Goal: Task Accomplishment & Management: Manage account settings

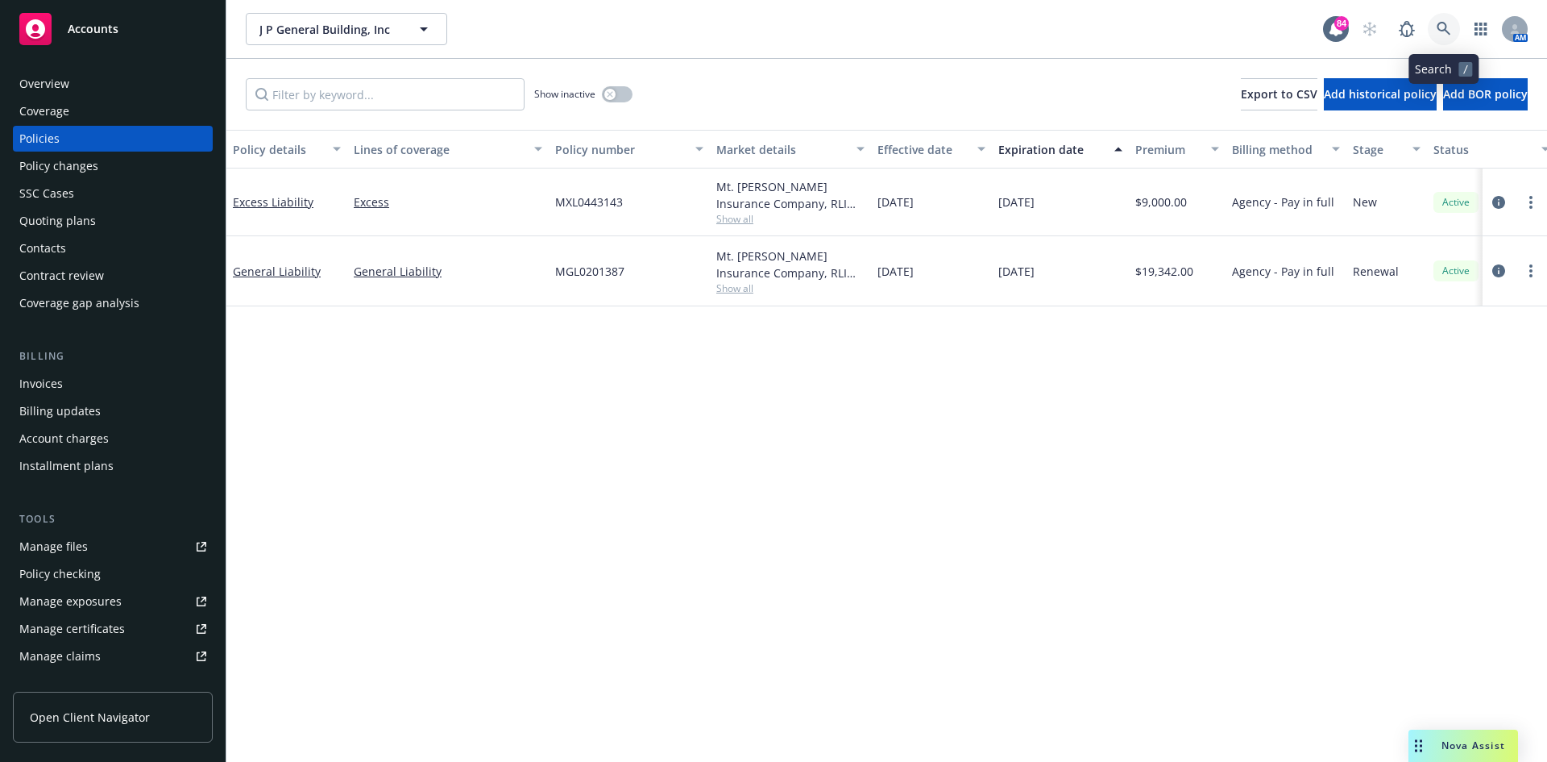
click at [1447, 31] on icon at bounding box center [1444, 29] width 15 height 15
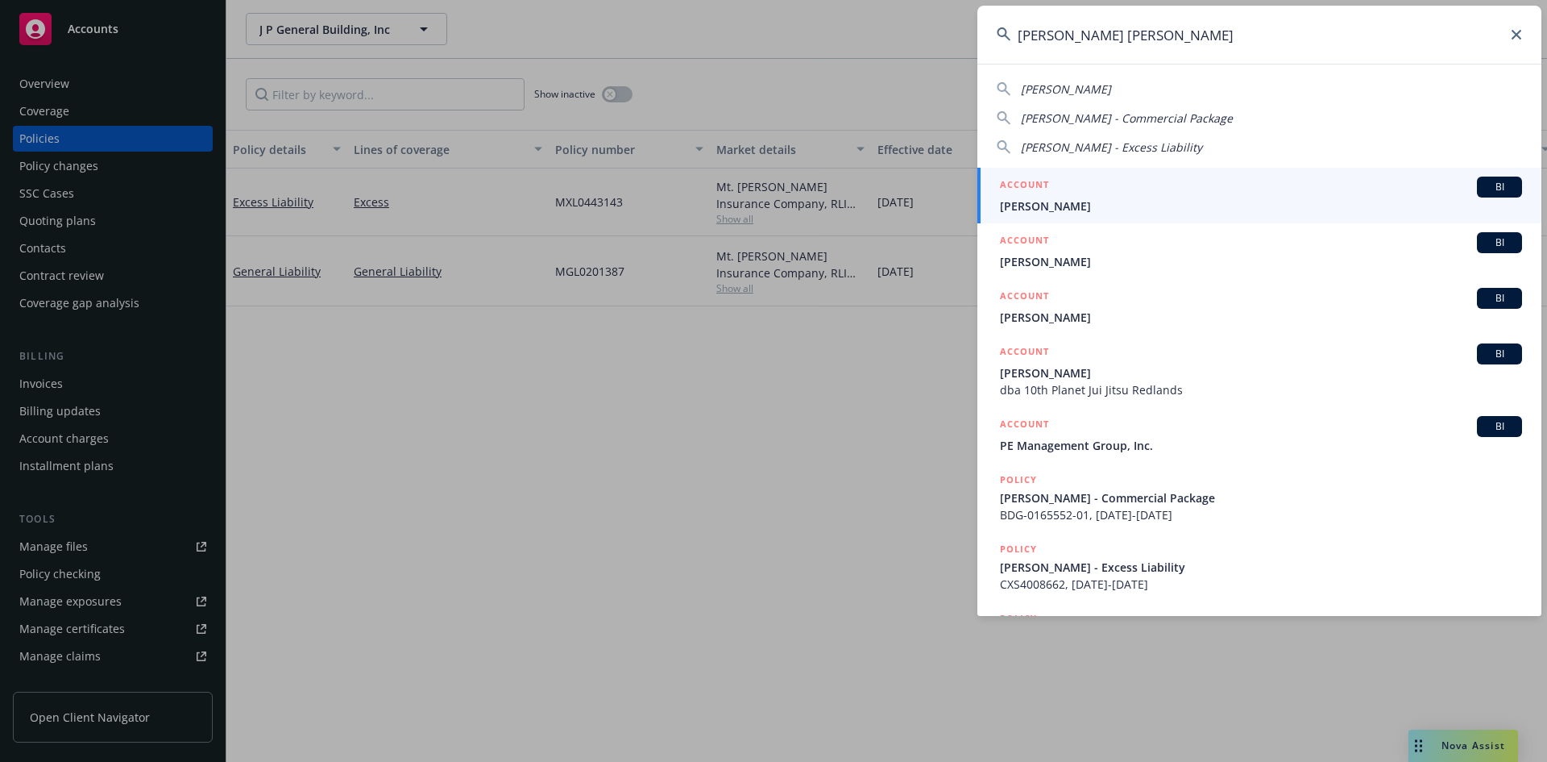
type input "[PERSON_NAME] [PERSON_NAME]"
click at [1026, 182] on h5 "ACCOUNT" at bounding box center [1024, 185] width 49 height 19
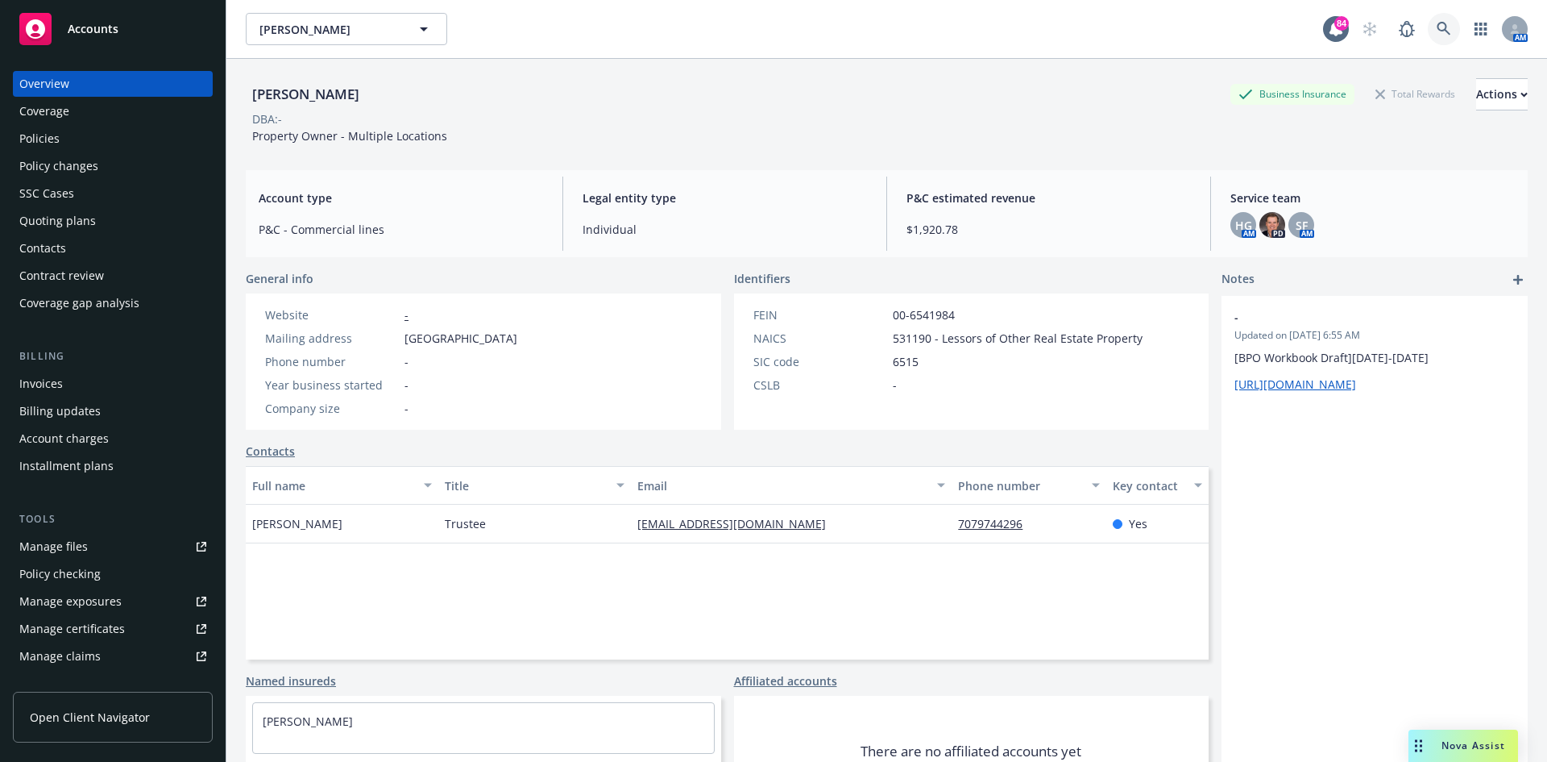
click at [1437, 23] on icon at bounding box center [1444, 29] width 14 height 14
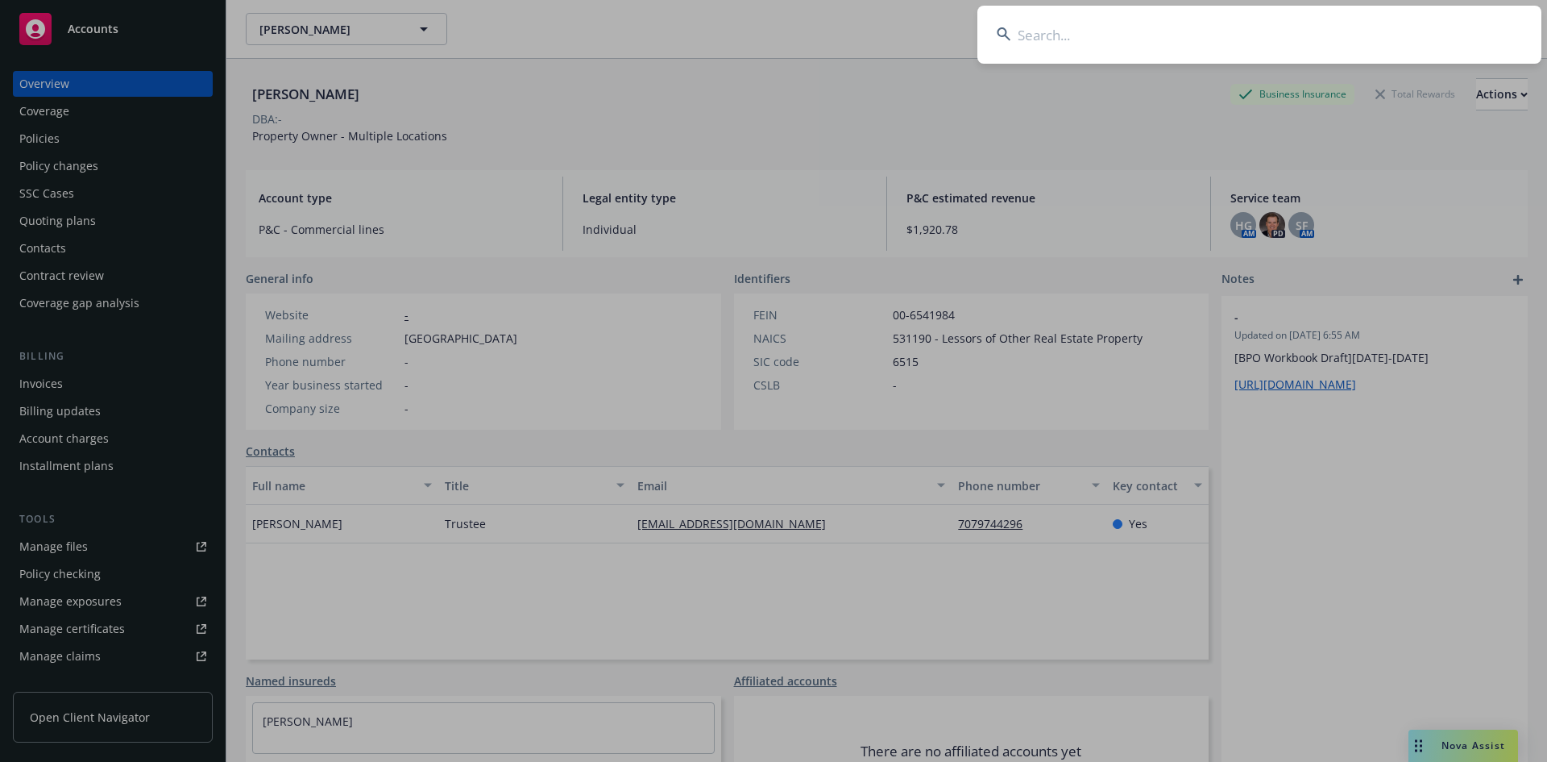
click at [1103, 48] on input at bounding box center [1260, 35] width 564 height 58
click at [1139, 30] on input at bounding box center [1260, 35] width 564 height 58
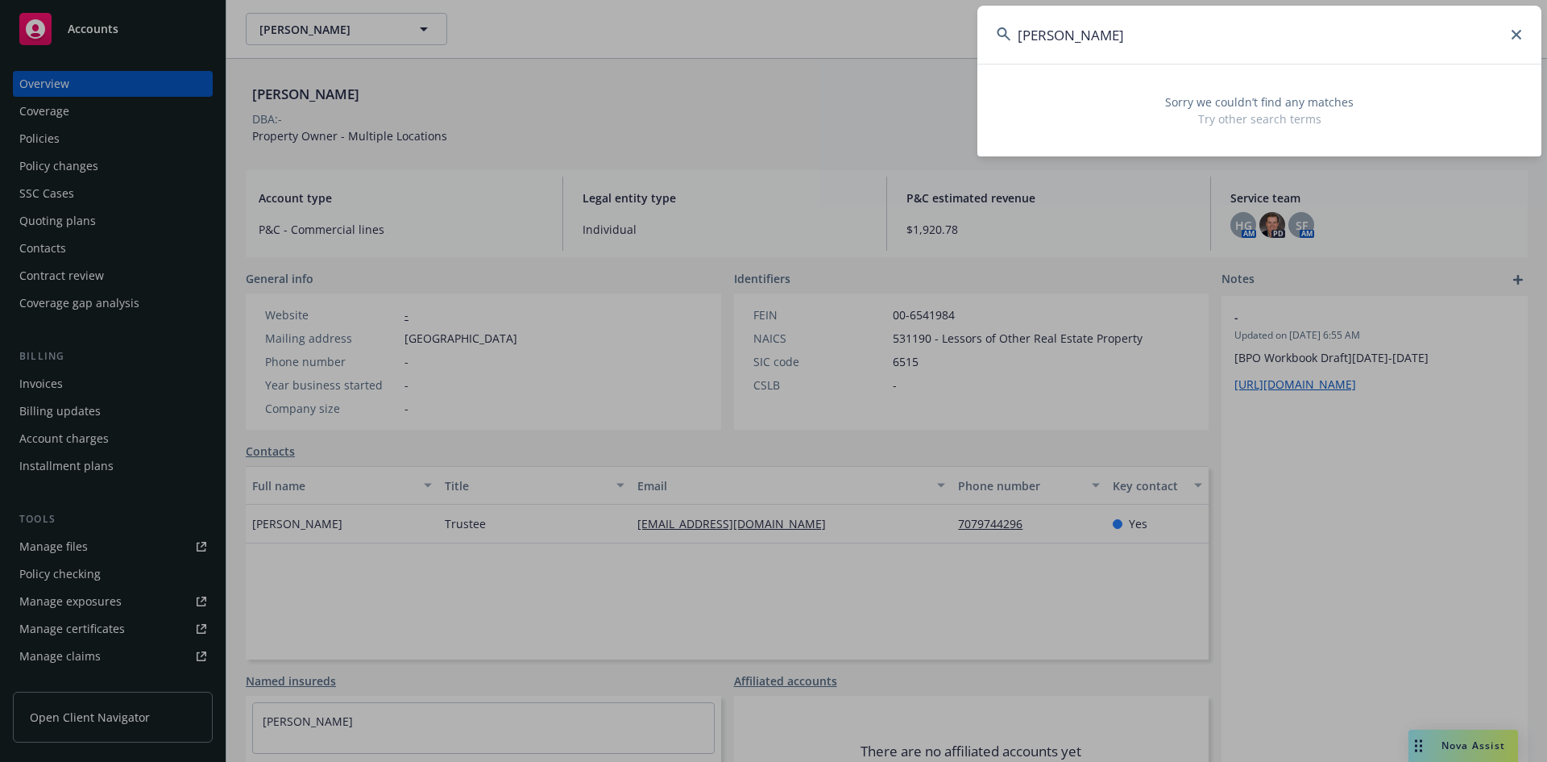
type input "samantha@adadams"
click at [1514, 33] on icon at bounding box center [1517, 35] width 10 height 10
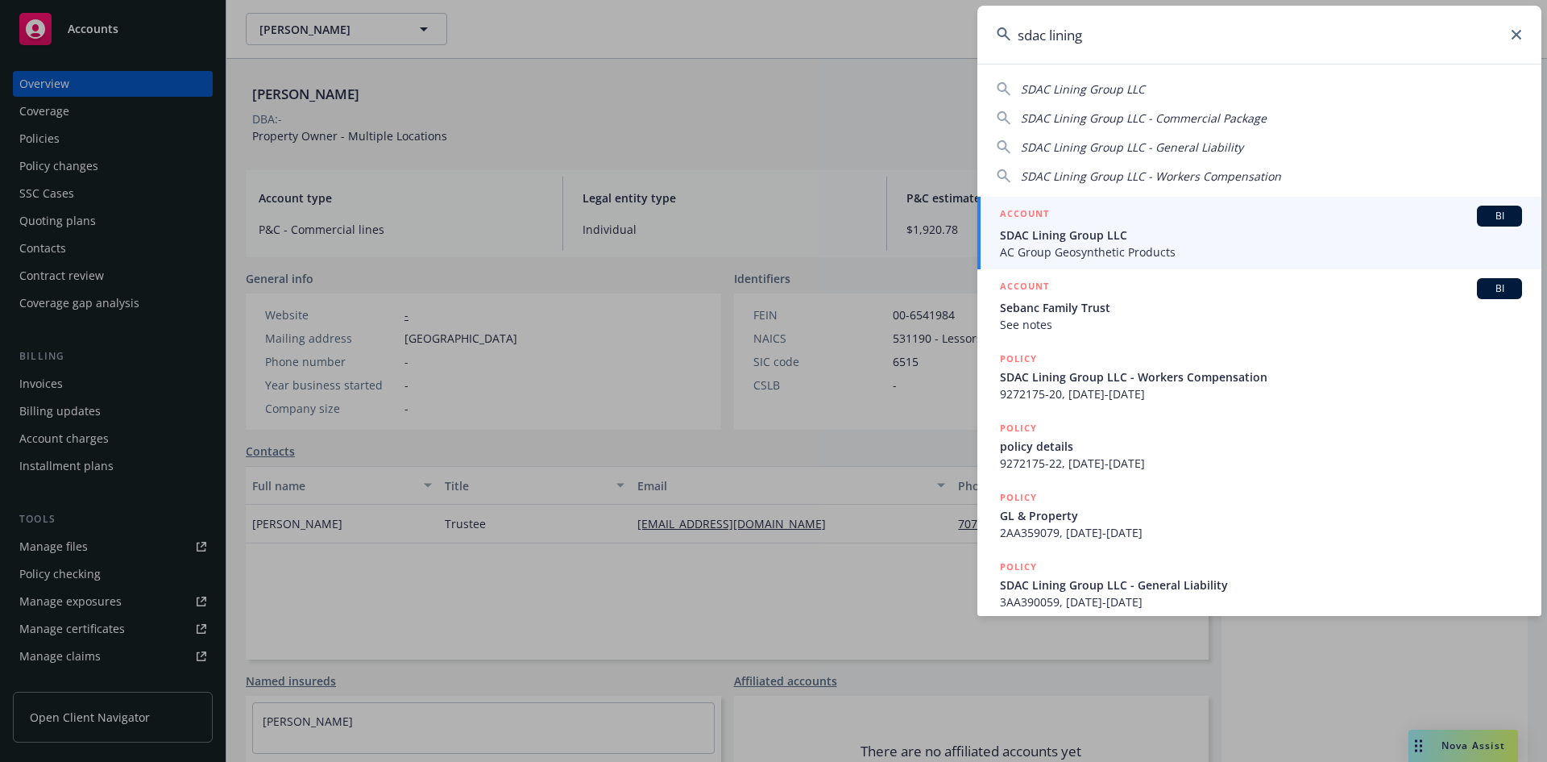
type input "sdac lining"
click at [1021, 206] on h5 "ACCOUNT" at bounding box center [1024, 215] width 49 height 19
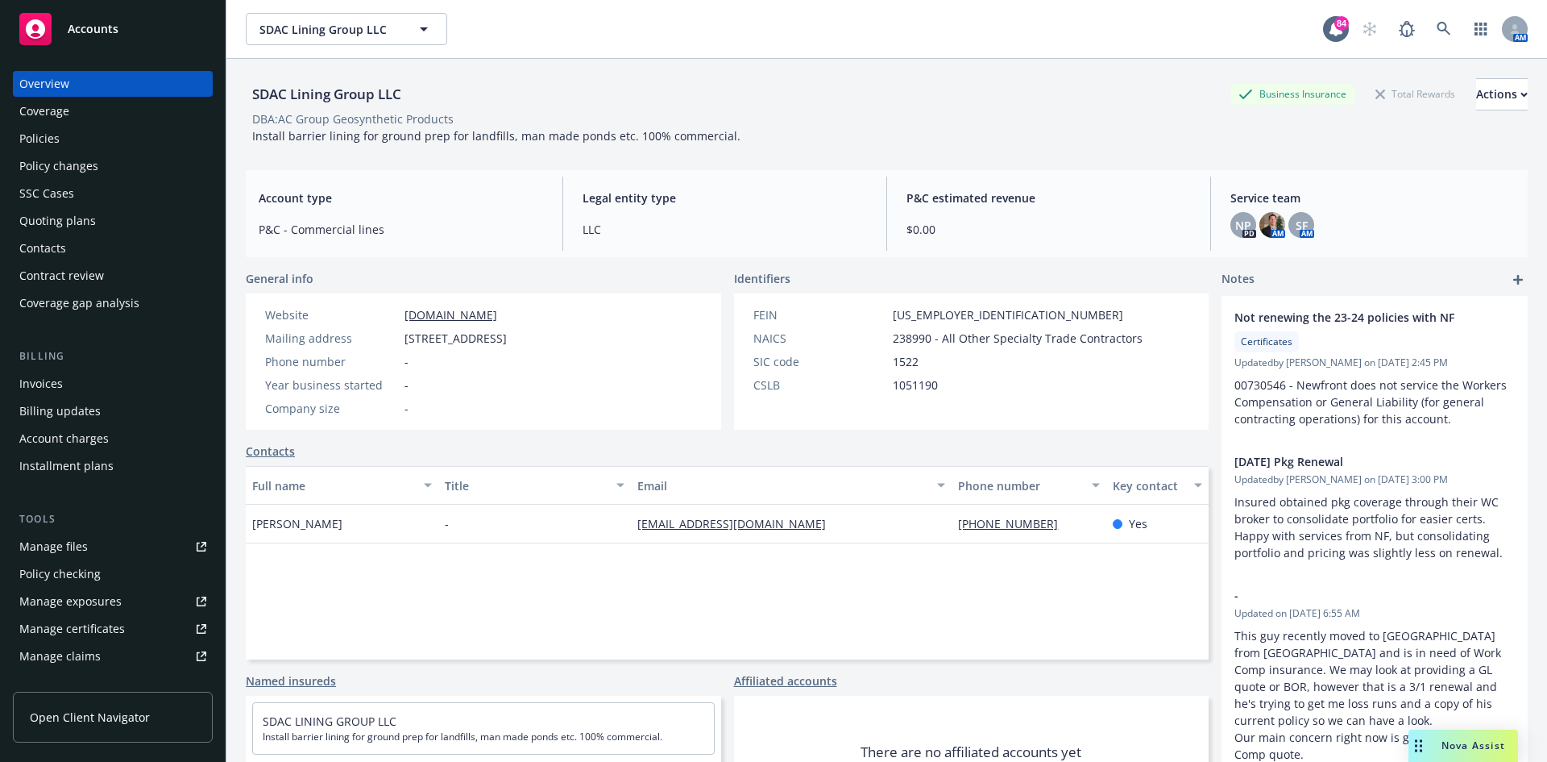
click at [72, 128] on div "Policies" at bounding box center [112, 139] width 187 height 26
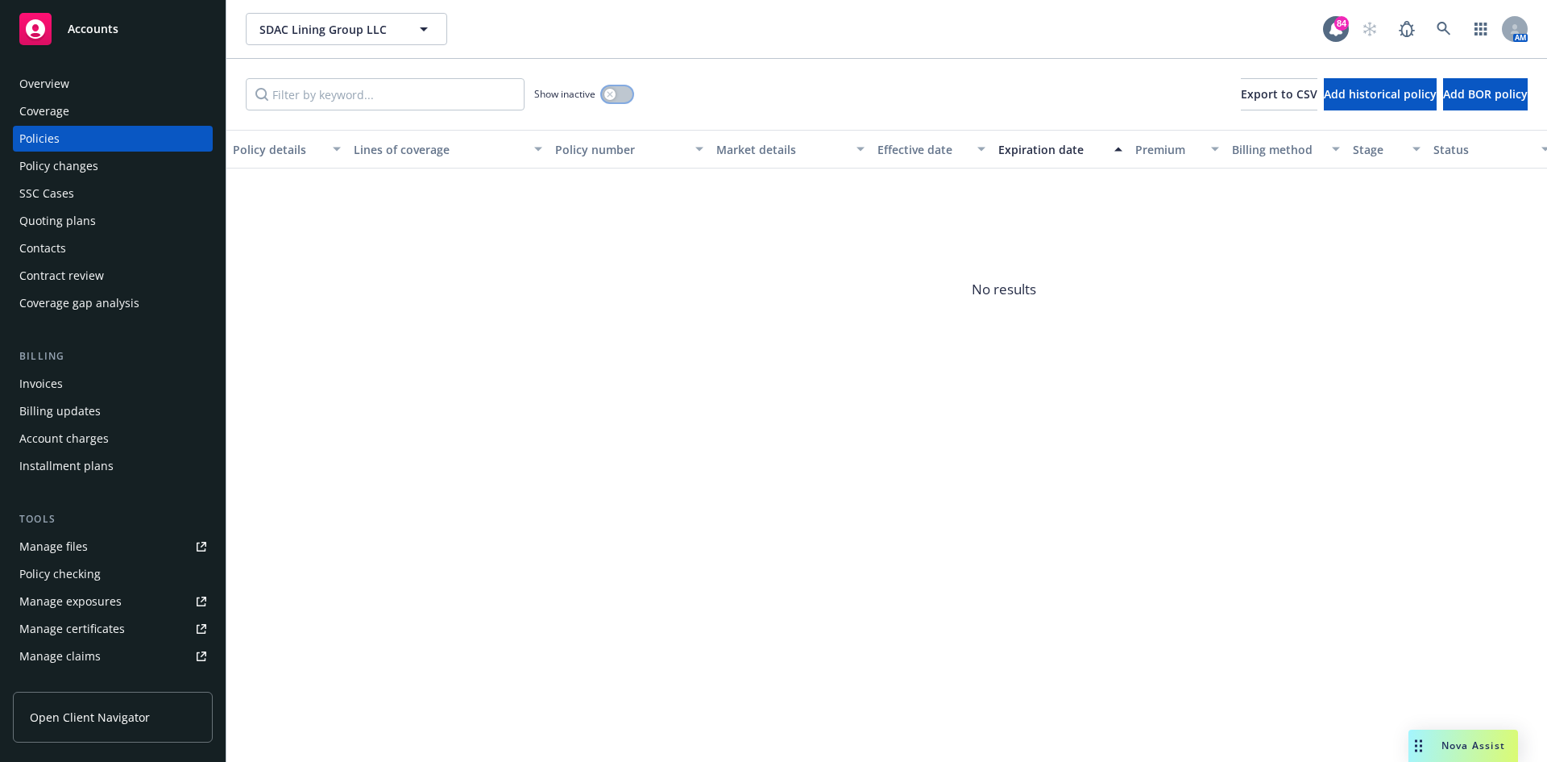
click at [608, 95] on icon "button" at bounding box center [610, 94] width 6 height 6
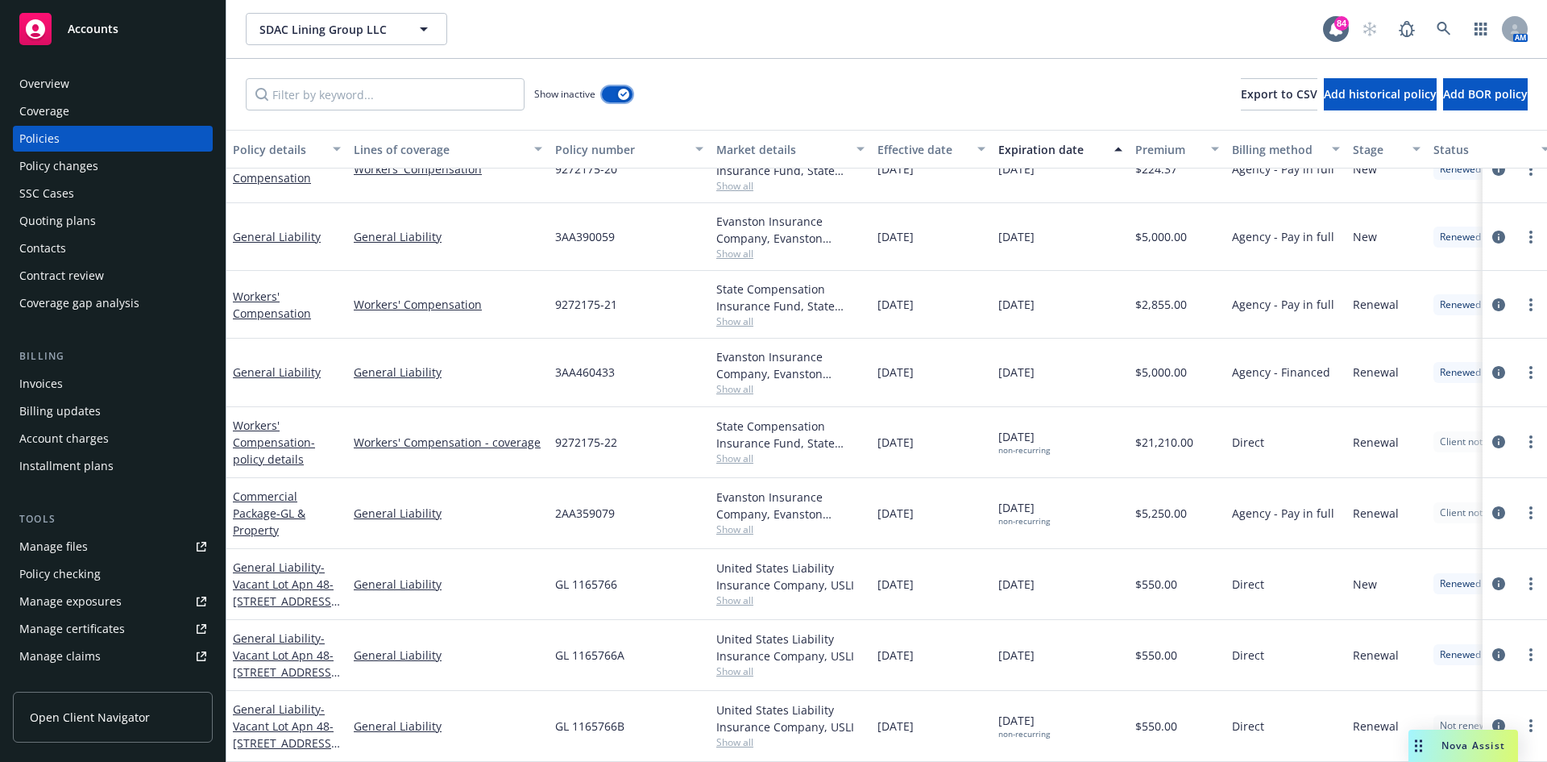
scroll to position [110, 0]
click at [301, 701] on link "General Liability - Vacant Lot Apn 48-6264-009 Lot 6, Turner Court, Oakland, CA" at bounding box center [284, 734] width 102 height 66
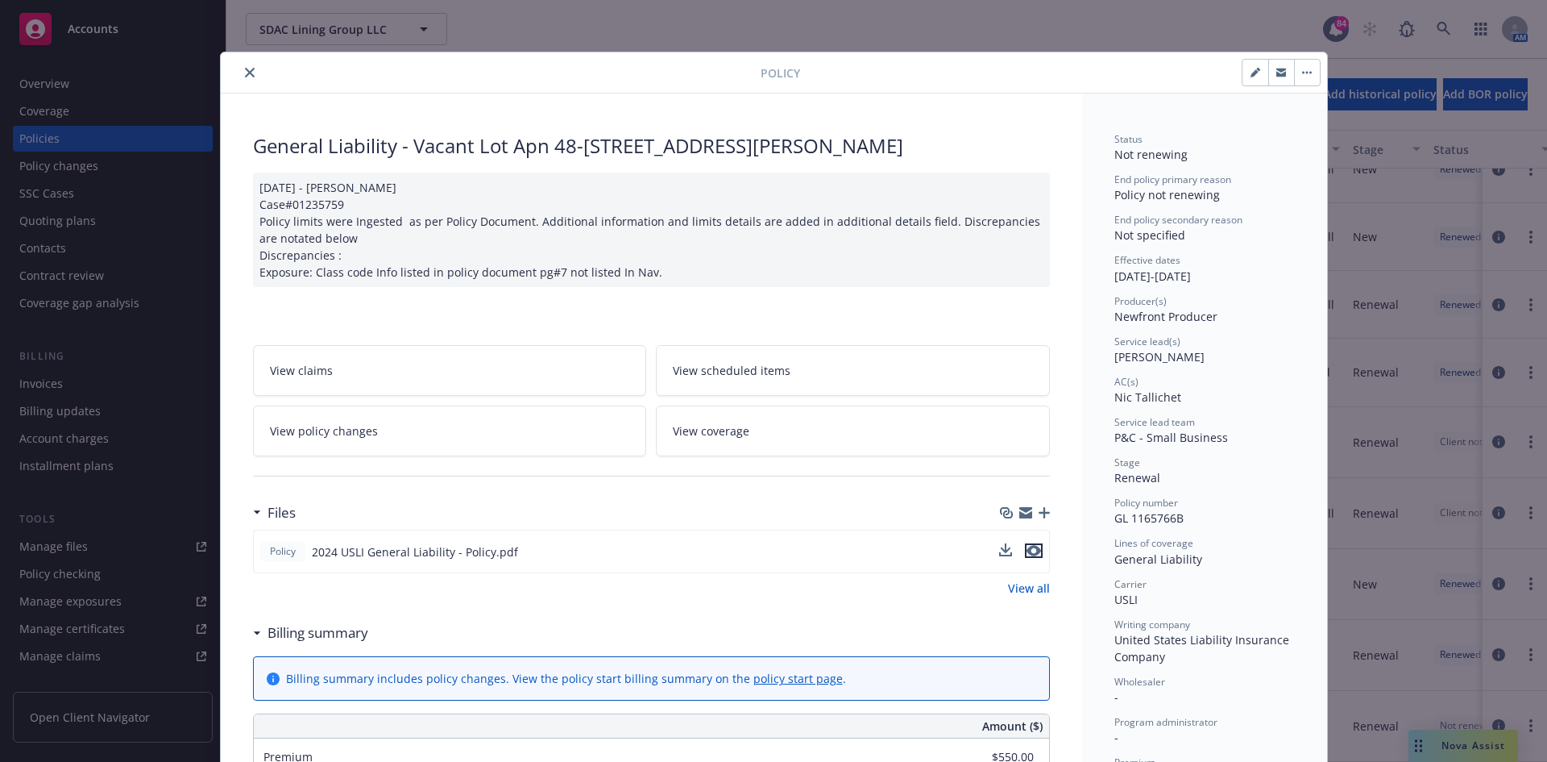
click at [1032, 550] on icon "preview file" at bounding box center [1034, 550] width 15 height 11
click at [251, 72] on button "close" at bounding box center [249, 72] width 19 height 19
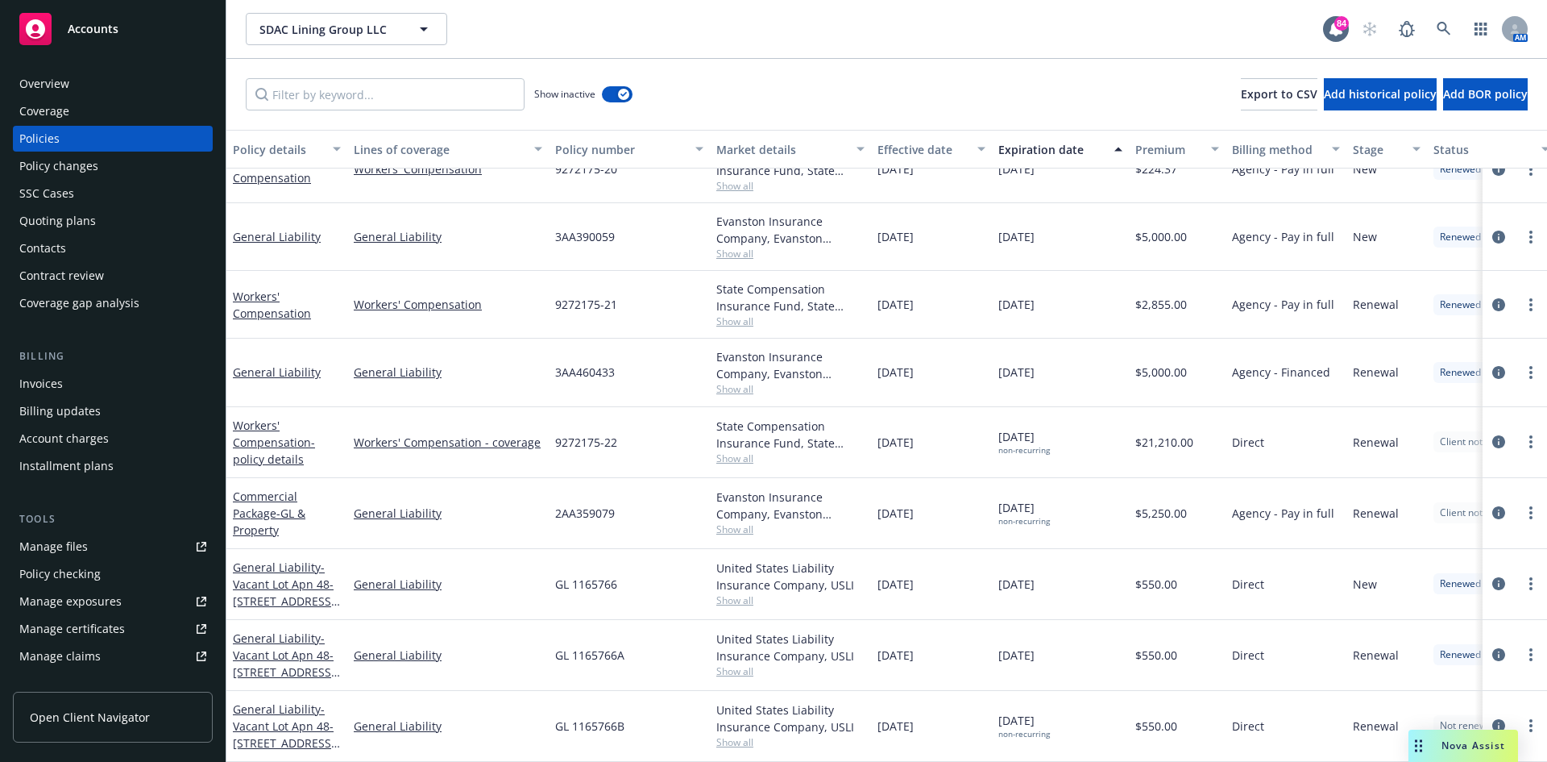
click at [91, 81] on div "Overview" at bounding box center [112, 84] width 187 height 26
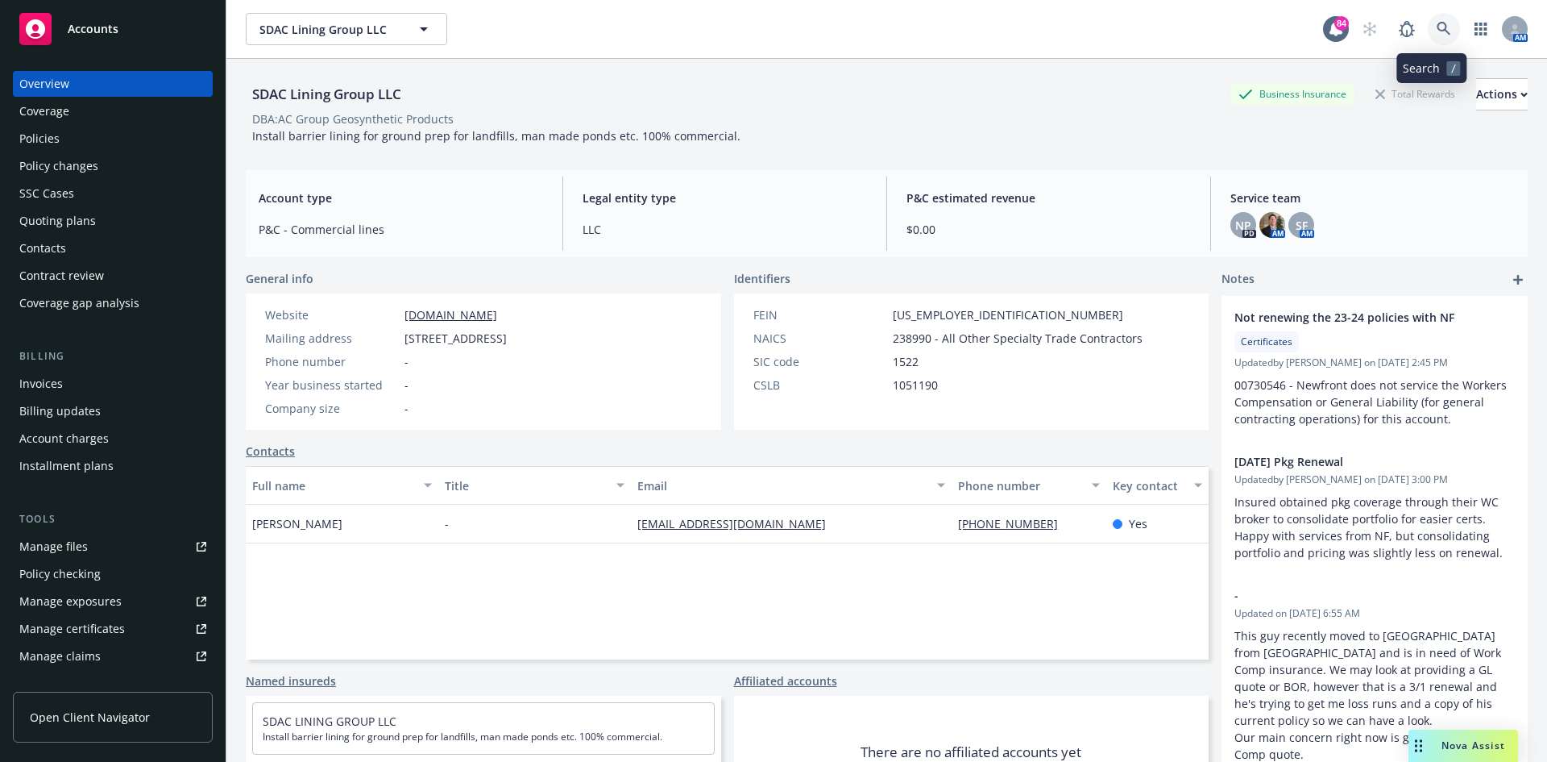
click at [1441, 24] on link at bounding box center [1444, 29] width 32 height 32
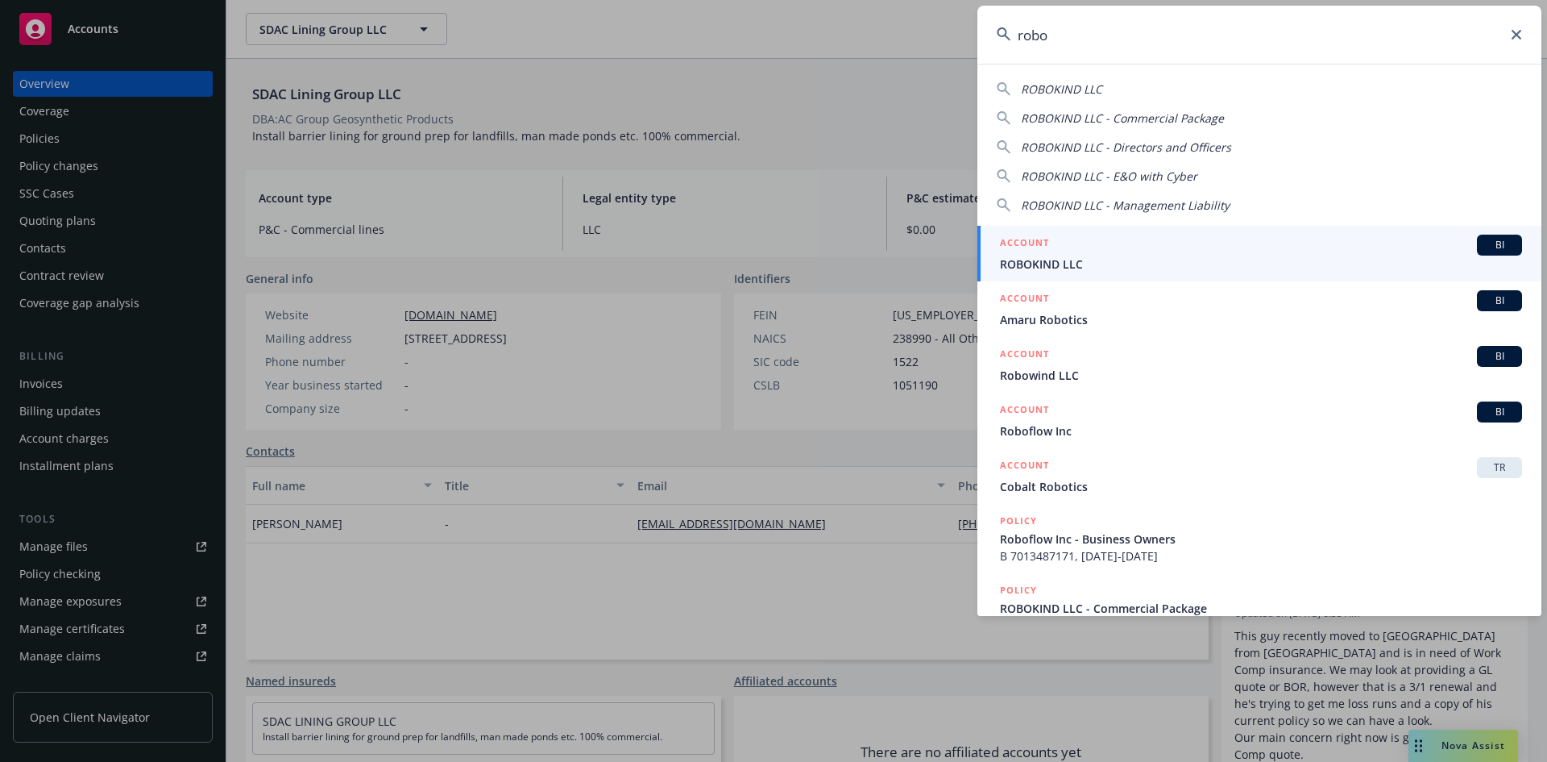
type input "robo"
click at [1015, 236] on h5 "ACCOUNT" at bounding box center [1024, 244] width 49 height 19
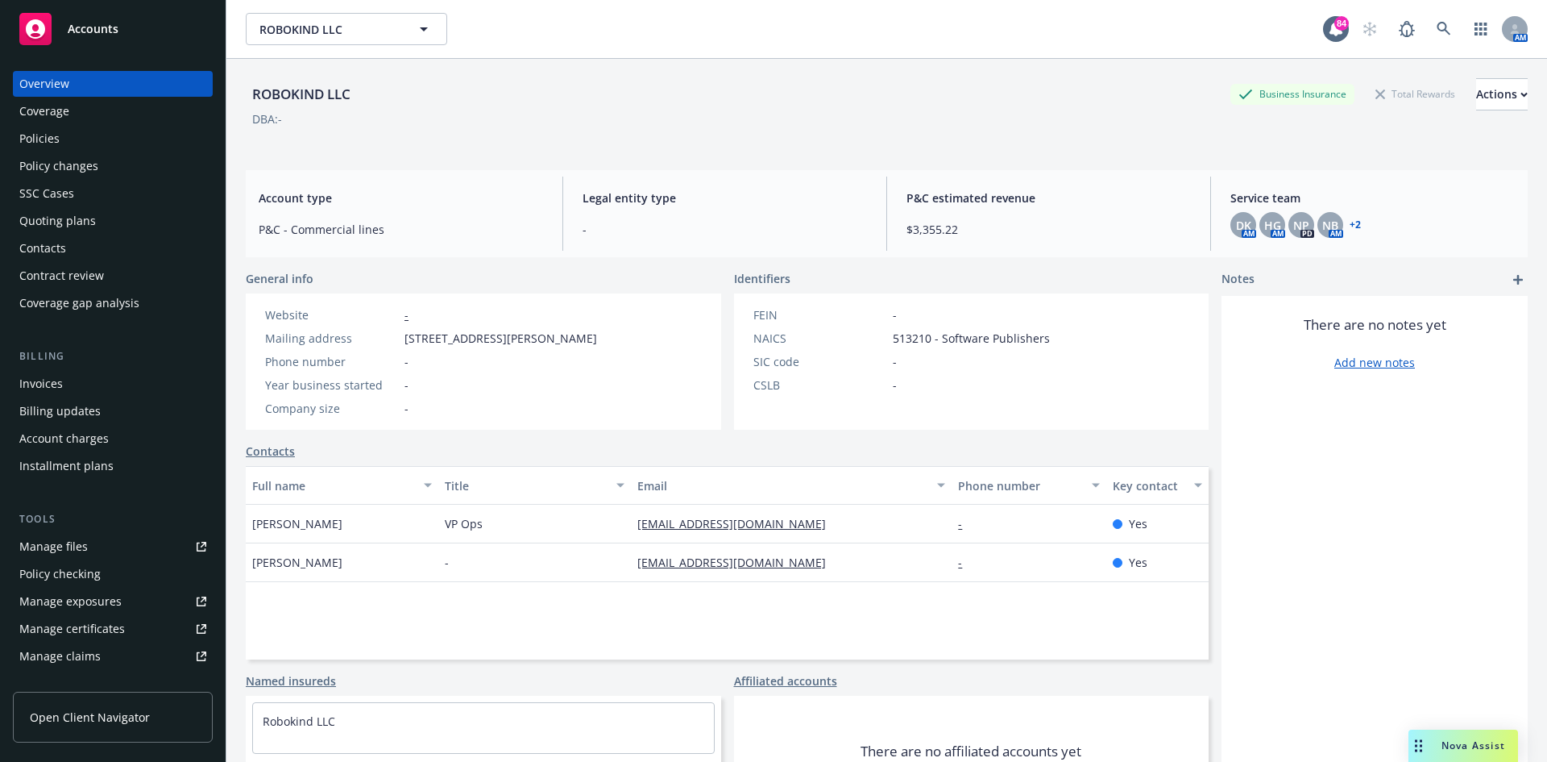
click at [54, 146] on div "Policies" at bounding box center [39, 139] width 40 height 26
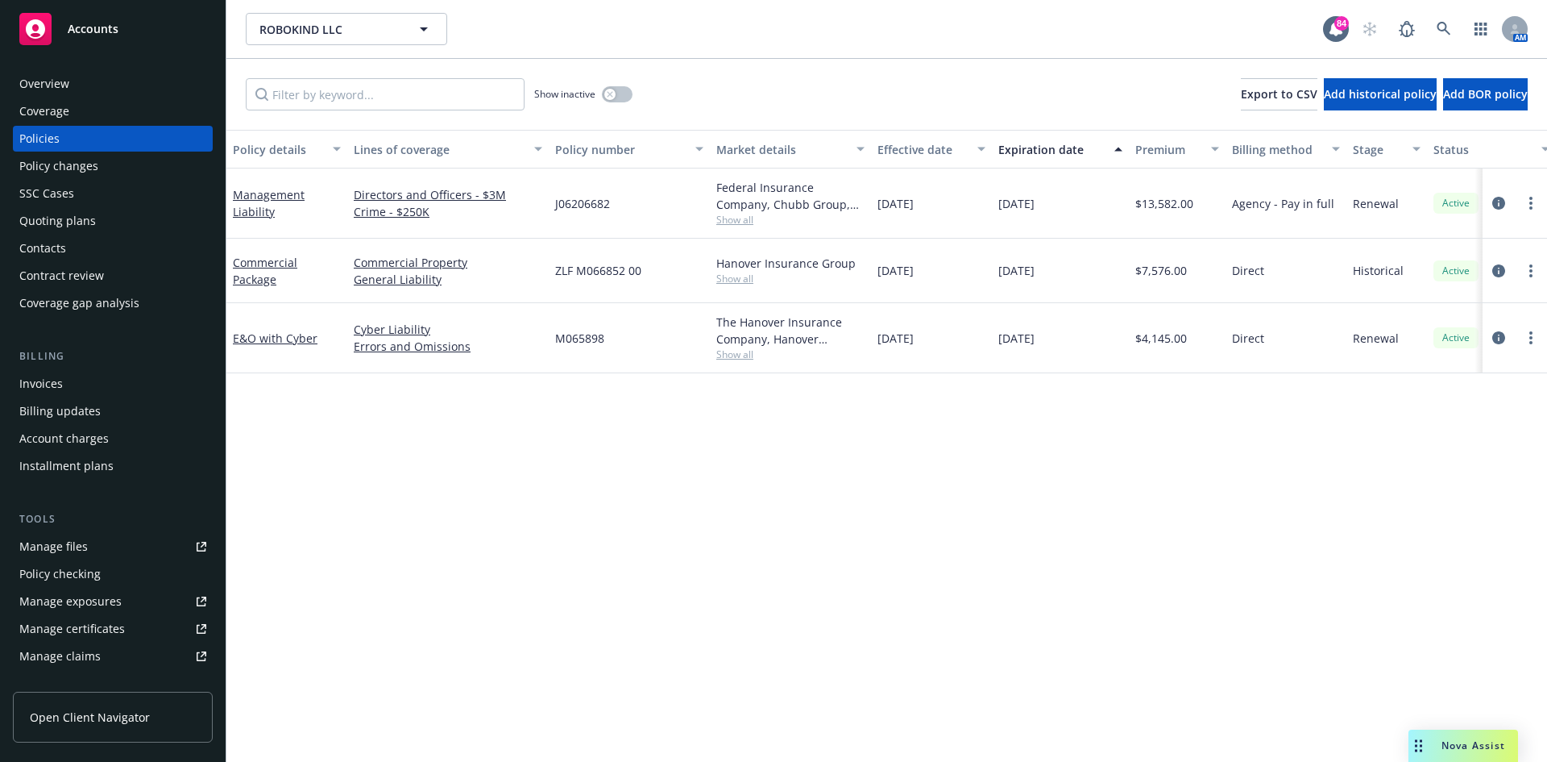
click at [100, 89] on div "Overview" at bounding box center [112, 84] width 187 height 26
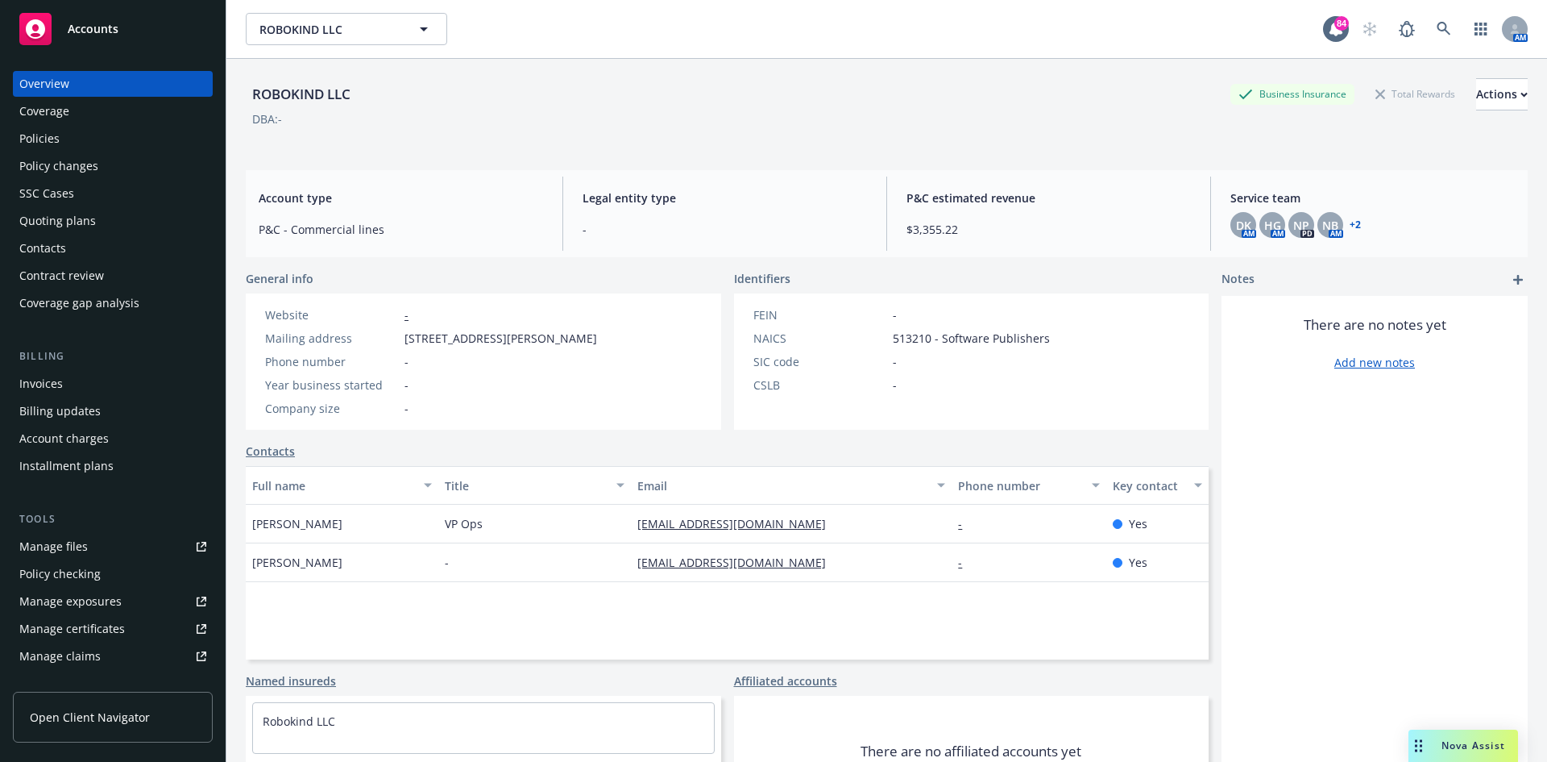
click at [1350, 221] on link "+ 2" at bounding box center [1355, 225] width 11 height 10
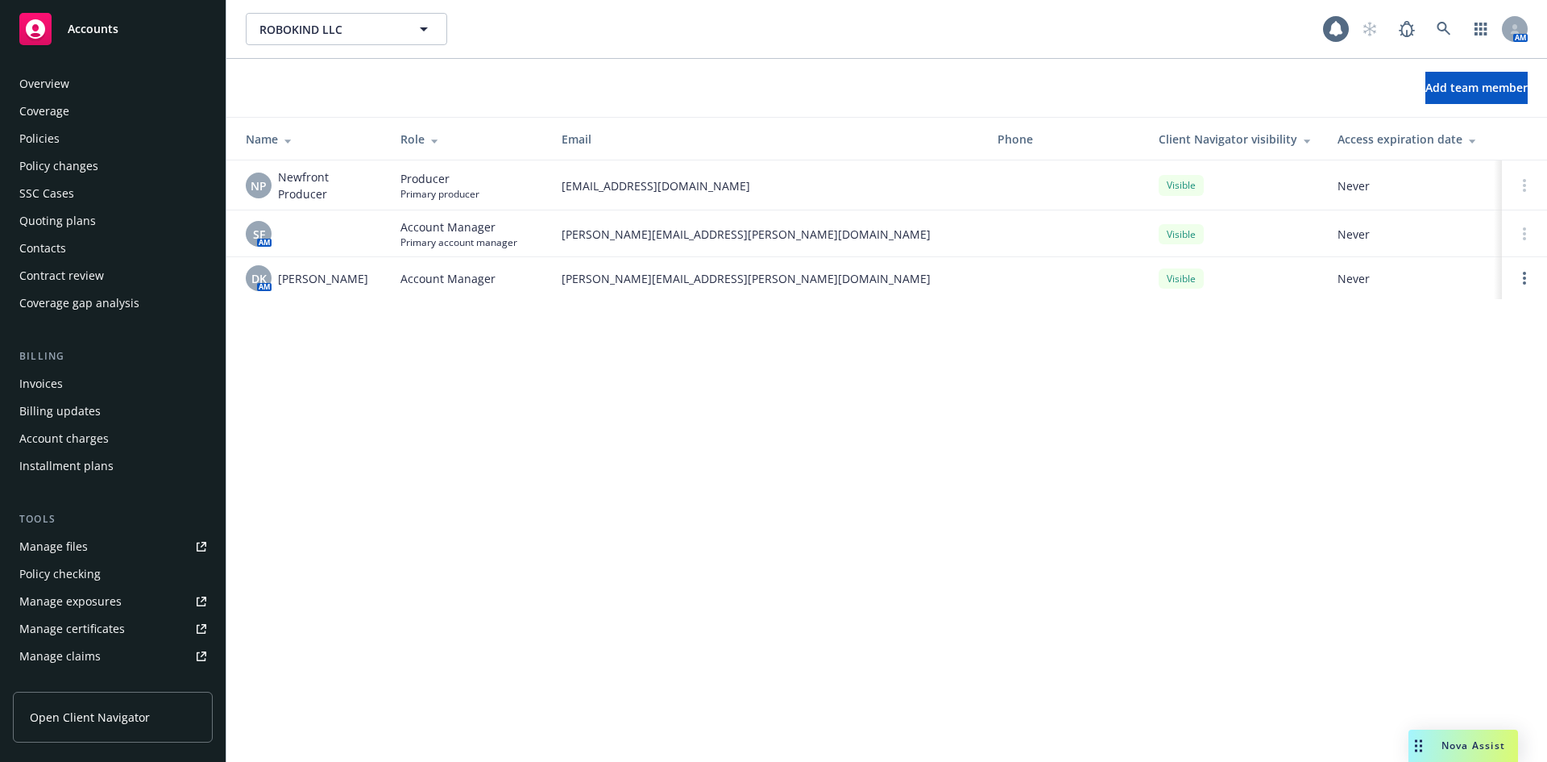
scroll to position [343, 0]
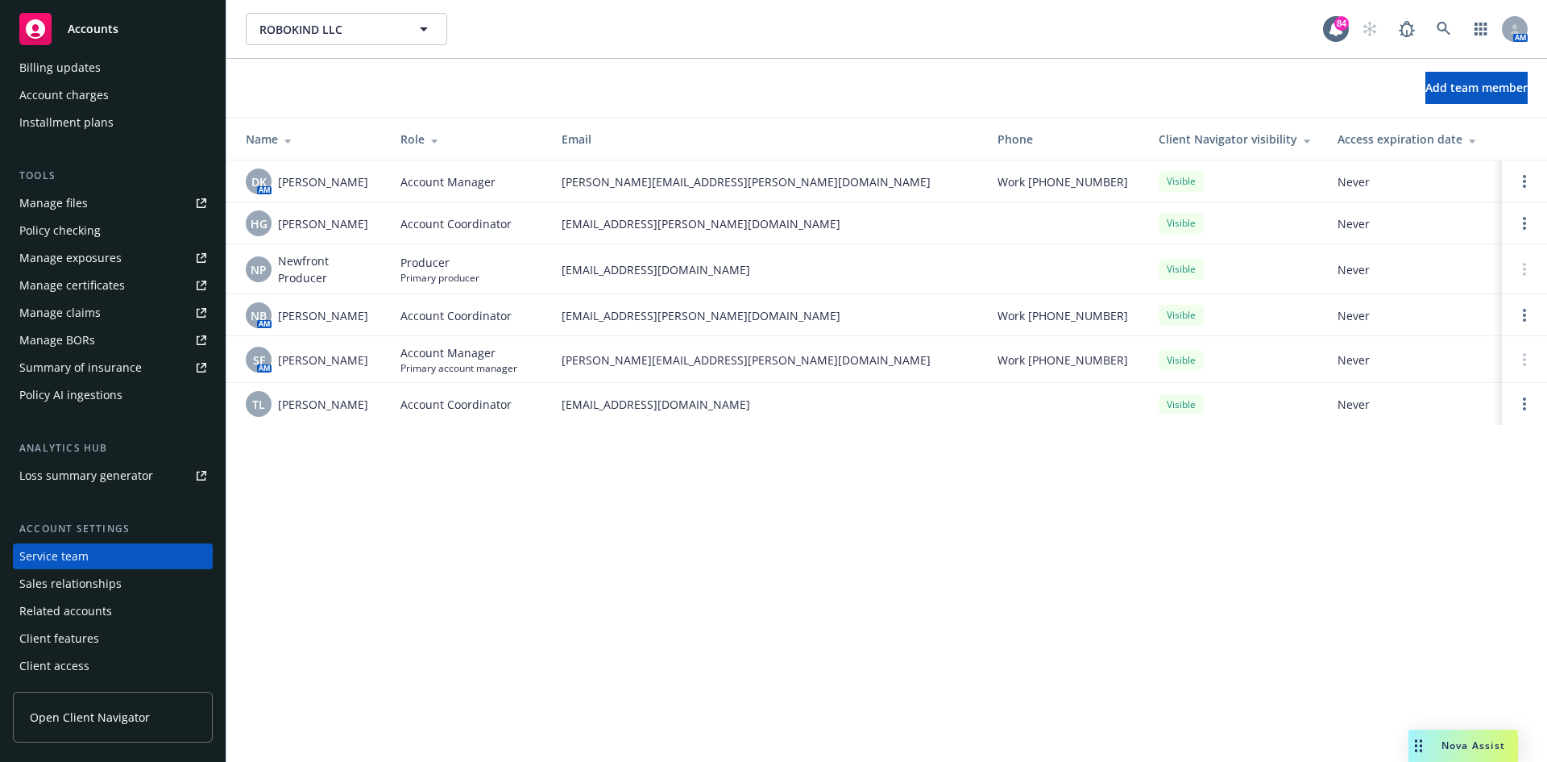
click at [118, 207] on link "Manage files" at bounding box center [113, 203] width 200 height 26
click at [1440, 29] on icon at bounding box center [1444, 29] width 15 height 15
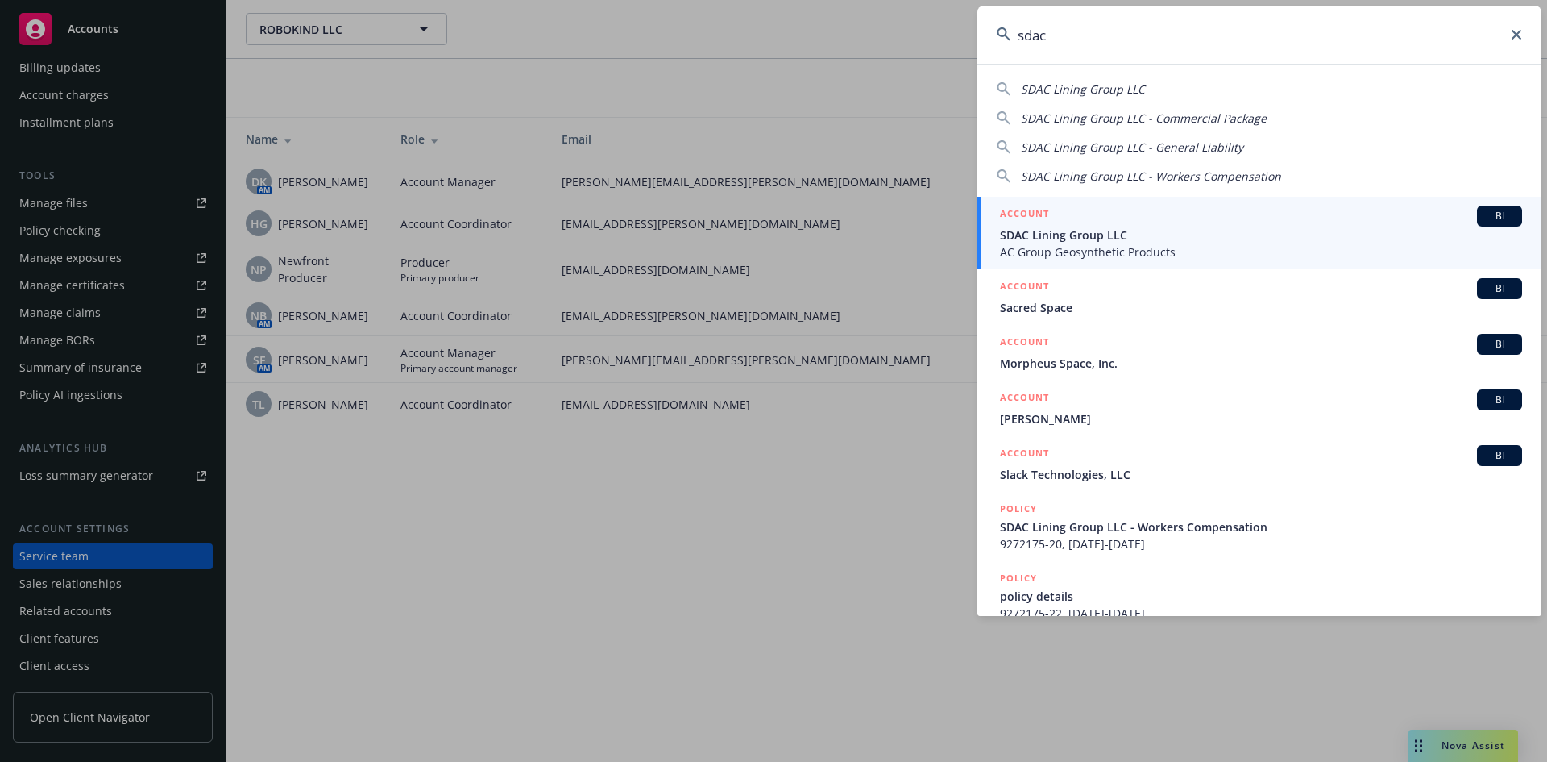
type input "sdac"
click at [1032, 206] on h5 "ACCOUNT" at bounding box center [1024, 215] width 49 height 19
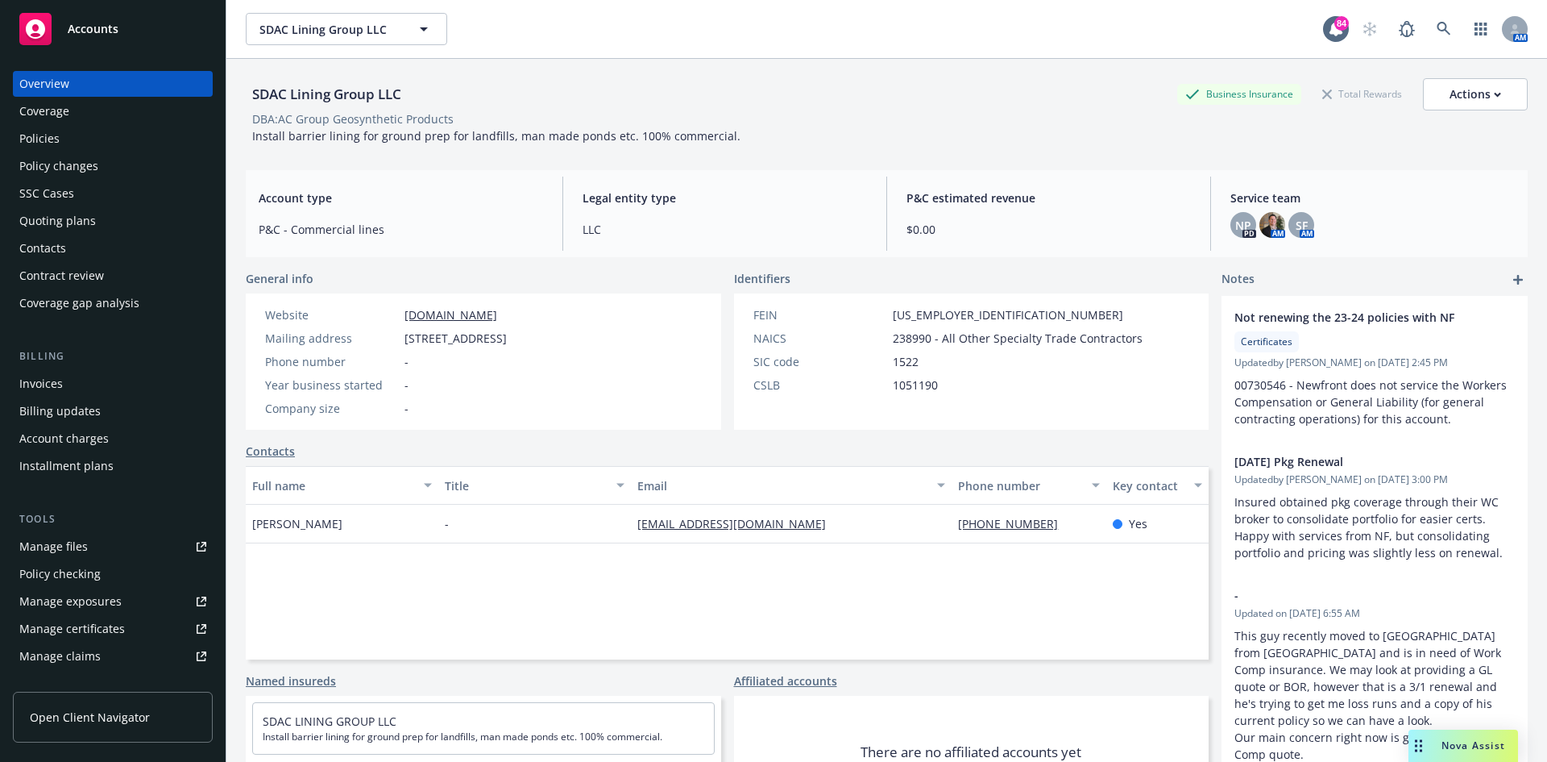
click at [60, 148] on div "Policies" at bounding box center [112, 139] width 187 height 26
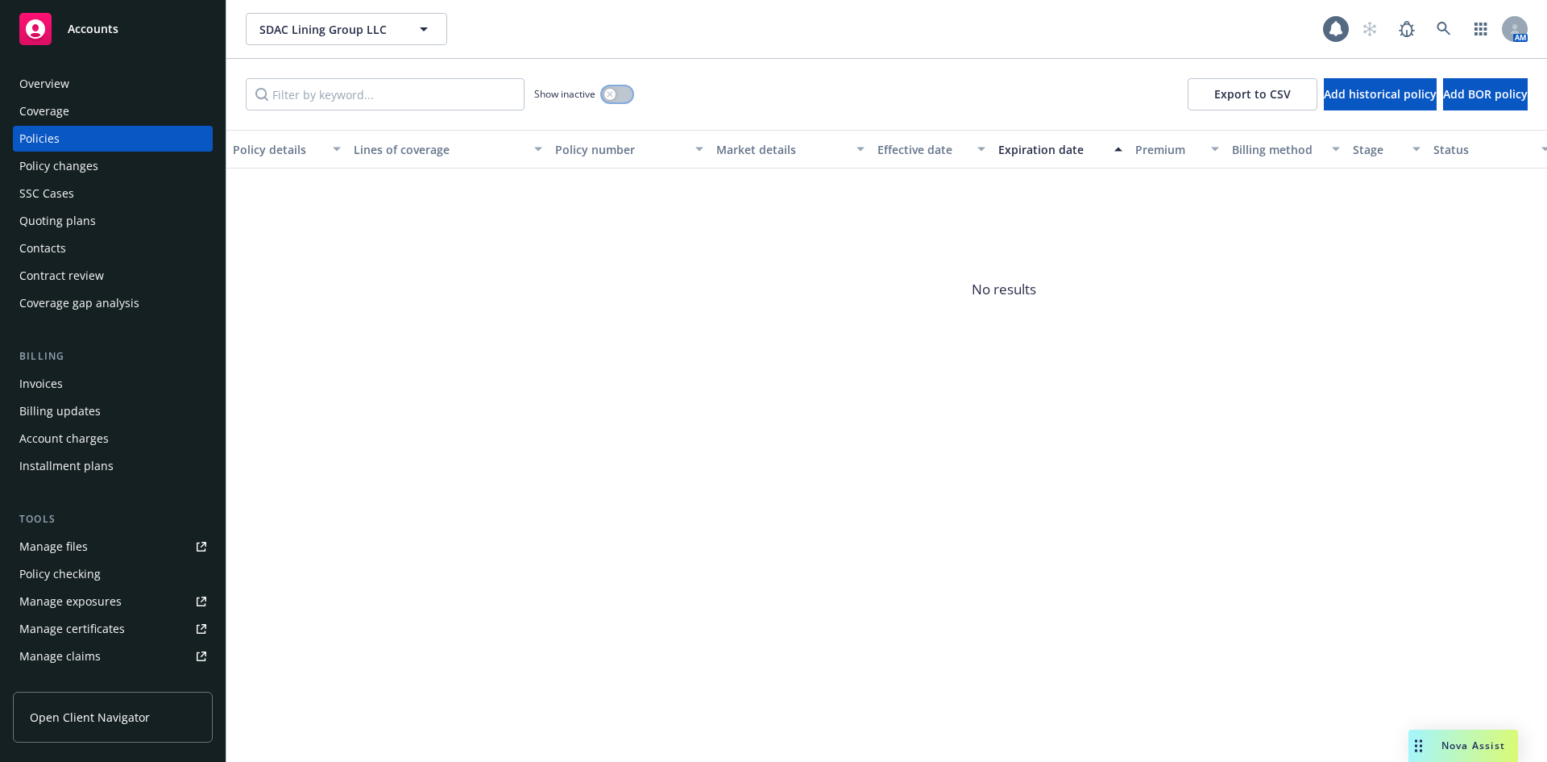
drag, startPoint x: 609, startPoint y: 96, endPoint x: 669, endPoint y: 117, distance: 63.2
click at [609, 95] on icon "button" at bounding box center [610, 94] width 6 height 6
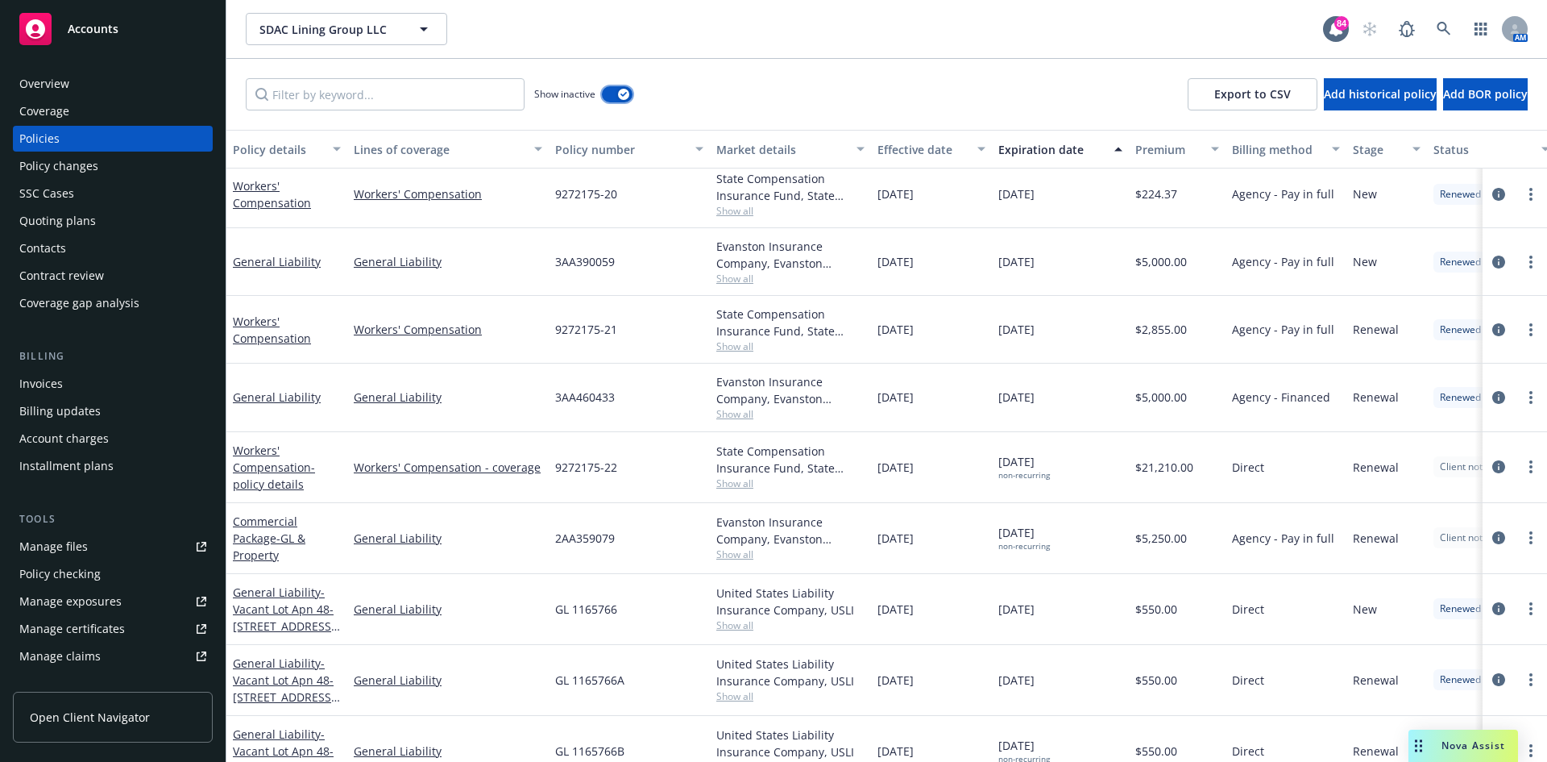
scroll to position [110, 0]
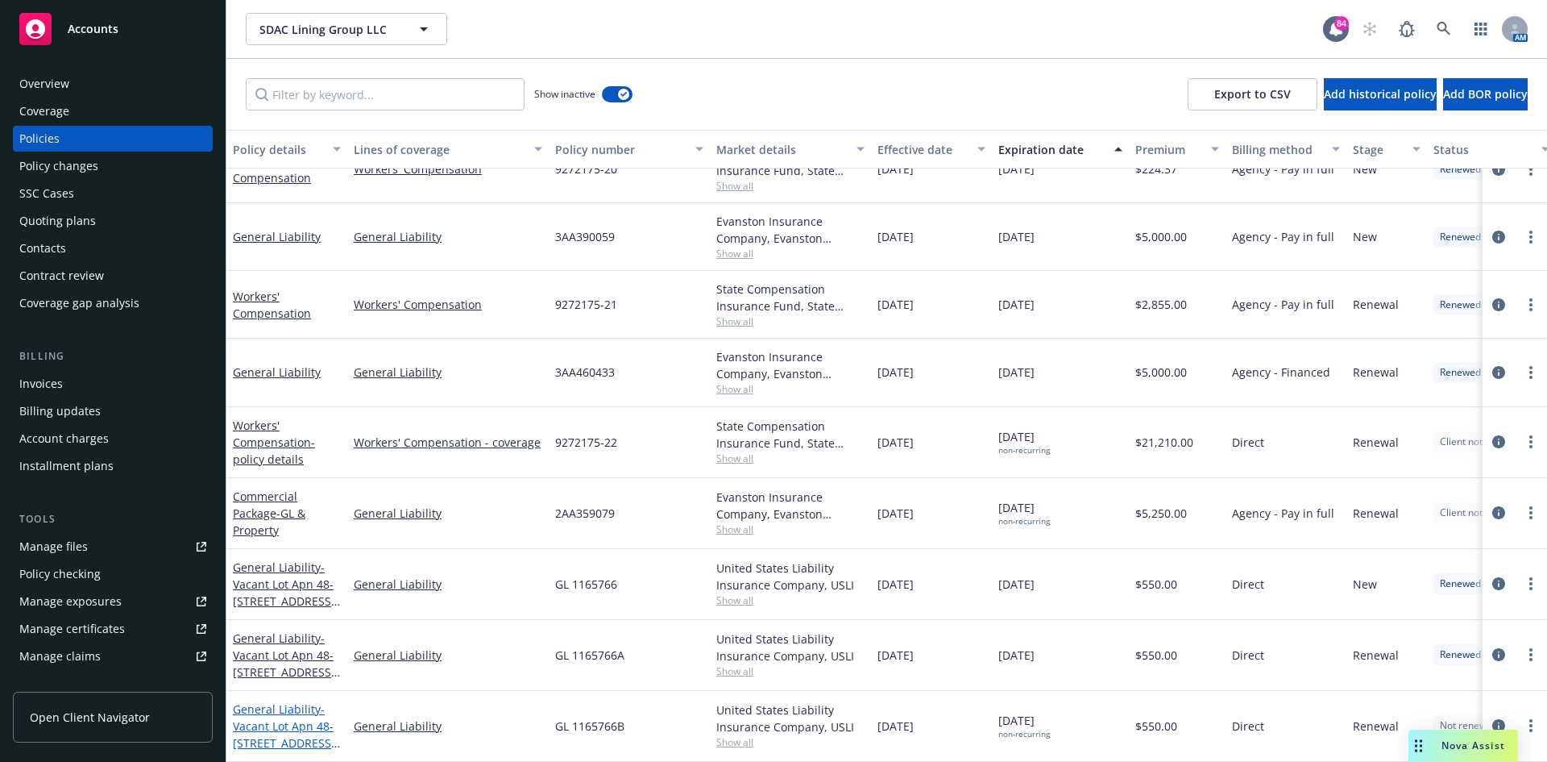
click at [298, 711] on span "- Vacant Lot Apn 48-6264-009 Lot 6, Turner Court, Oakland, CA" at bounding box center [286, 734] width 107 height 66
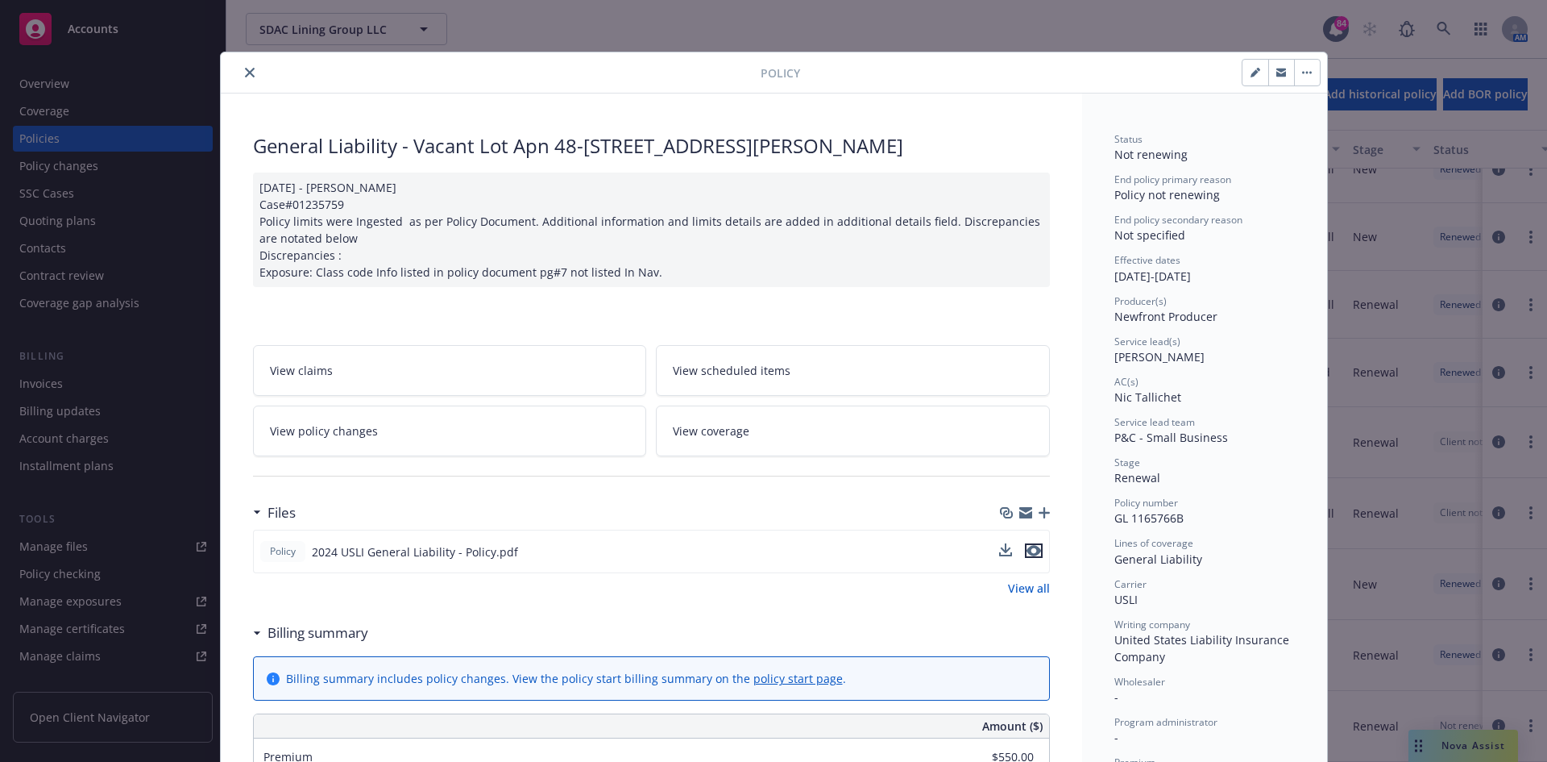
click at [1031, 550] on icon "preview file" at bounding box center [1034, 550] width 15 height 11
click at [246, 70] on icon "close" at bounding box center [250, 73] width 10 height 10
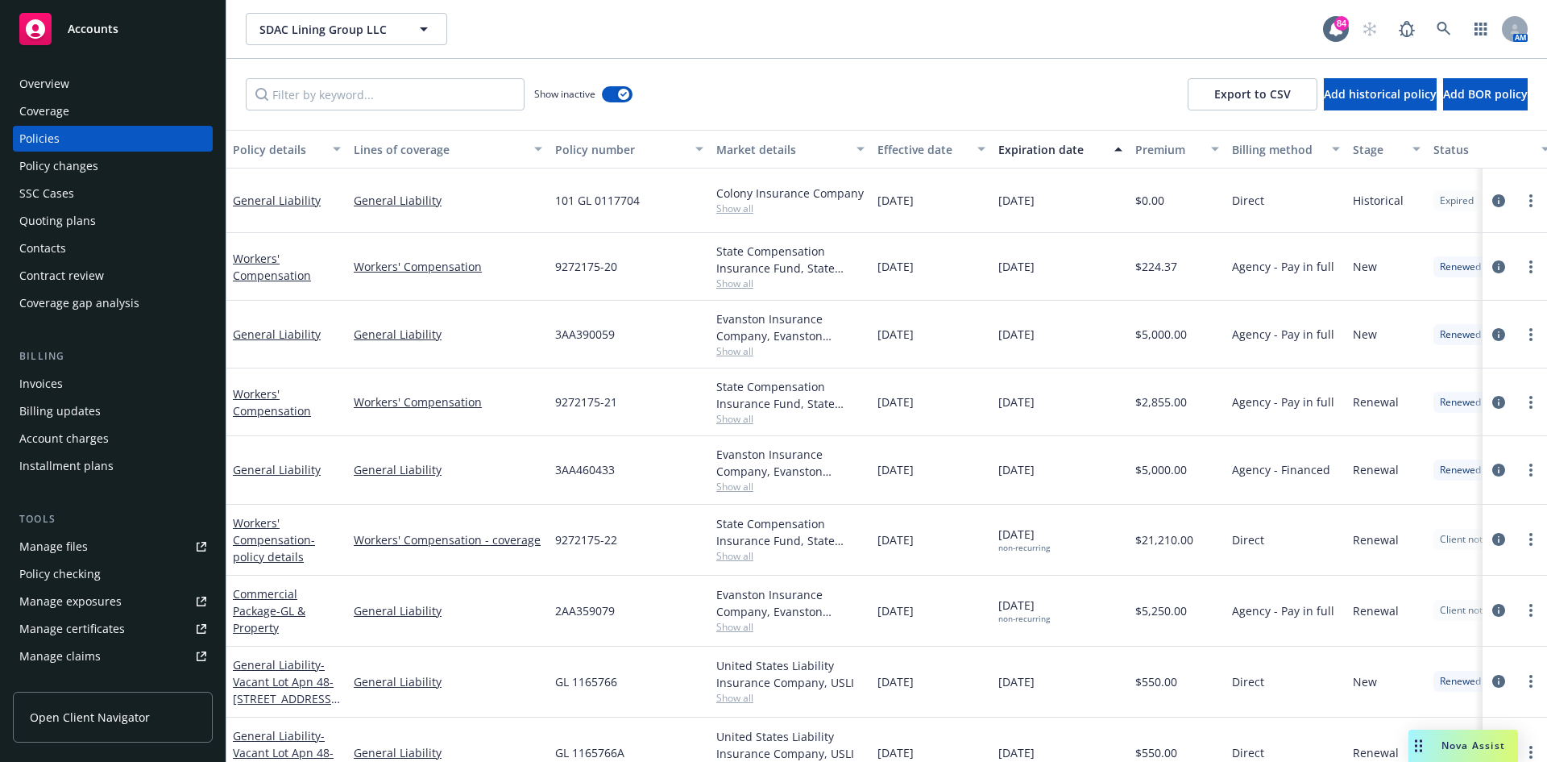
click at [81, 72] on div "Overview Coverage Policies Policy changes SSC Cases Quoting plans Contacts Cont…" at bounding box center [113, 407] width 226 height 710
click at [81, 81] on div "Overview" at bounding box center [112, 84] width 187 height 26
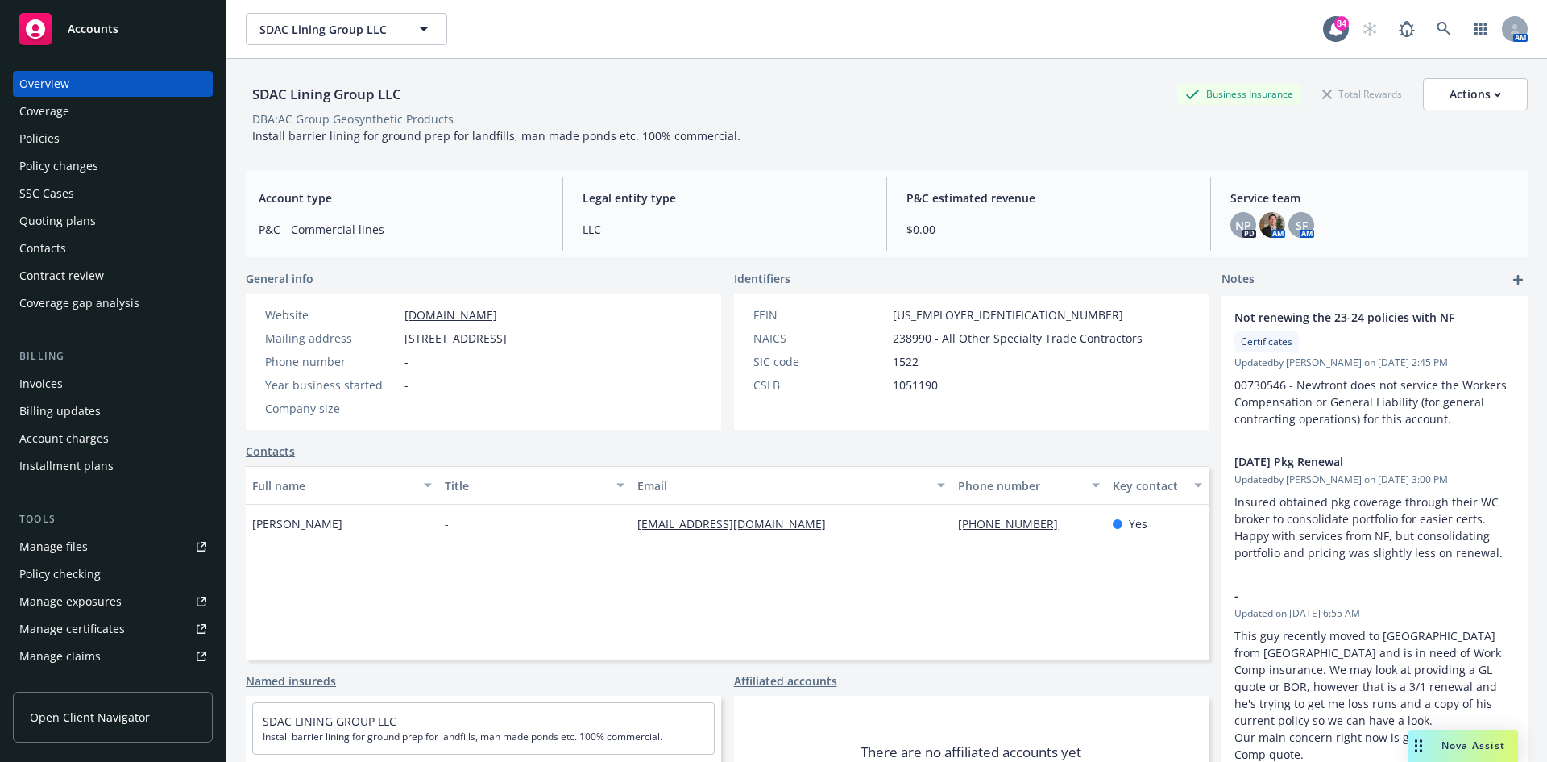
click at [1411, 35] on div "AM" at bounding box center [1441, 29] width 174 height 32
click at [1437, 23] on icon at bounding box center [1444, 29] width 14 height 14
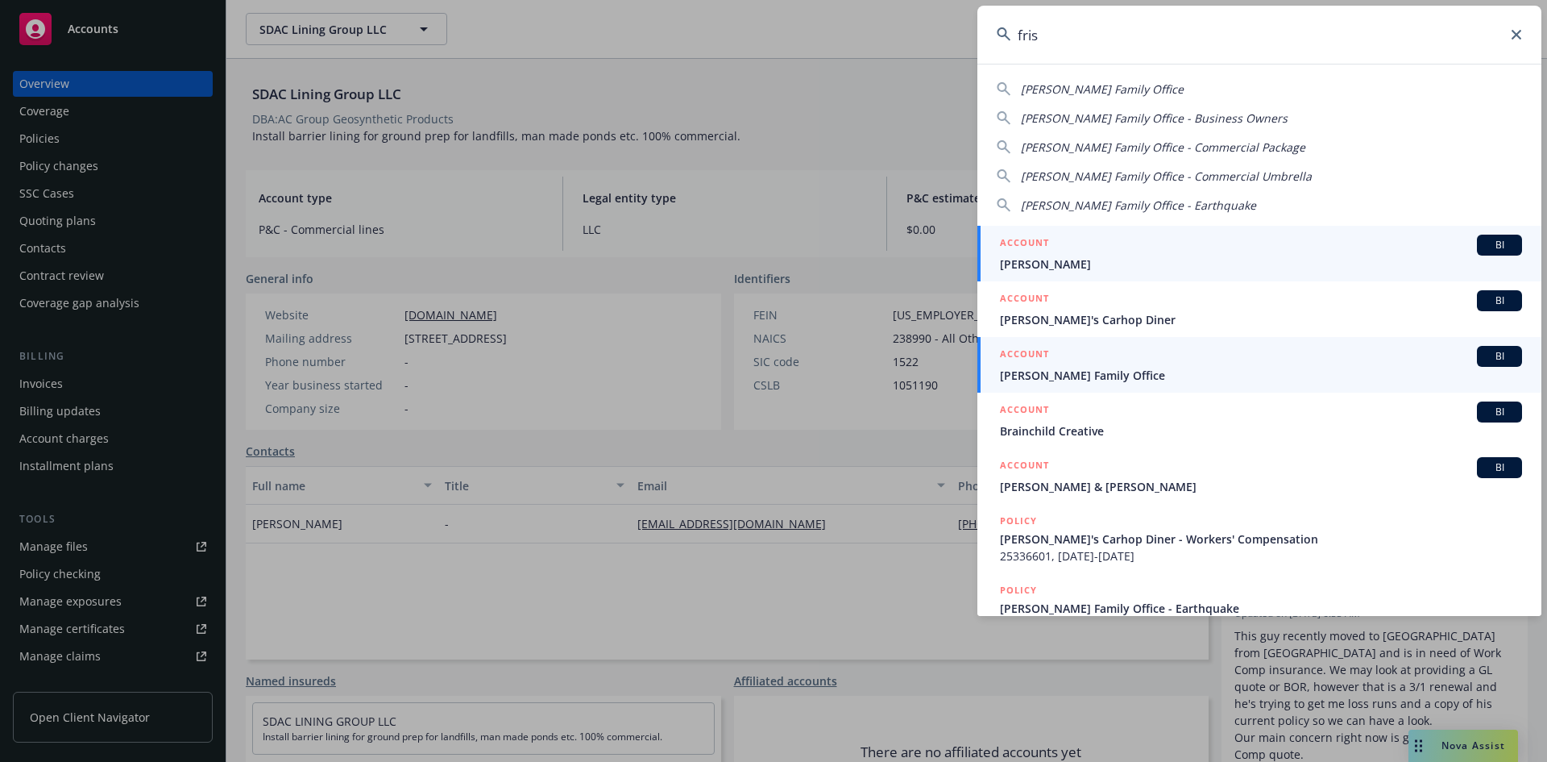
type input "fris"
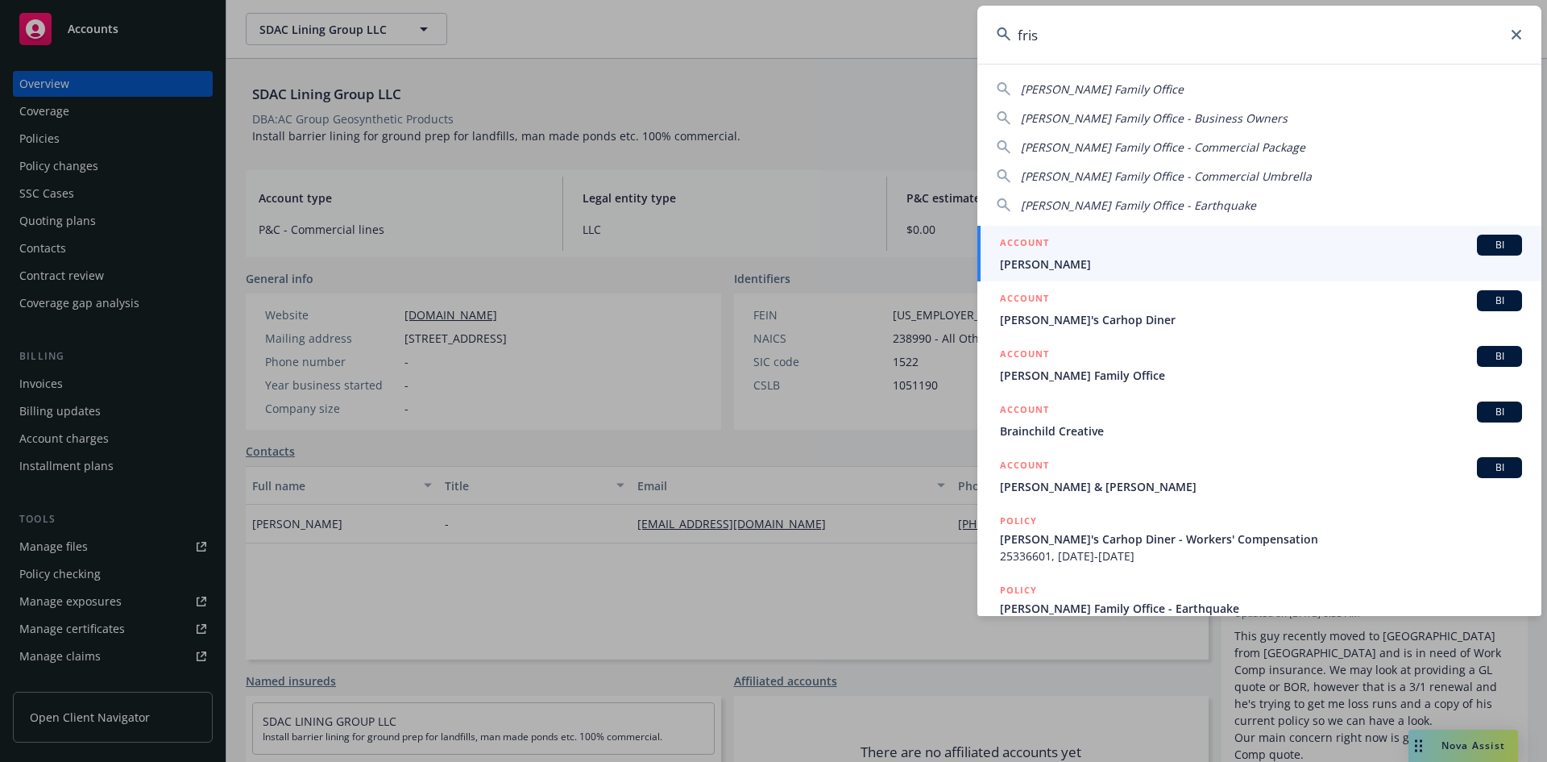
click at [1032, 353] on h5 "ACCOUNT" at bounding box center [1024, 355] width 49 height 19
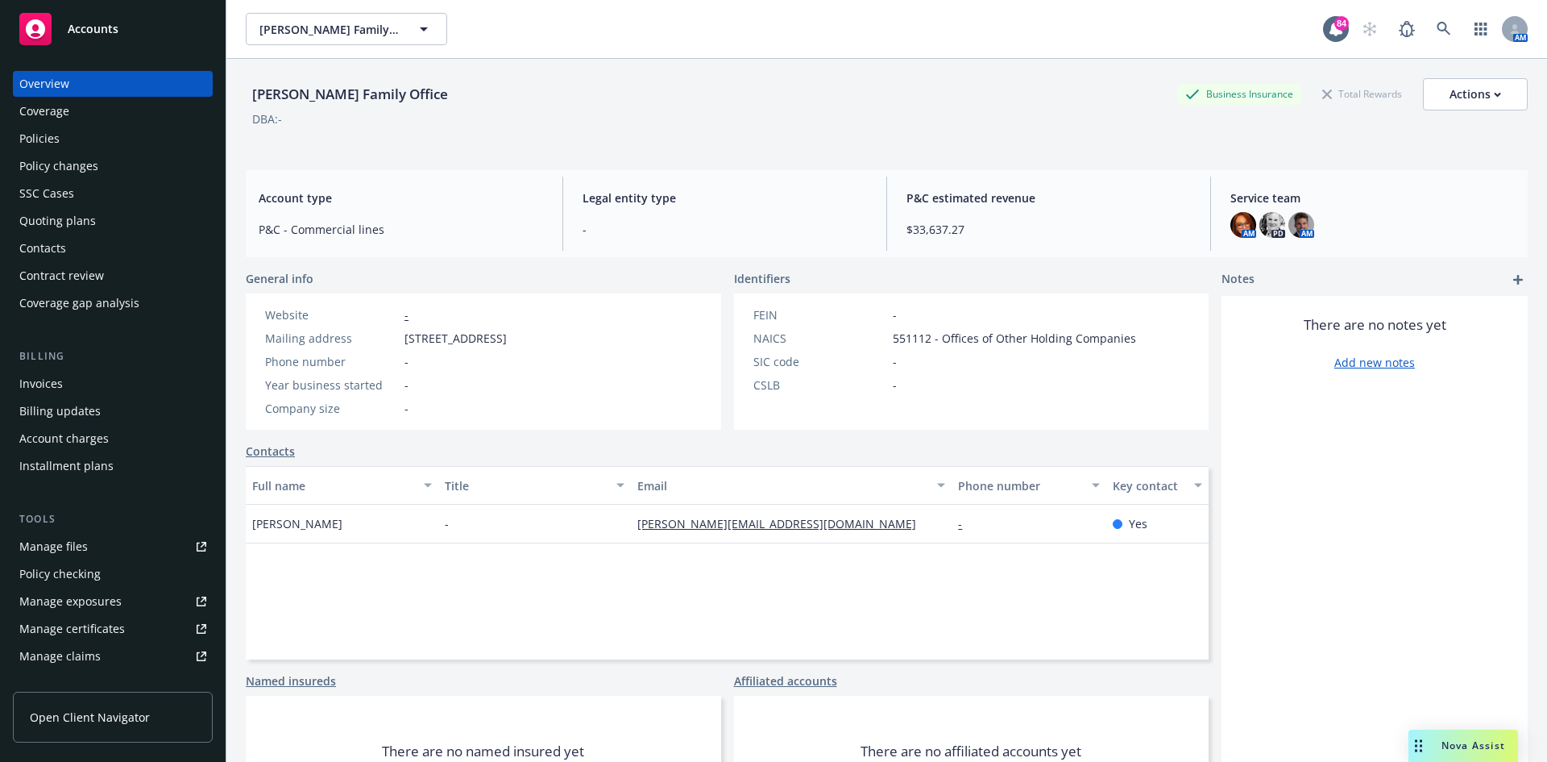
click at [62, 384] on div "Invoices" at bounding box center [112, 384] width 187 height 26
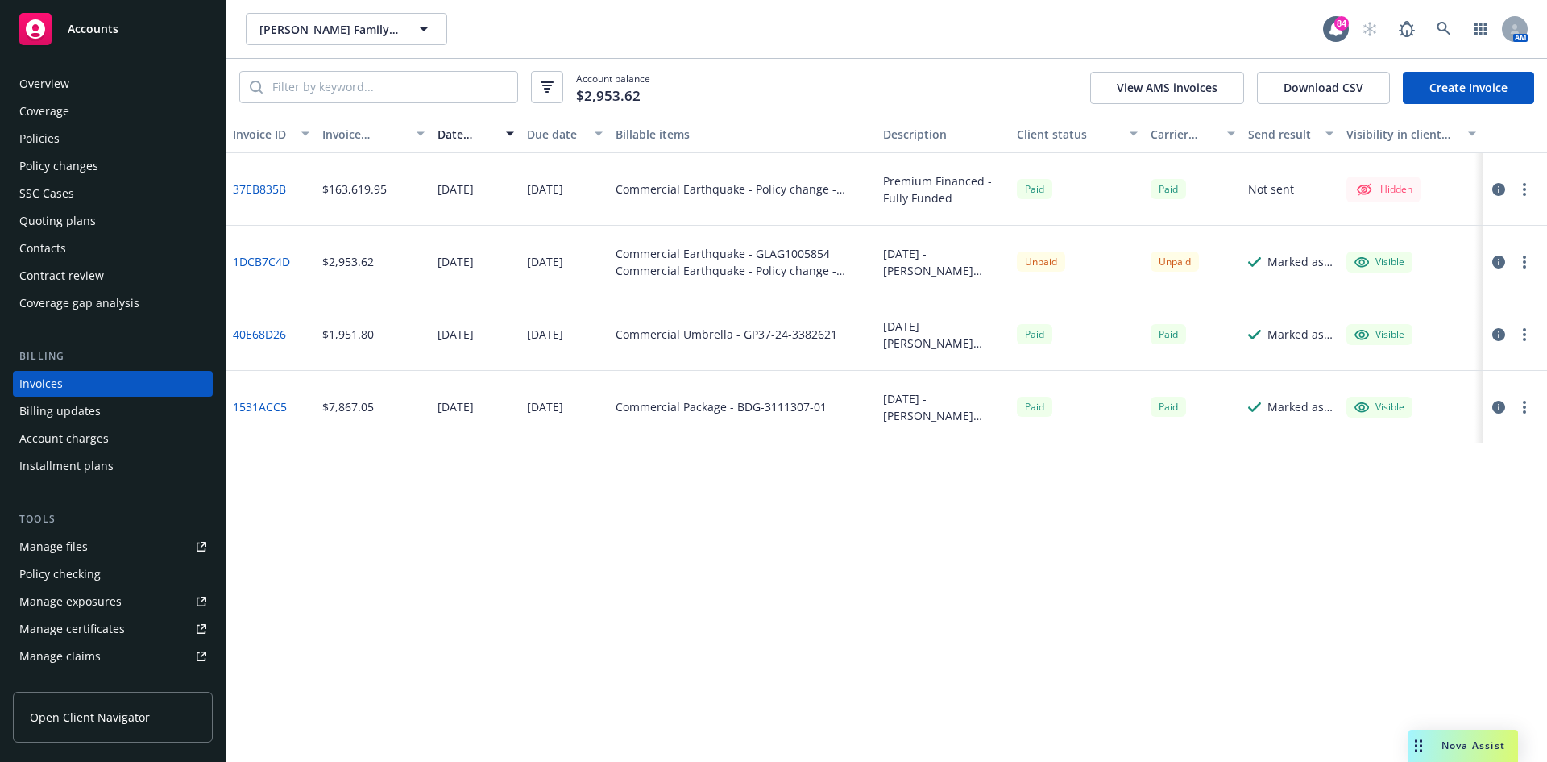
click at [98, 85] on div "Overview" at bounding box center [112, 84] width 187 height 26
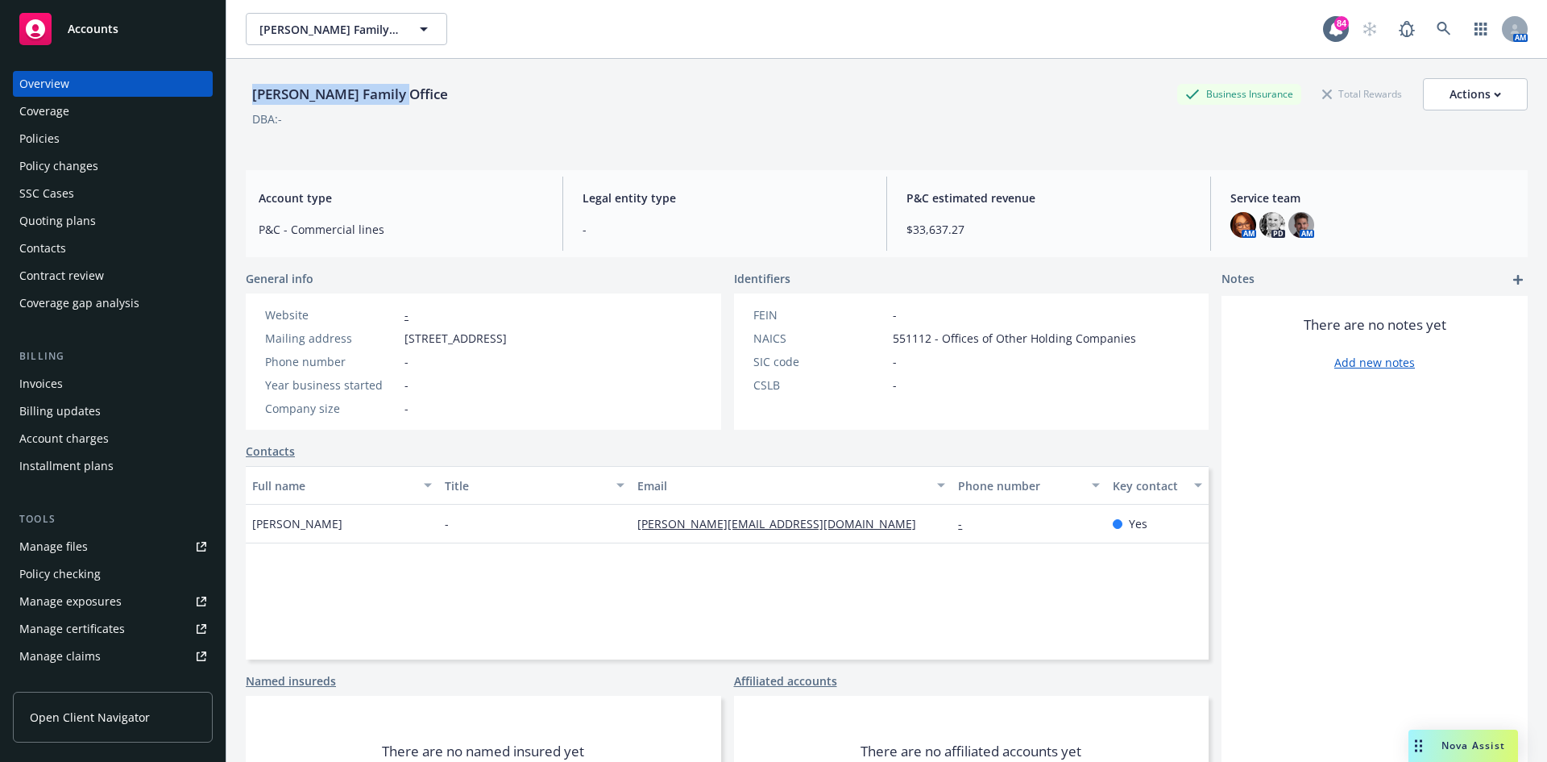
drag, startPoint x: 401, startPoint y: 98, endPoint x: 248, endPoint y: 95, distance: 153.2
click at [248, 95] on div "Frisbie Family Office Business Insurance Total Rewards Actions" at bounding box center [887, 94] width 1282 height 32
copy div "Frisbie Family Office"
click at [80, 384] on div "Invoices" at bounding box center [112, 384] width 187 height 26
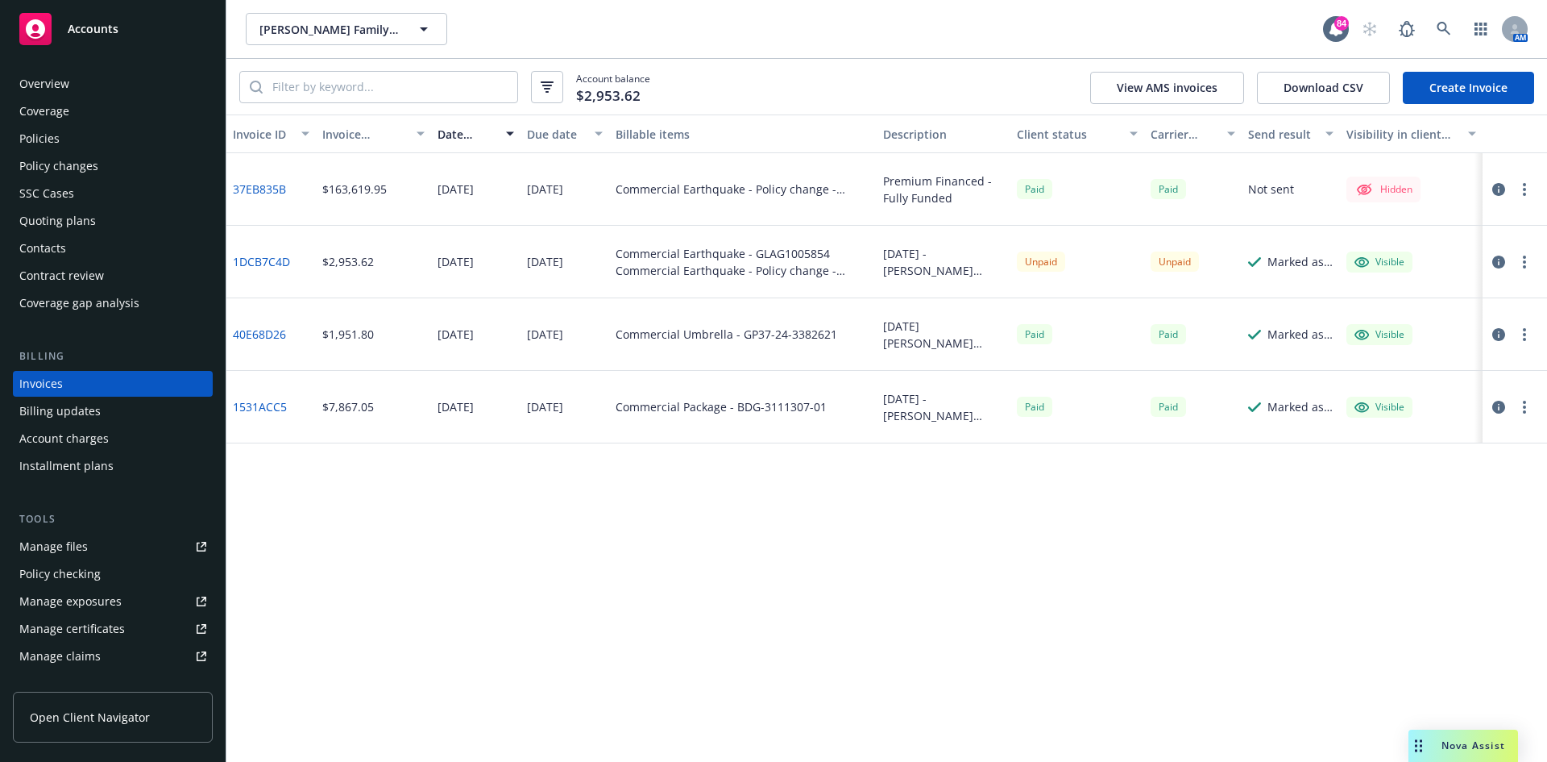
click at [1531, 259] on button "button" at bounding box center [1524, 261] width 19 height 19
click at [1407, 425] on link "Send invoice" at bounding box center [1431, 424] width 206 height 32
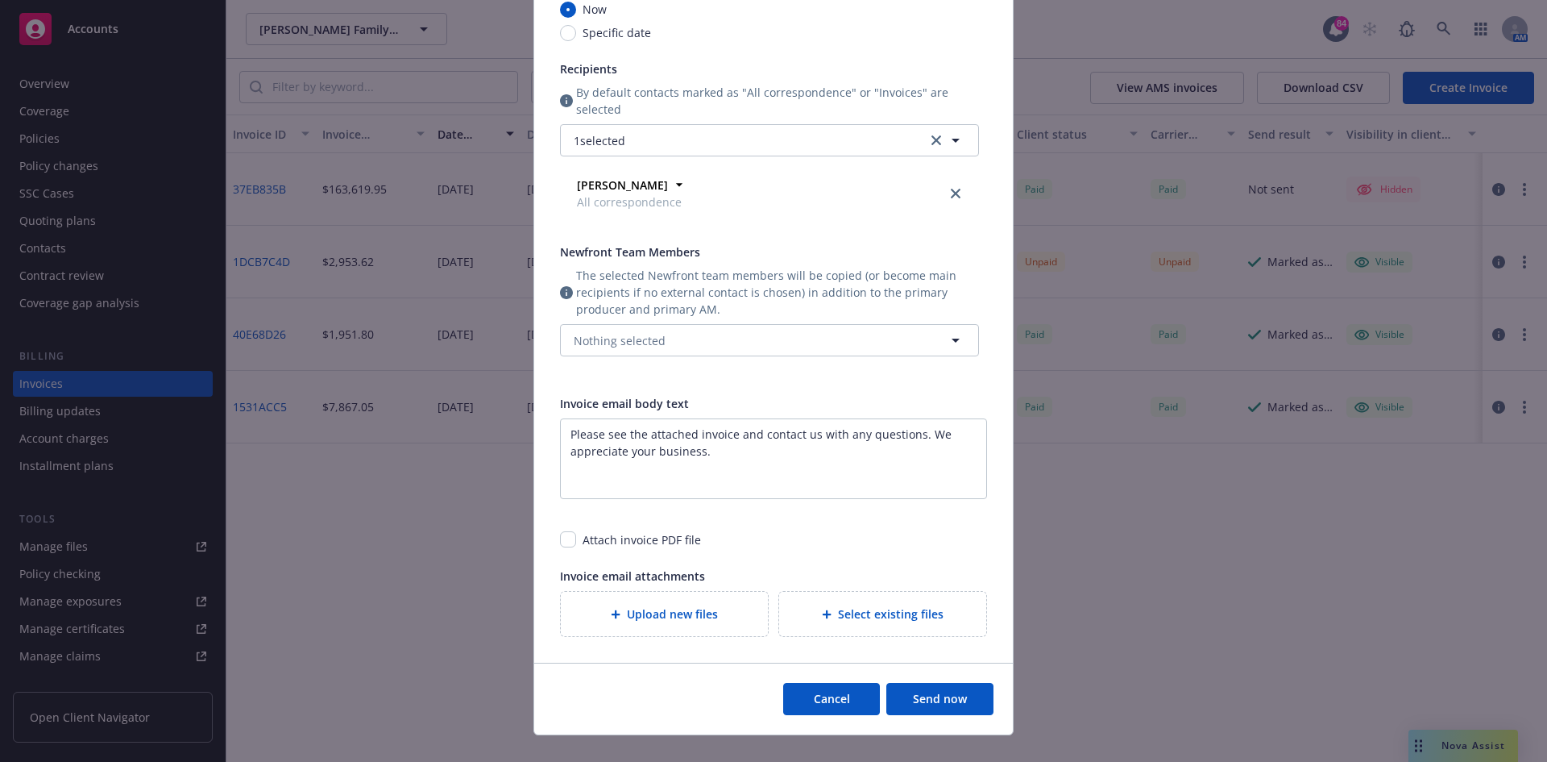
scroll to position [238, 0]
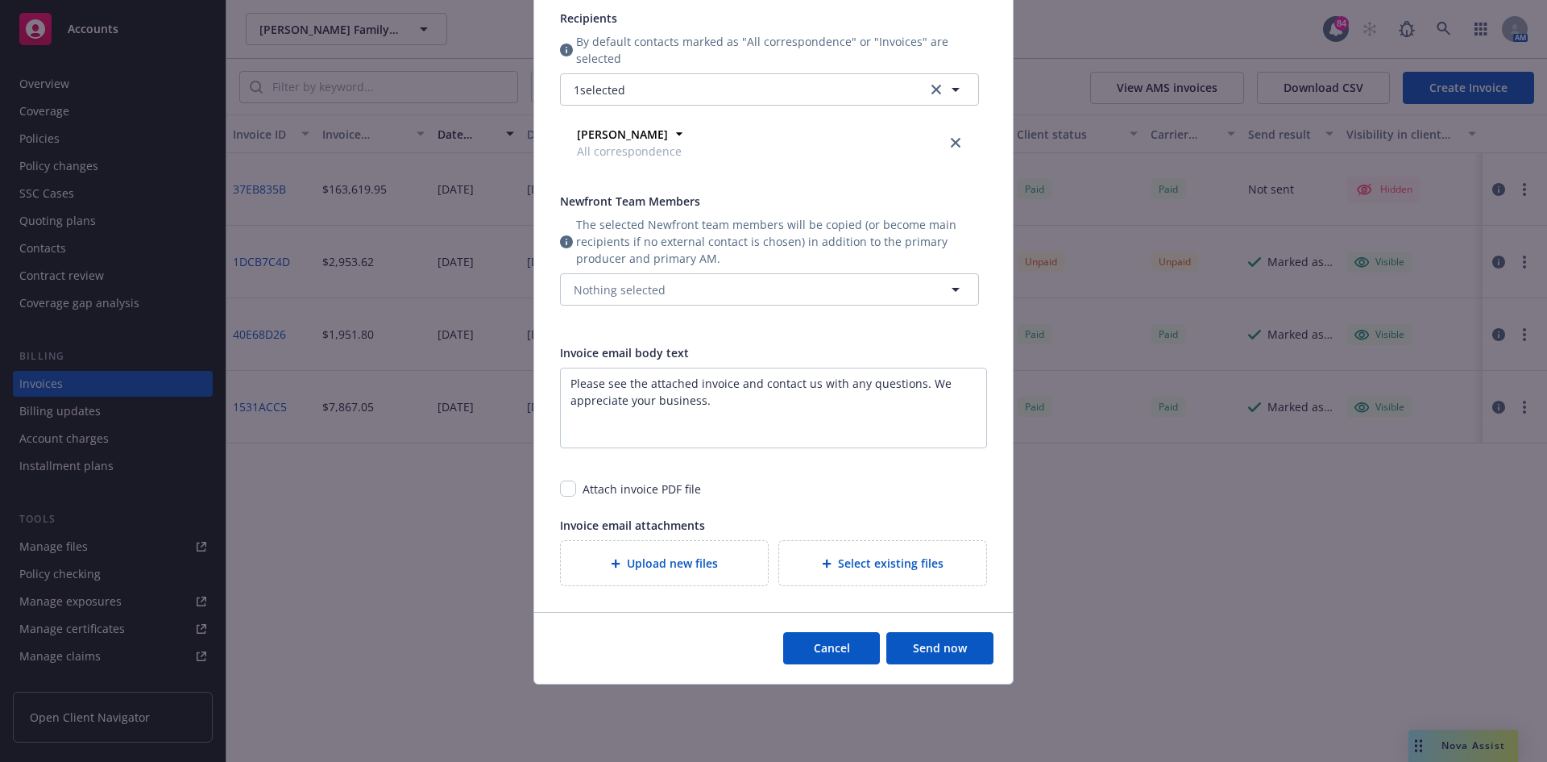
click at [946, 649] on button "Send now" at bounding box center [939, 648] width 107 height 32
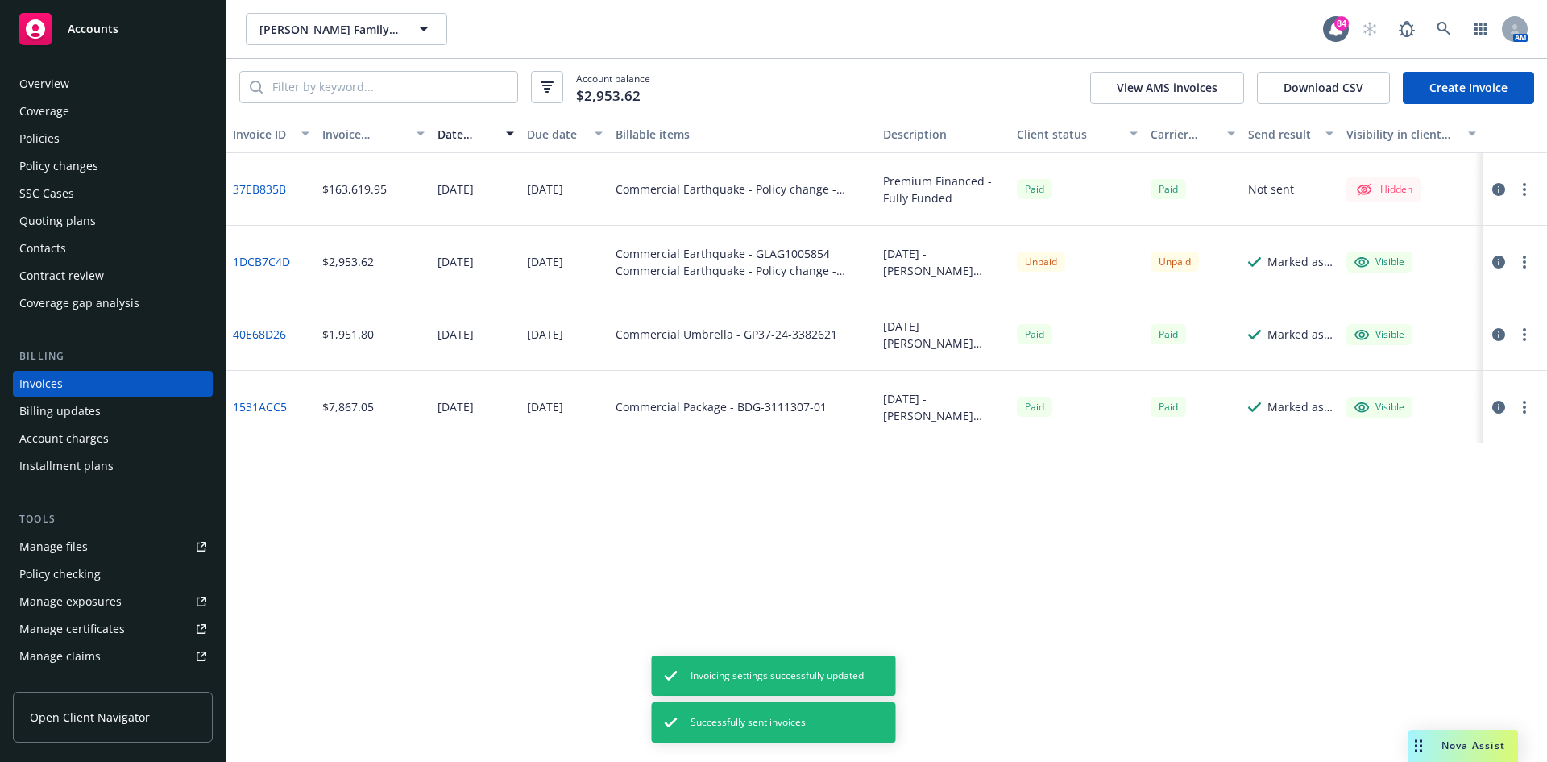
click at [1530, 265] on button "button" at bounding box center [1524, 261] width 19 height 19
click at [1410, 360] on link "Copy invoice URL" at bounding box center [1431, 359] width 206 height 32
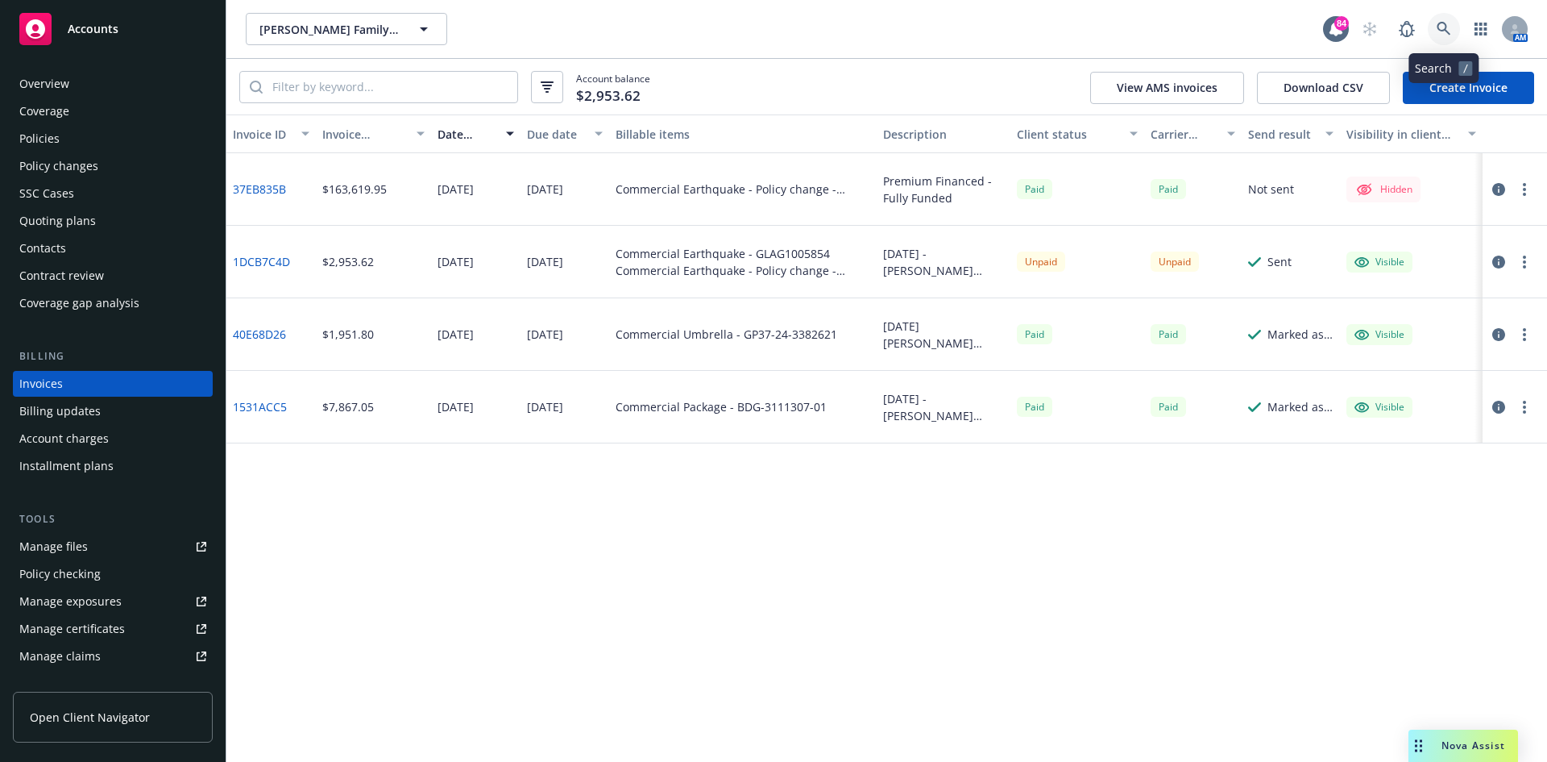
click at [1442, 29] on icon at bounding box center [1444, 29] width 15 height 15
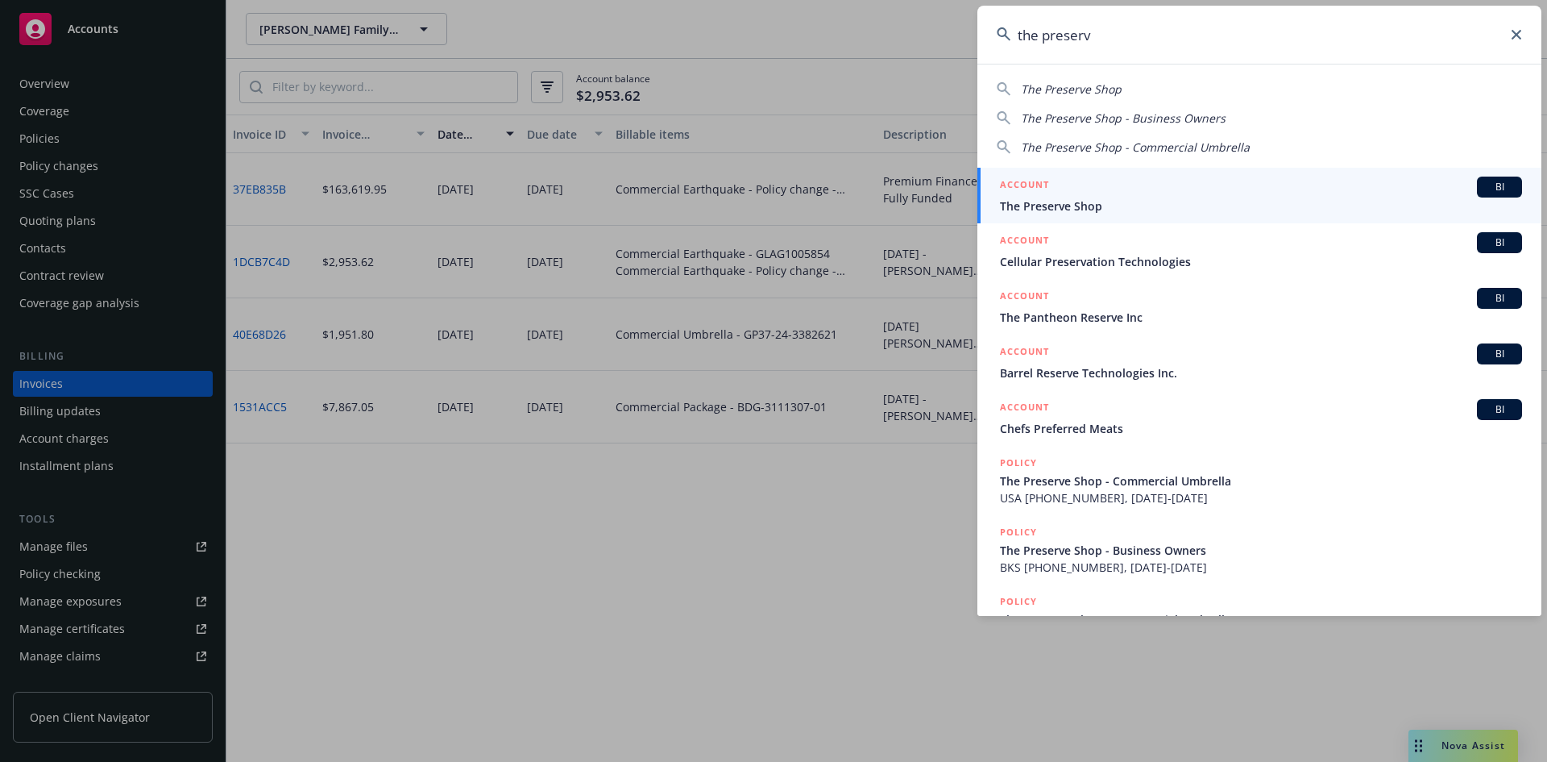
type input "the preserv"
click at [1024, 180] on h5 "ACCOUNT" at bounding box center [1024, 185] width 49 height 19
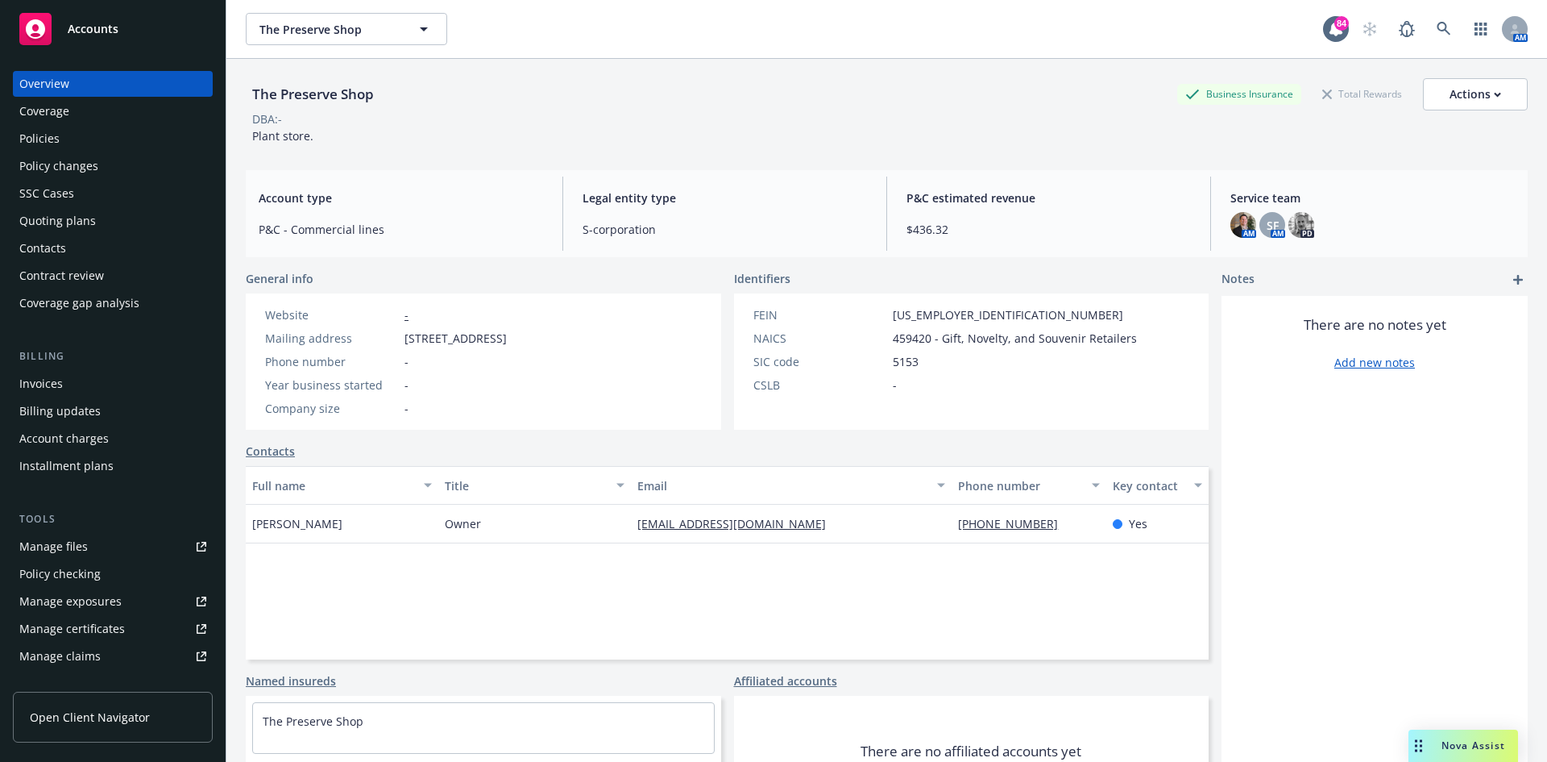
click at [102, 139] on div "Policies" at bounding box center [112, 139] width 187 height 26
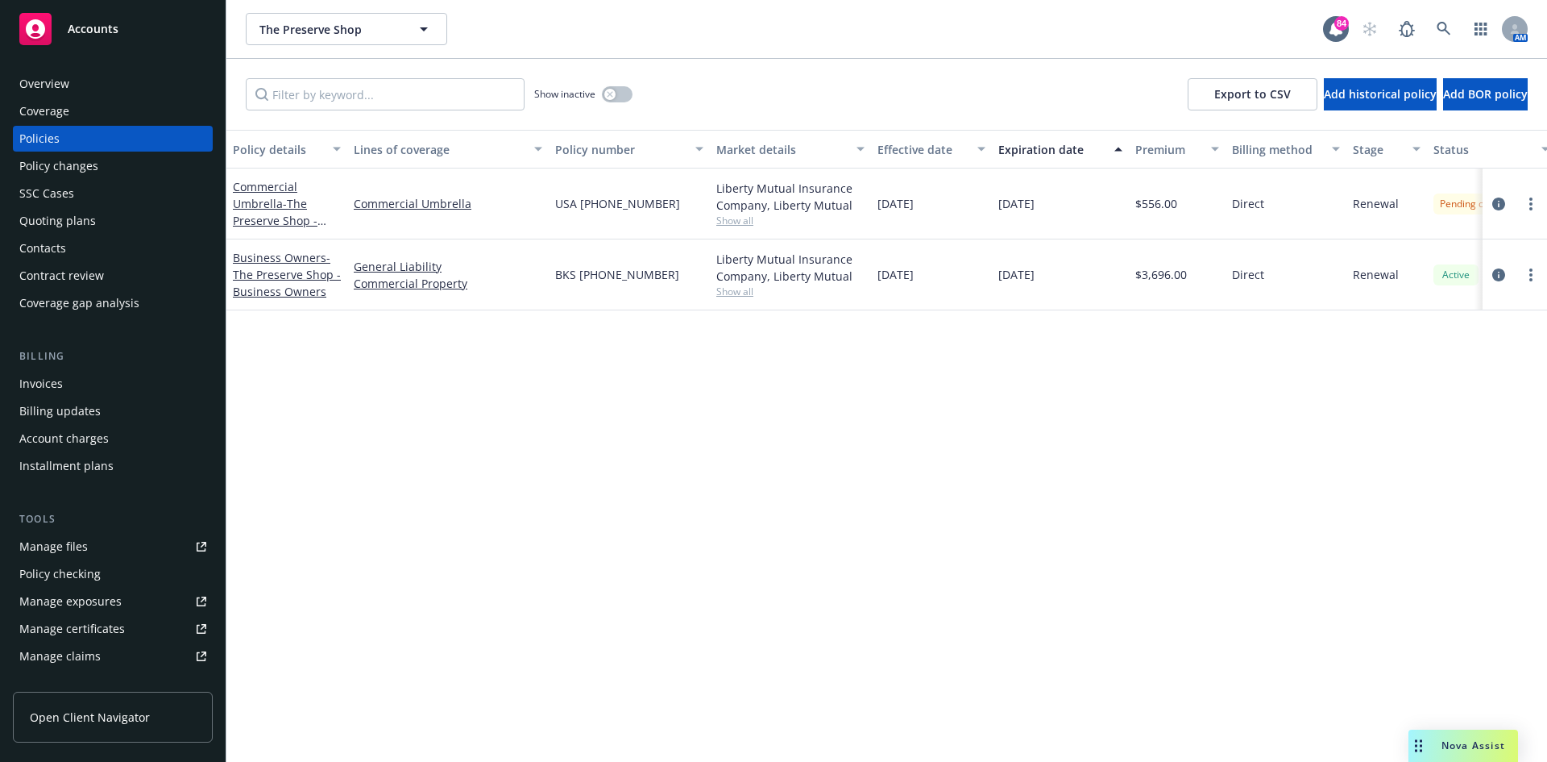
click at [73, 89] on div "Overview" at bounding box center [112, 84] width 187 height 26
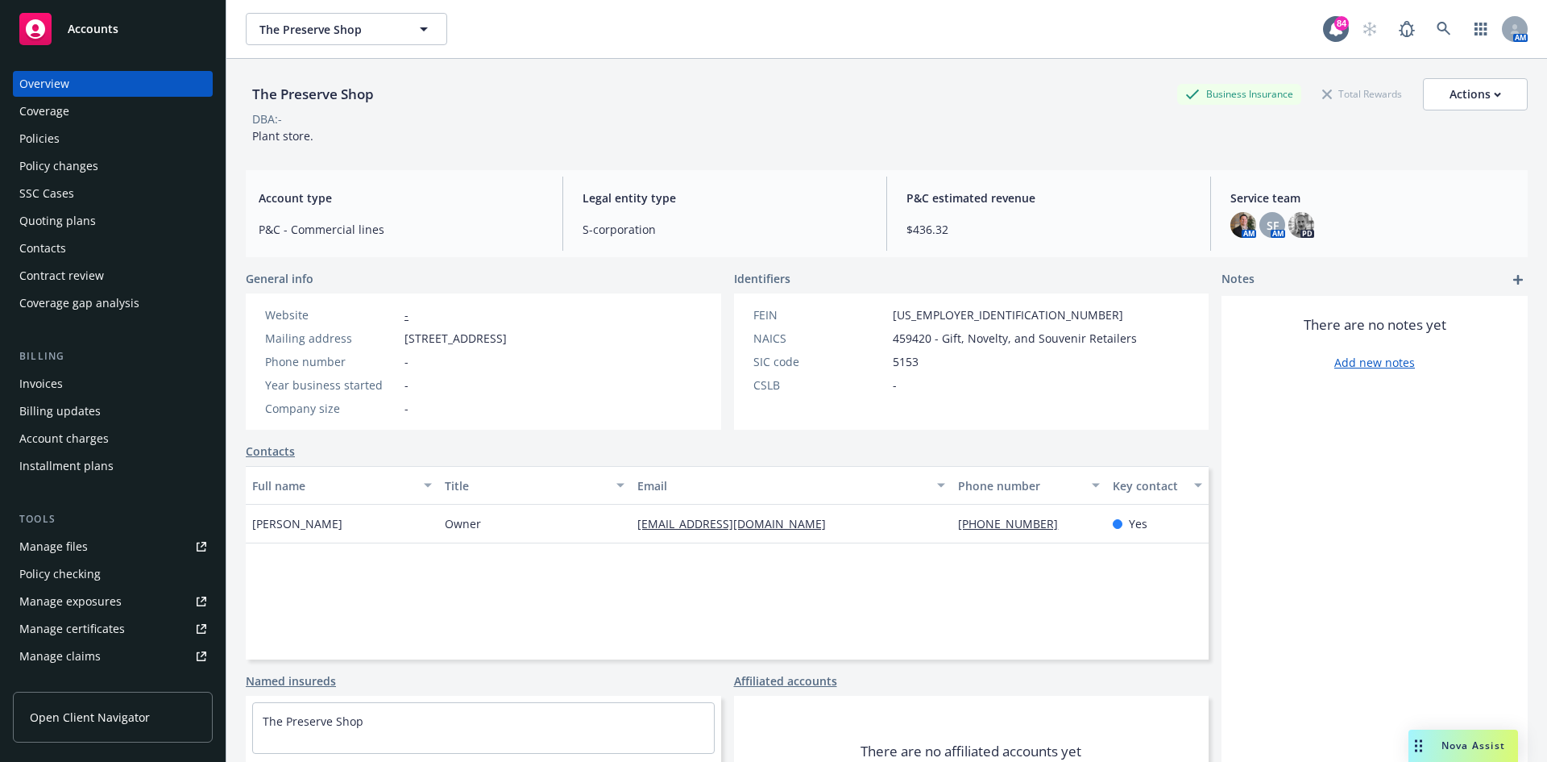
click at [96, 144] on div "Policies" at bounding box center [112, 139] width 187 height 26
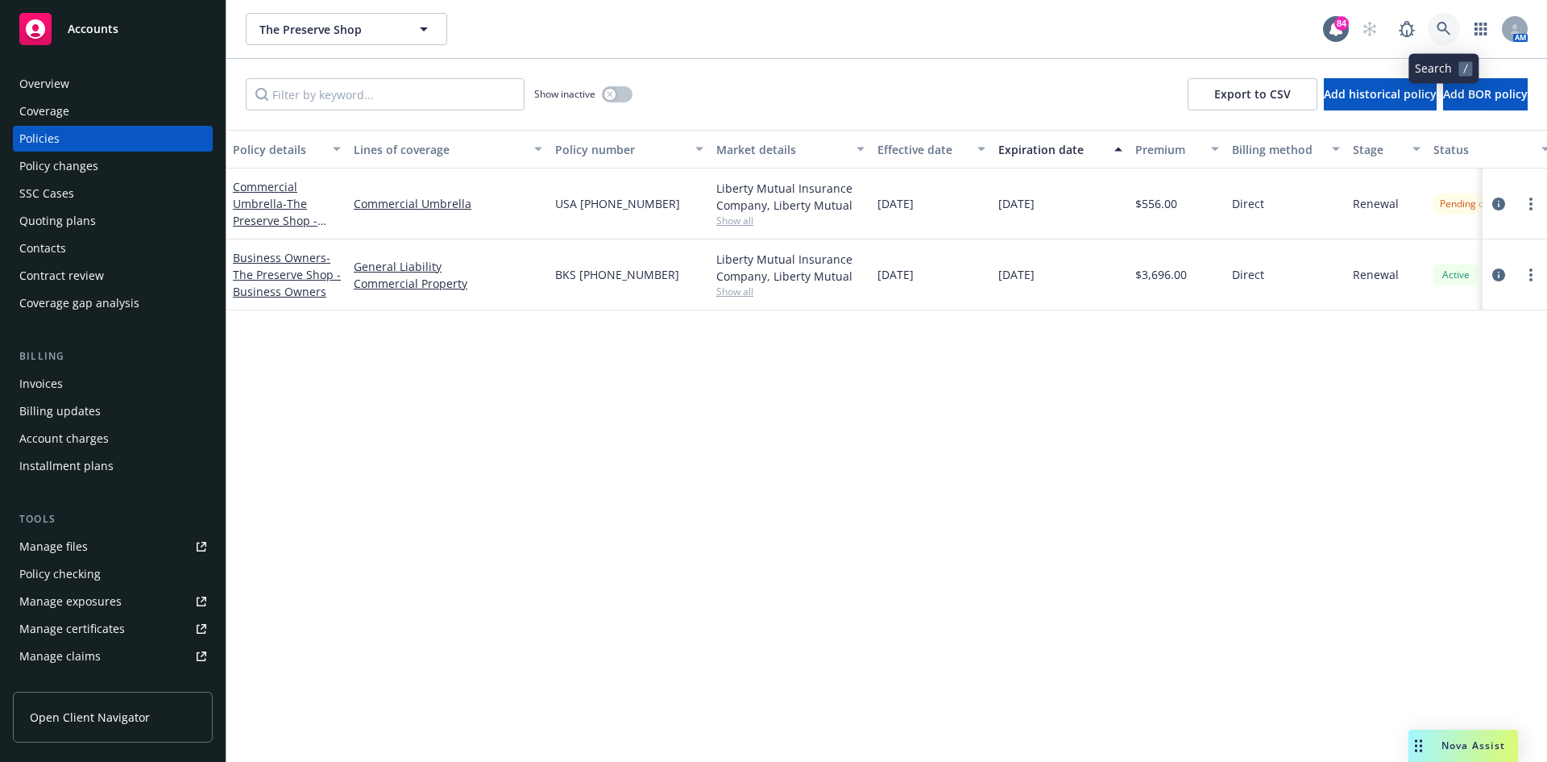
click at [1448, 26] on icon at bounding box center [1444, 29] width 15 height 15
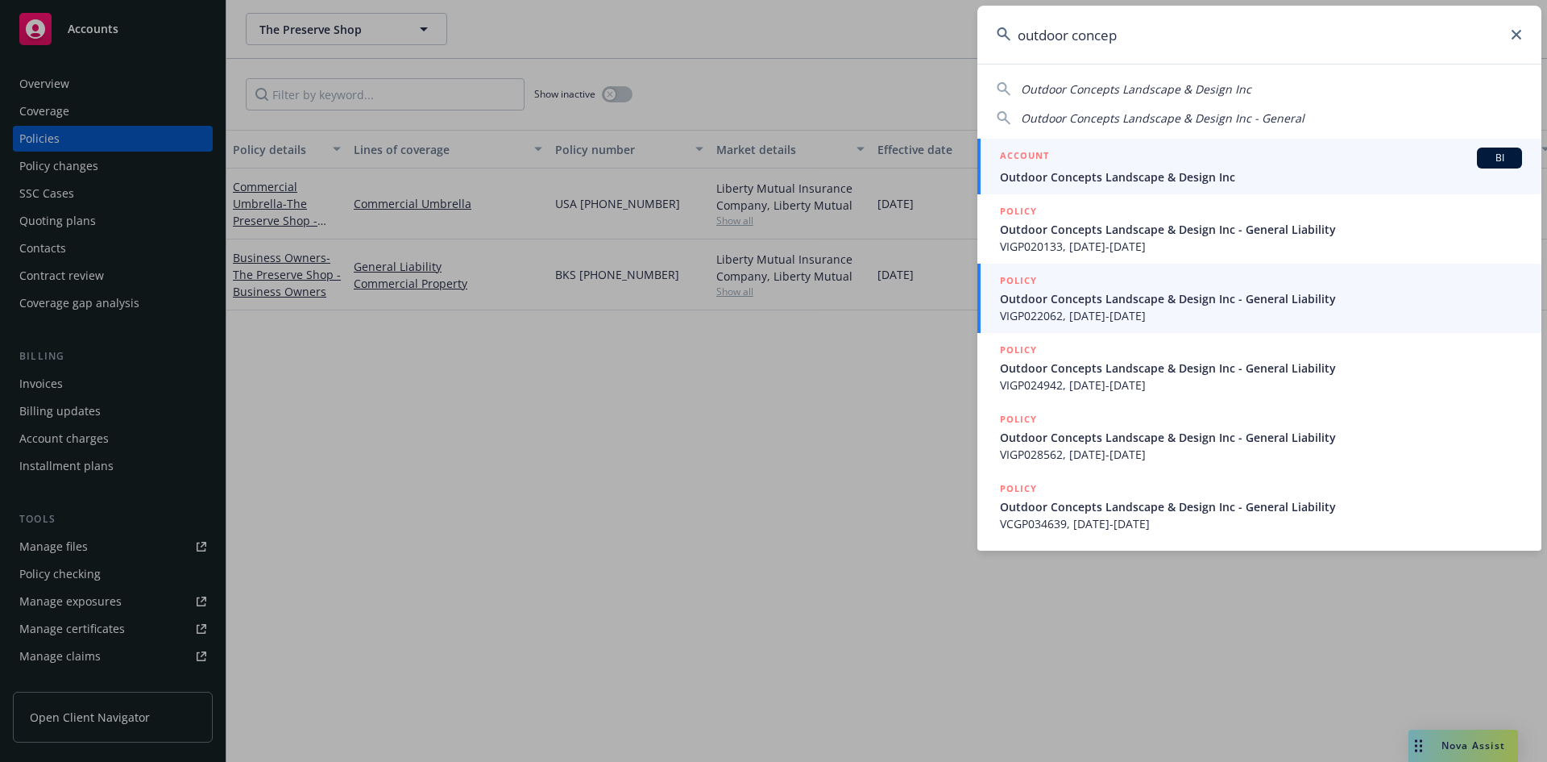
type input "outdoor concep"
click at [1030, 153] on h5 "ACCOUNT" at bounding box center [1024, 156] width 49 height 19
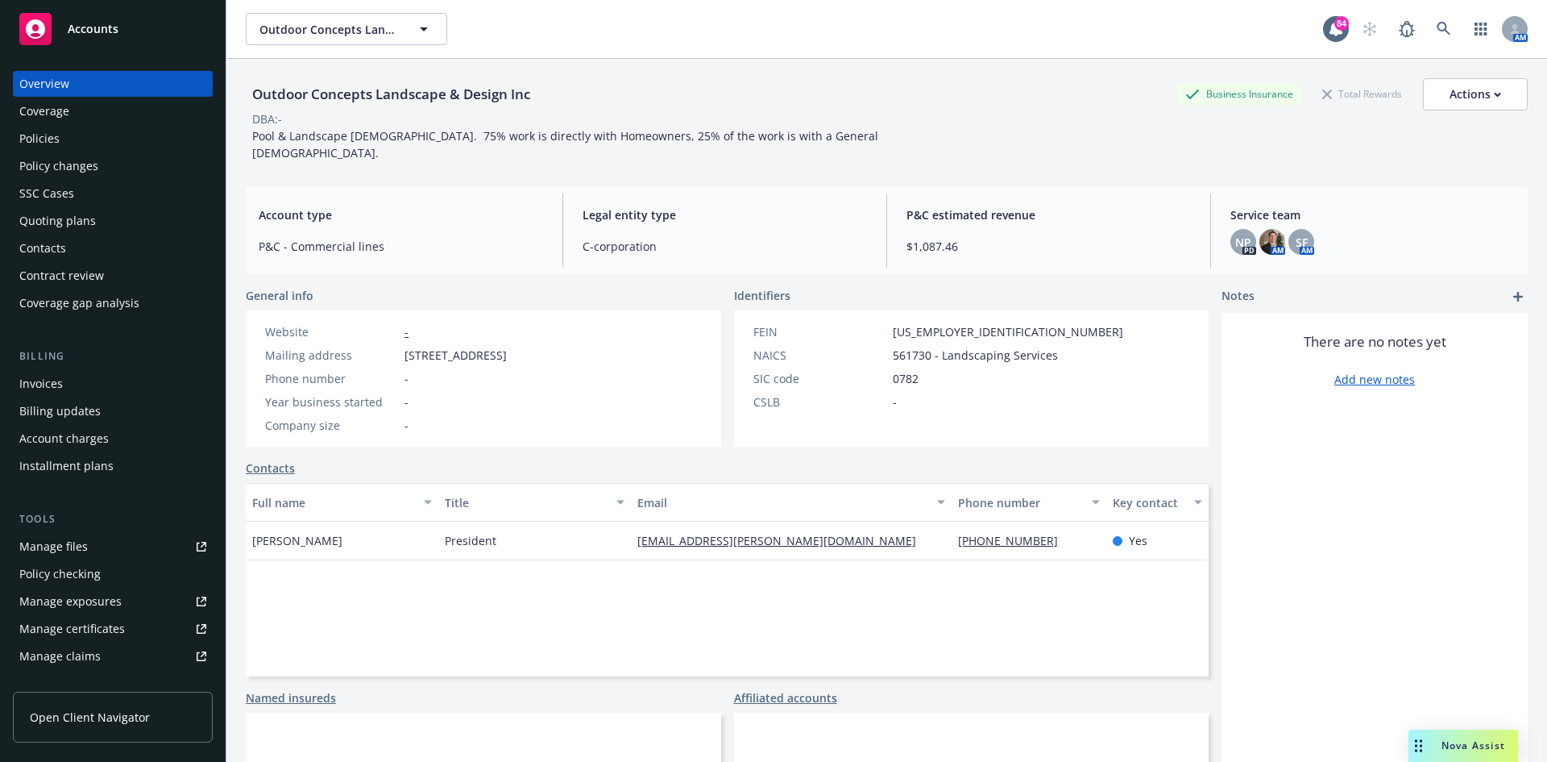
click at [101, 135] on div "Policies" at bounding box center [112, 139] width 187 height 26
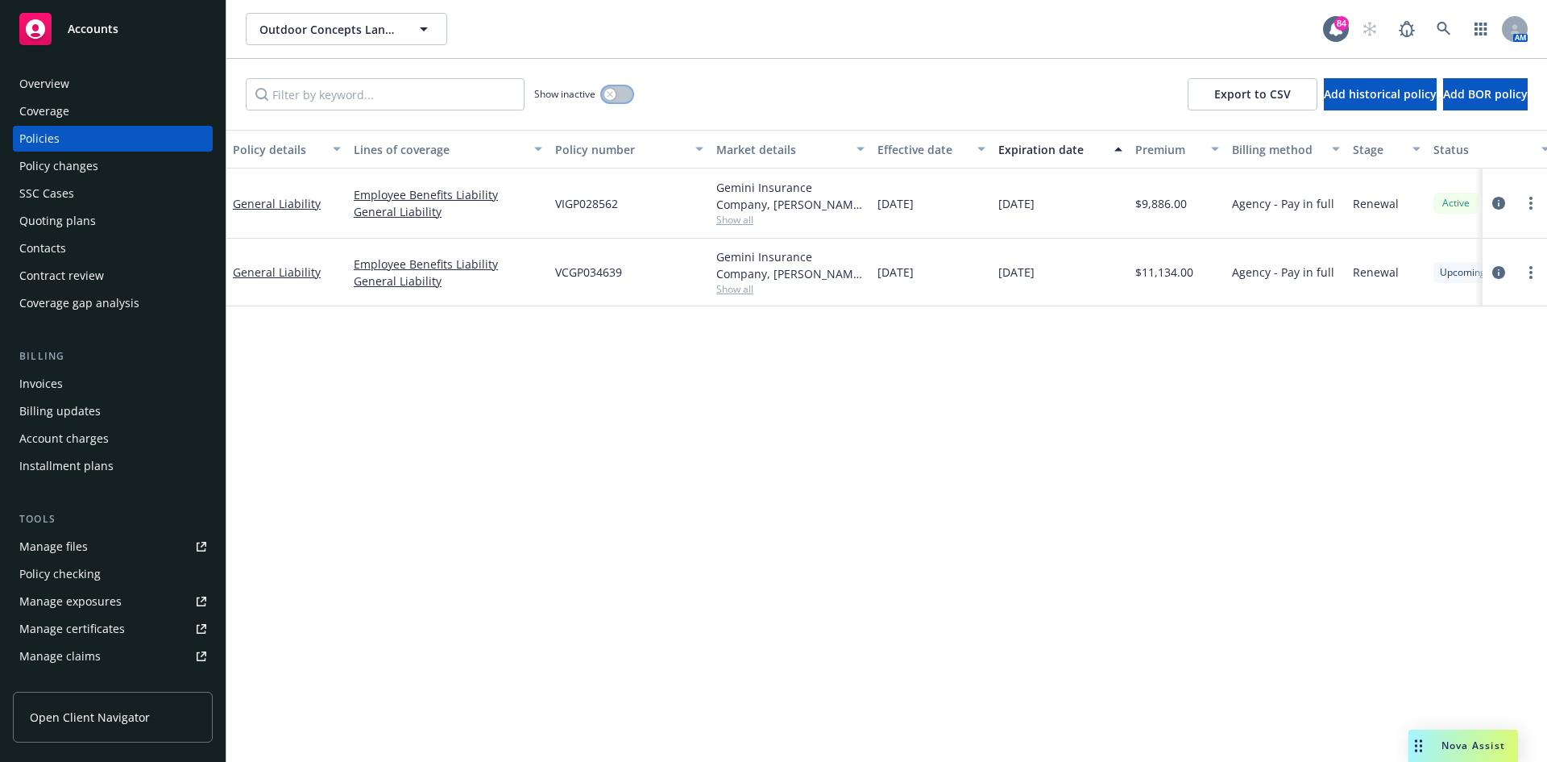
click at [611, 93] on icon "button" at bounding box center [610, 94] width 6 height 6
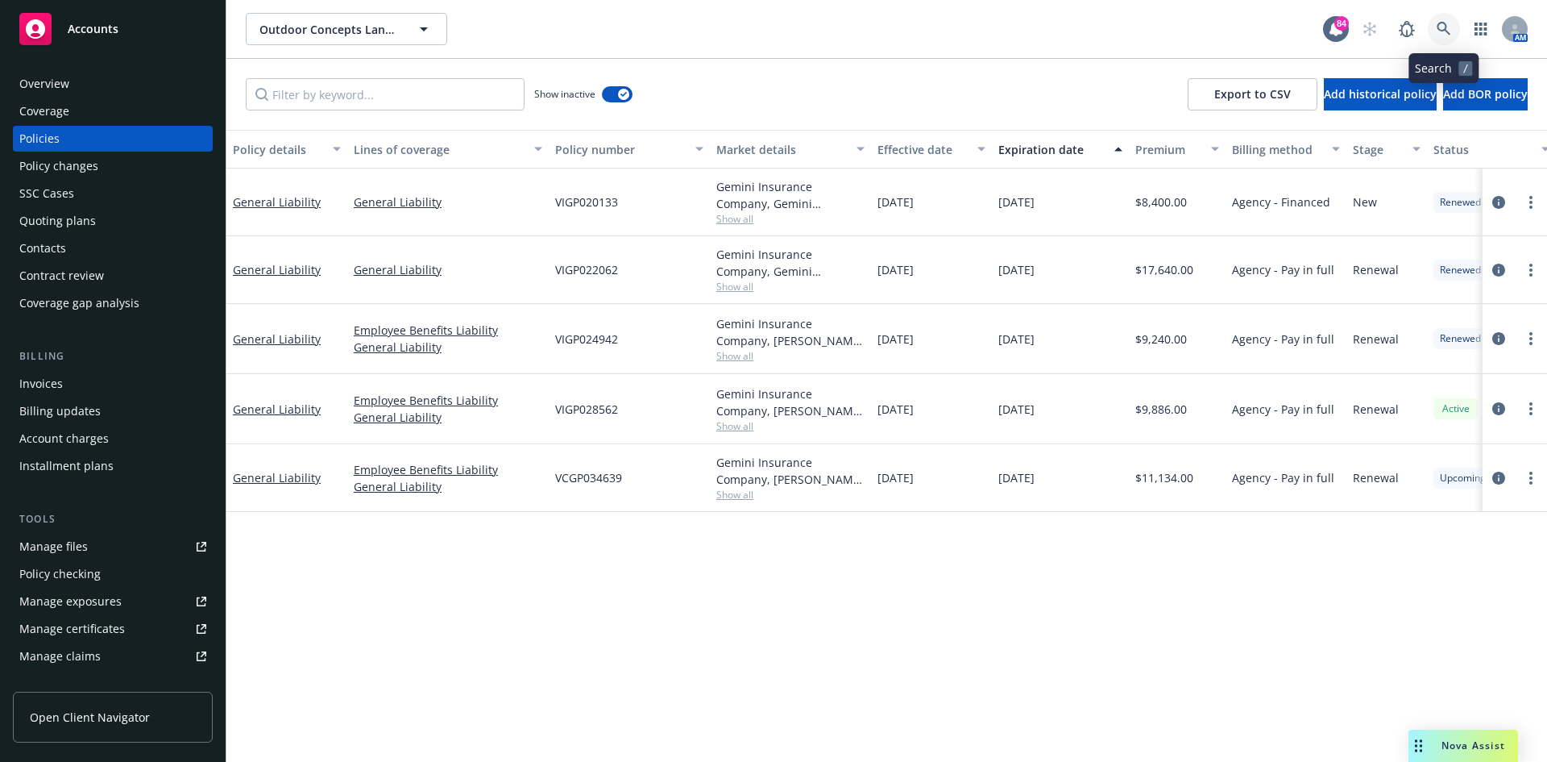
click at [1448, 27] on icon at bounding box center [1444, 29] width 15 height 15
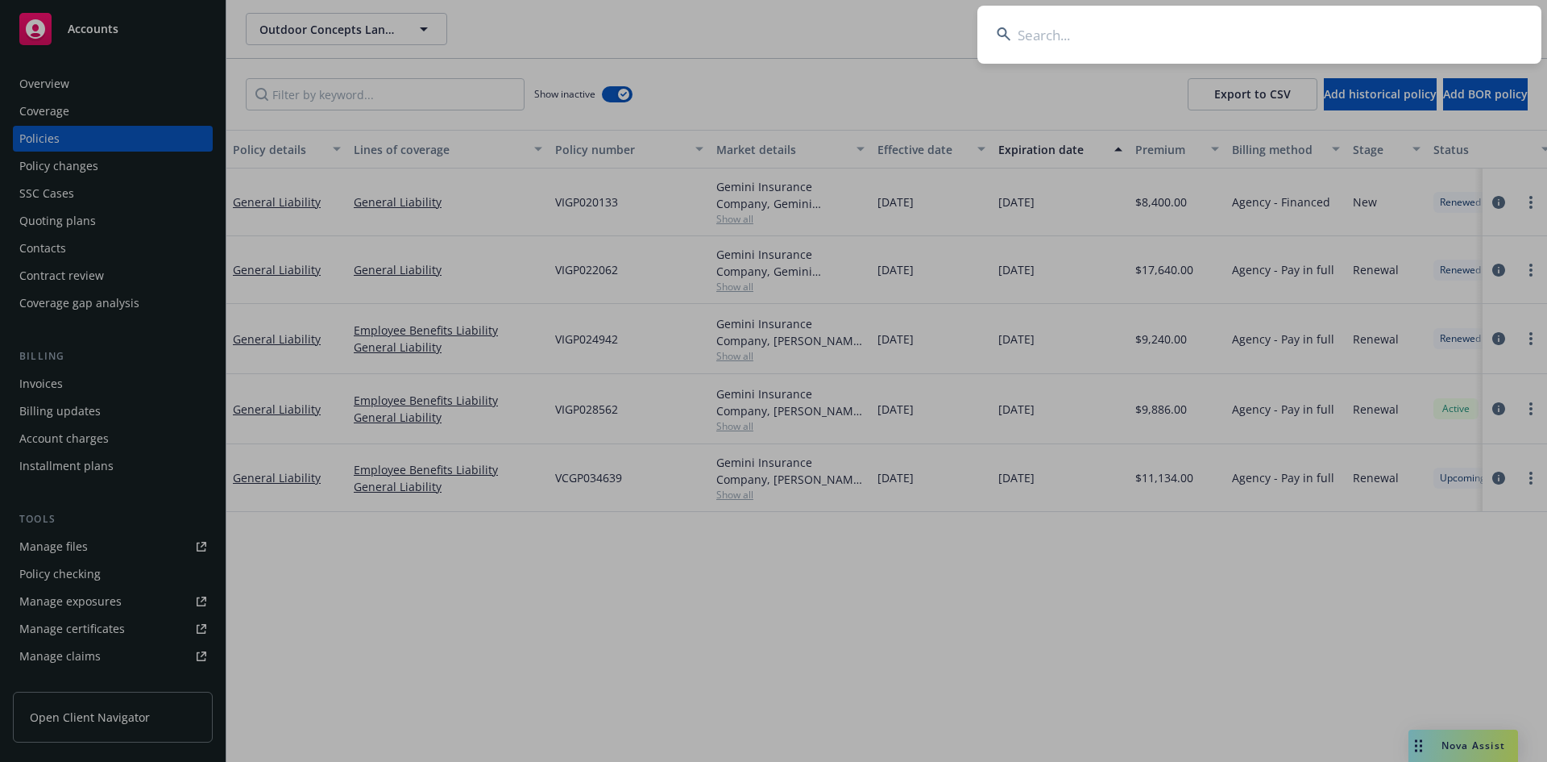
click at [1309, 23] on input at bounding box center [1260, 35] width 564 height 58
click at [1027, 44] on input at bounding box center [1260, 35] width 564 height 58
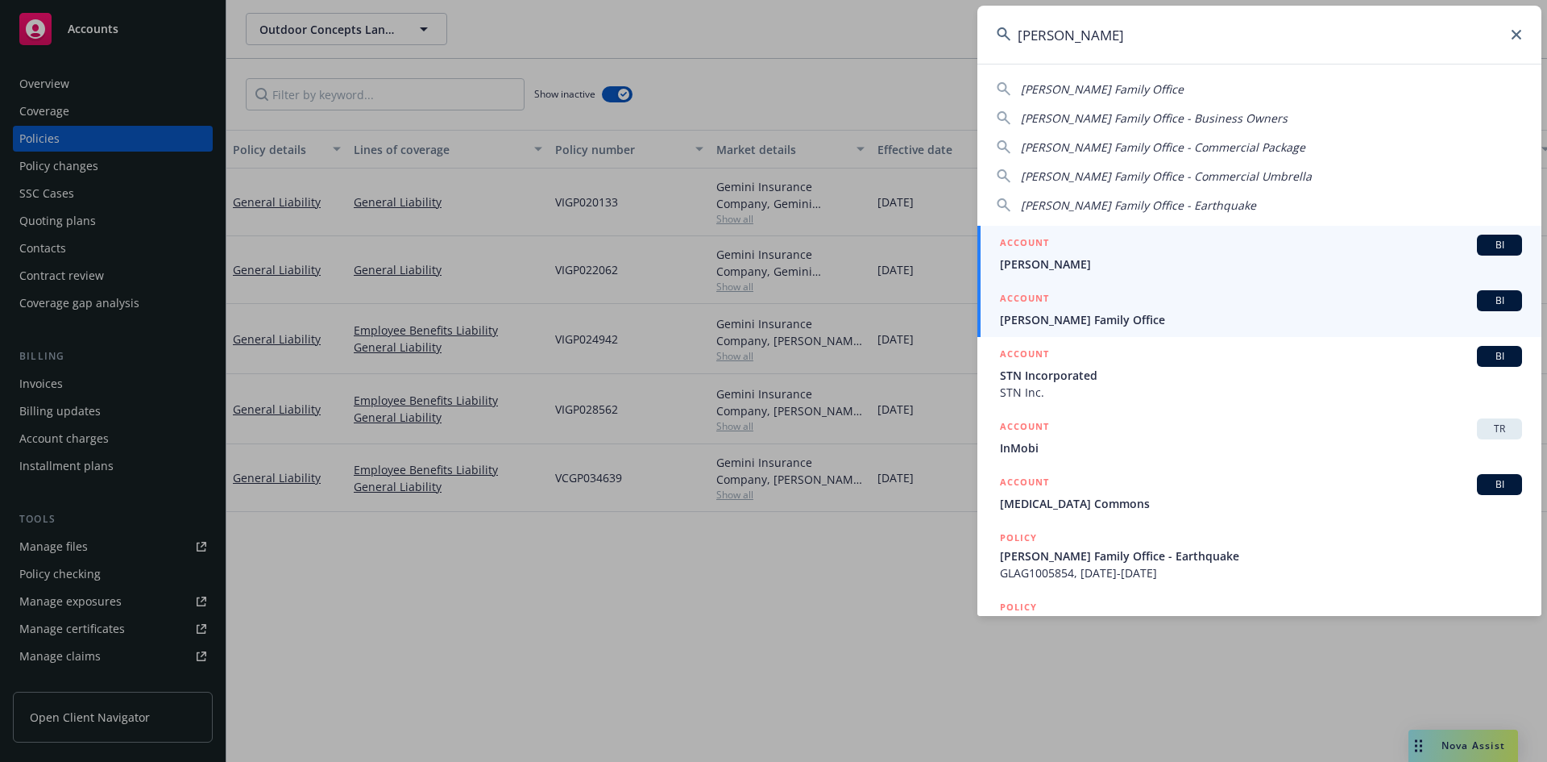
type input "frisbie"
click at [1049, 292] on div "ACCOUNT BI" at bounding box center [1261, 300] width 522 height 21
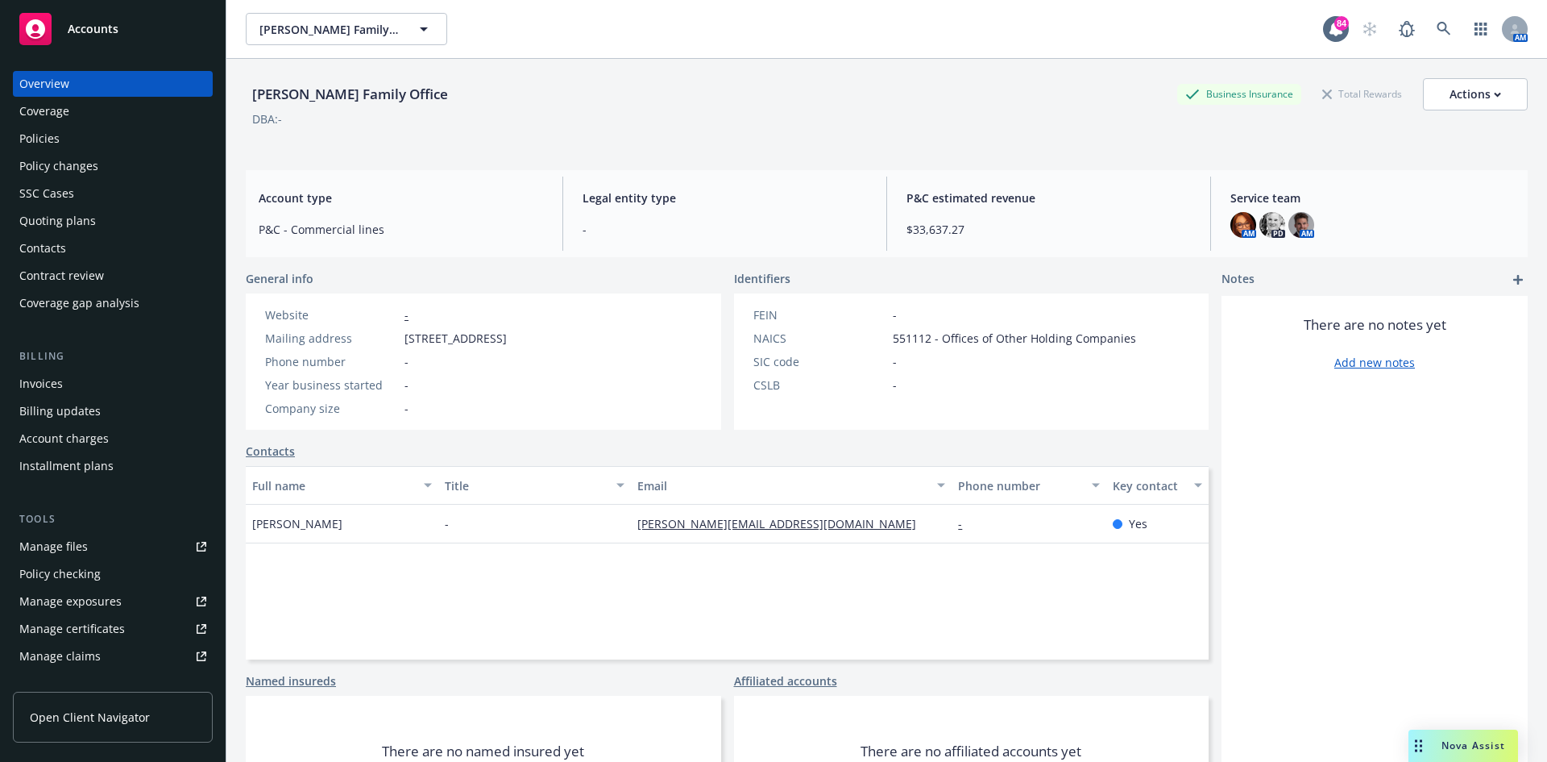
click at [89, 135] on div "Policies" at bounding box center [112, 139] width 187 height 26
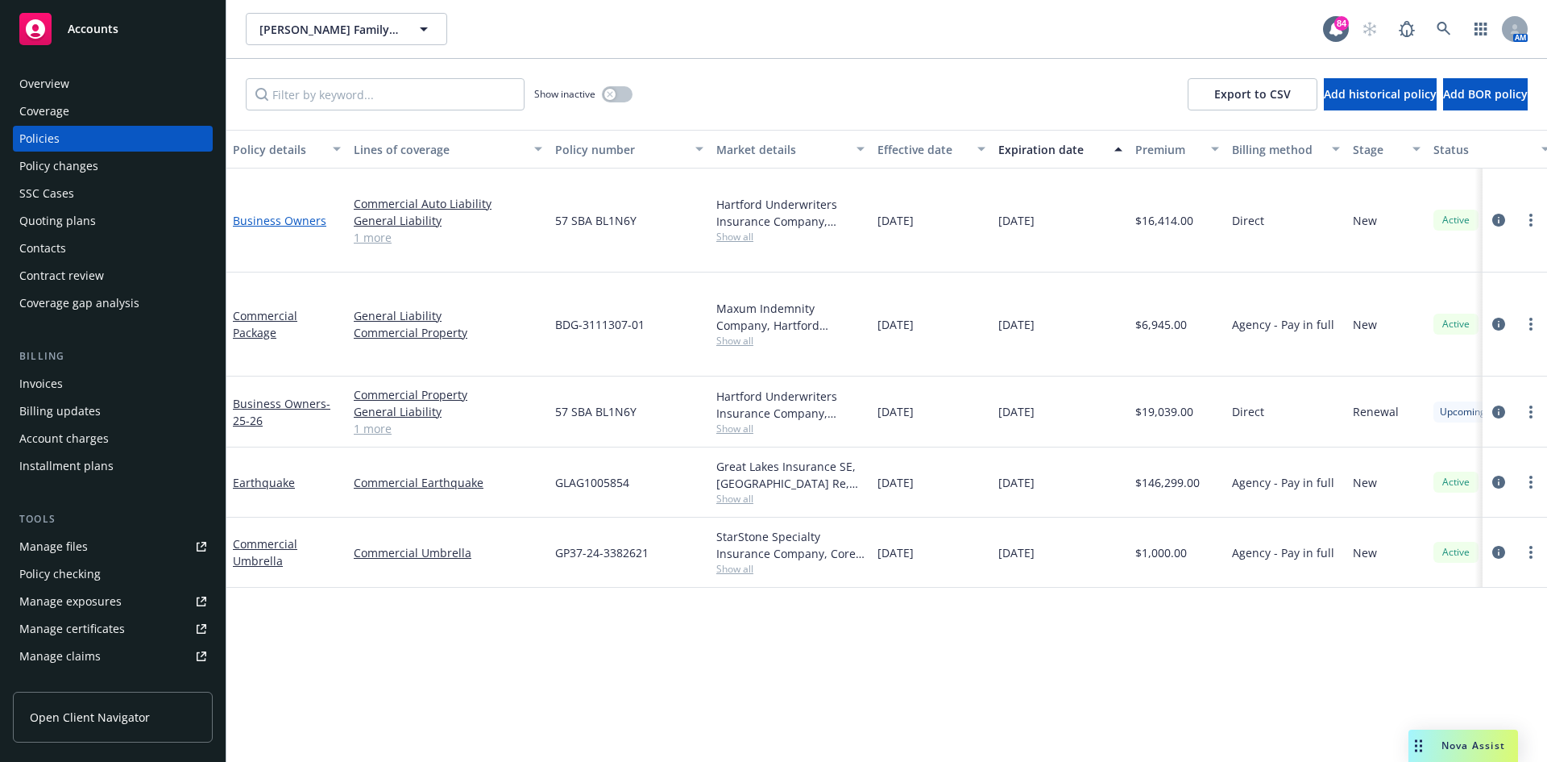
click at [278, 213] on link "Business Owners" at bounding box center [279, 220] width 93 height 15
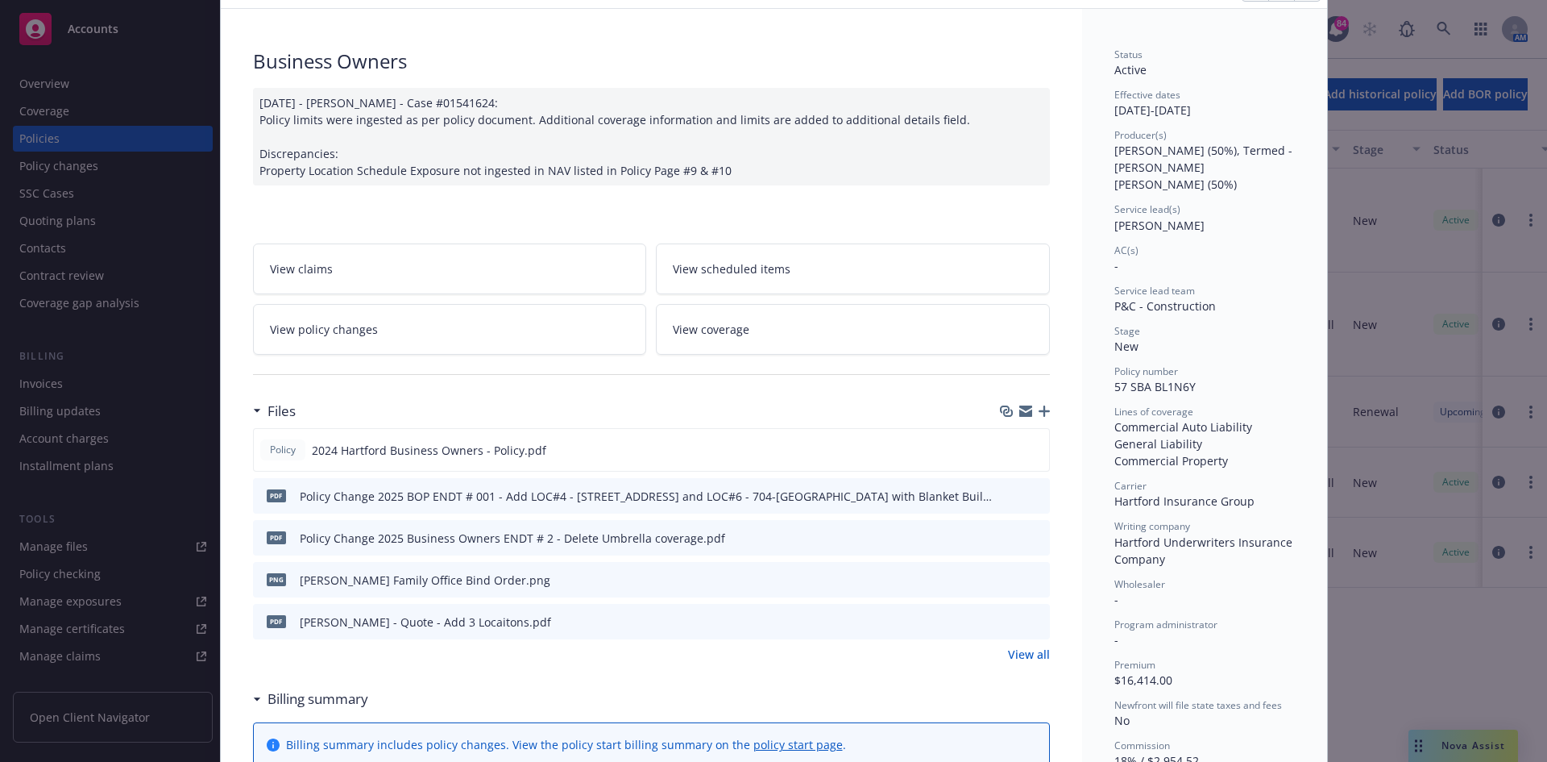
scroll to position [242, 0]
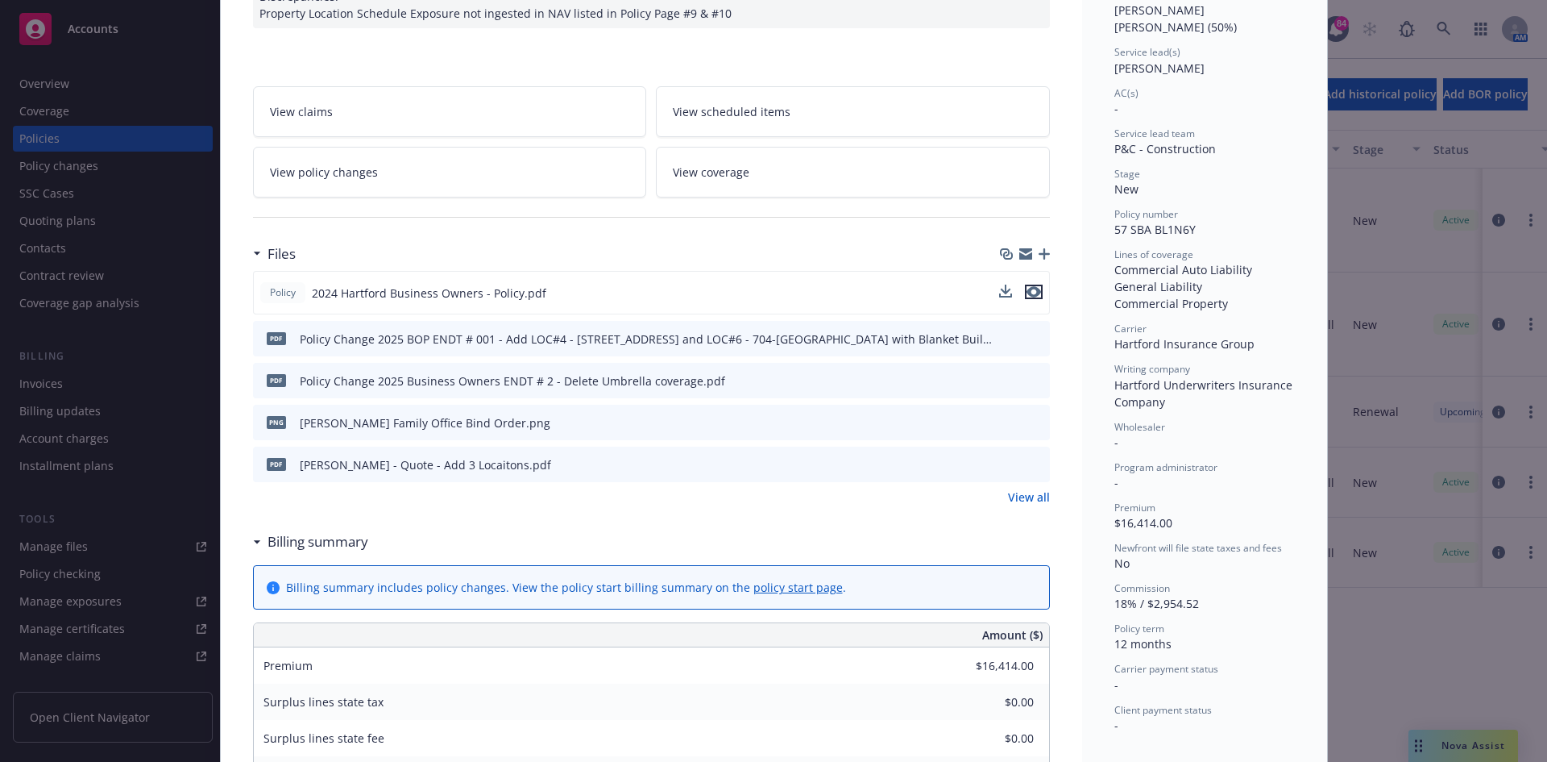
click at [1032, 290] on icon "preview file" at bounding box center [1034, 291] width 15 height 11
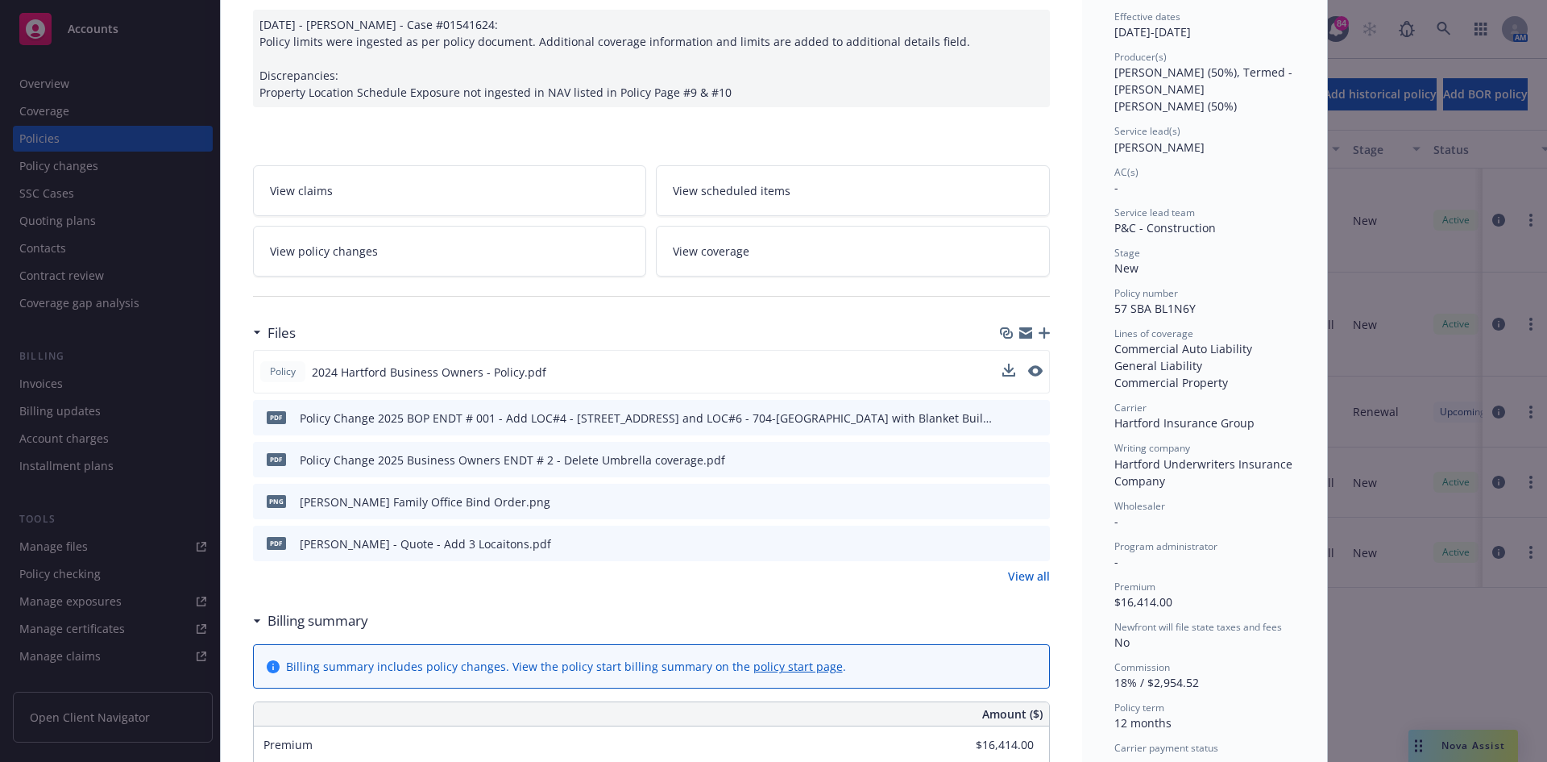
scroll to position [0, 0]
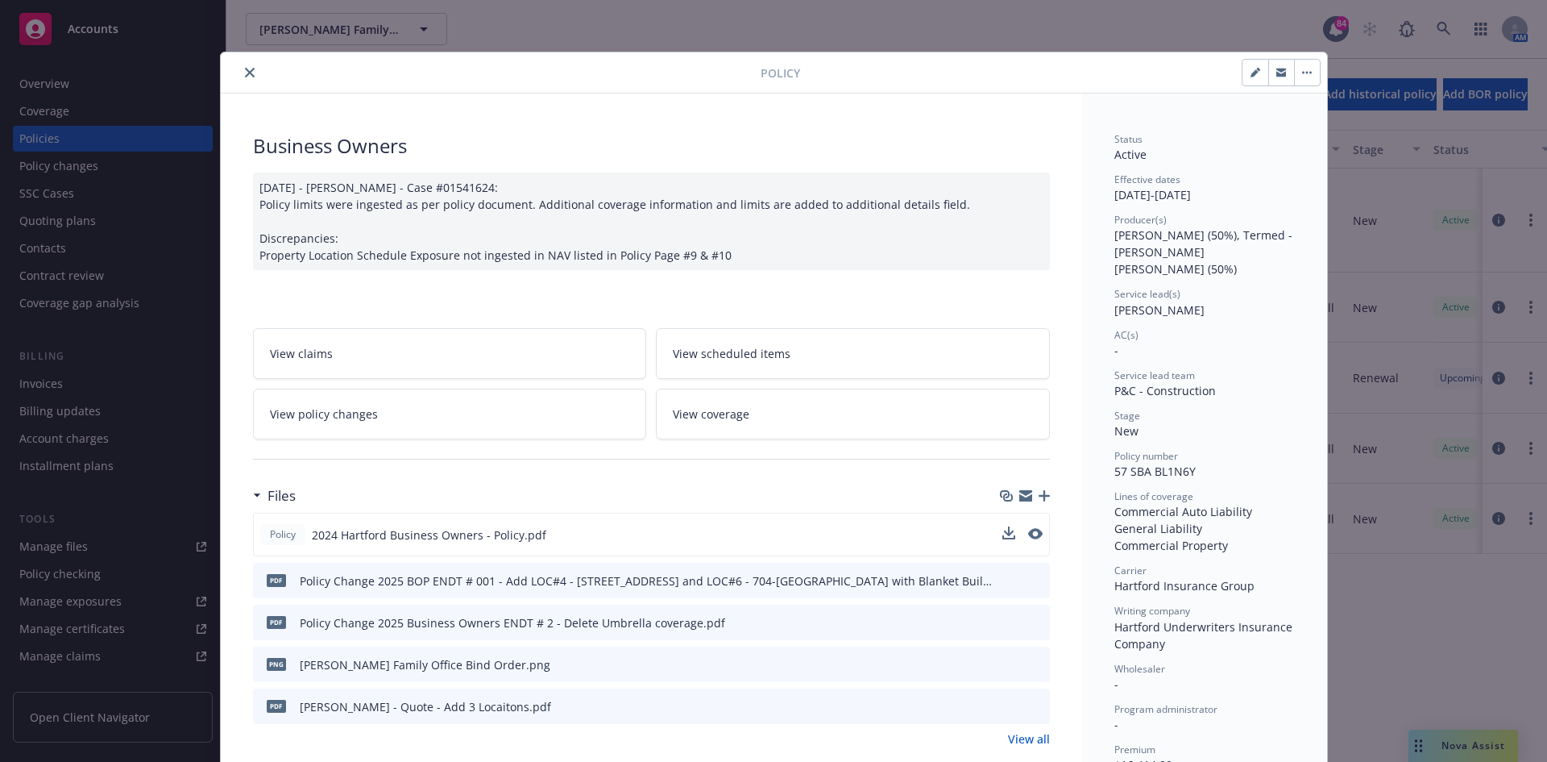
click at [245, 69] on icon "close" at bounding box center [250, 73] width 10 height 10
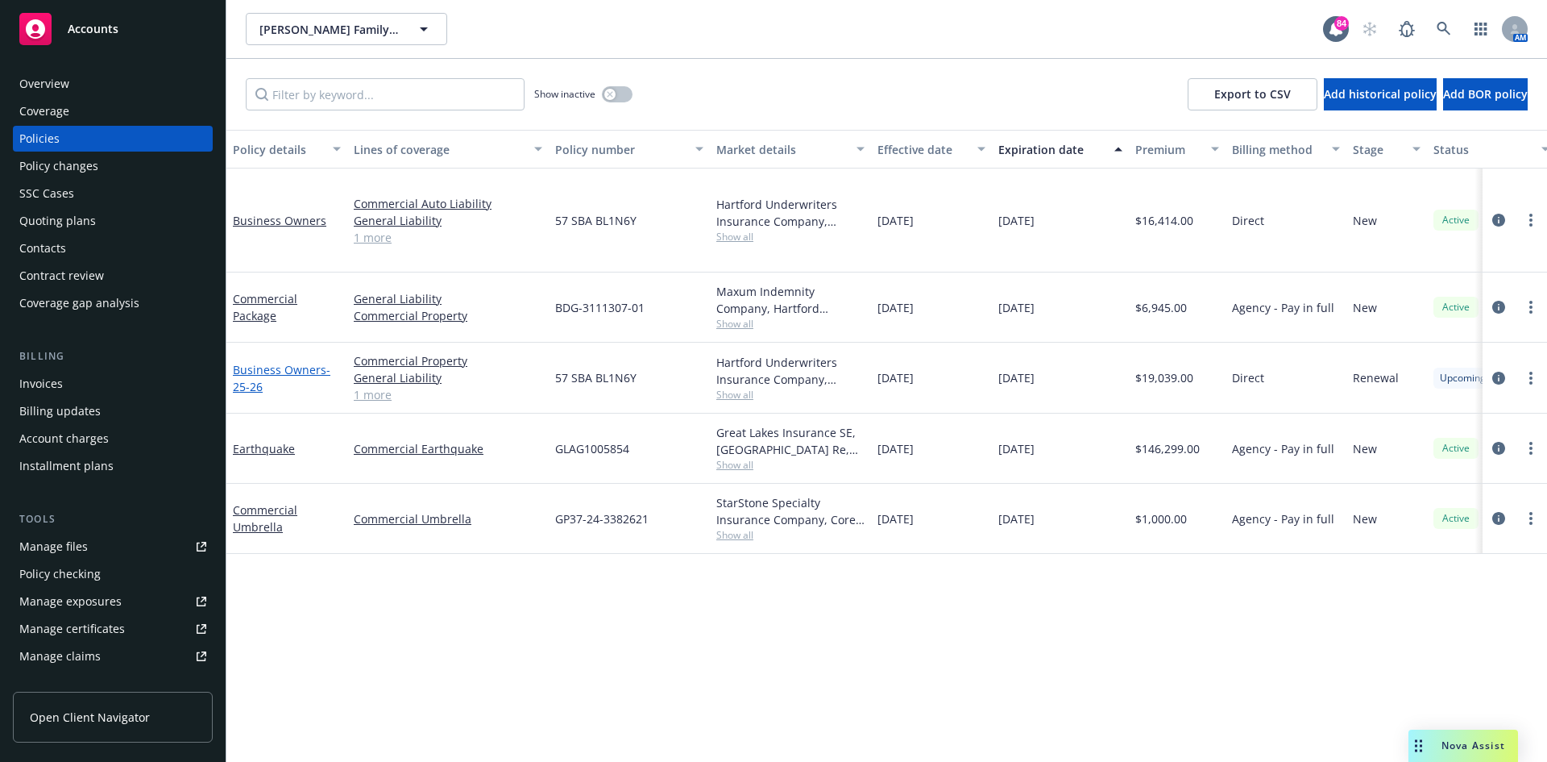
click at [288, 362] on link "Business Owners - 25-26" at bounding box center [282, 378] width 98 height 32
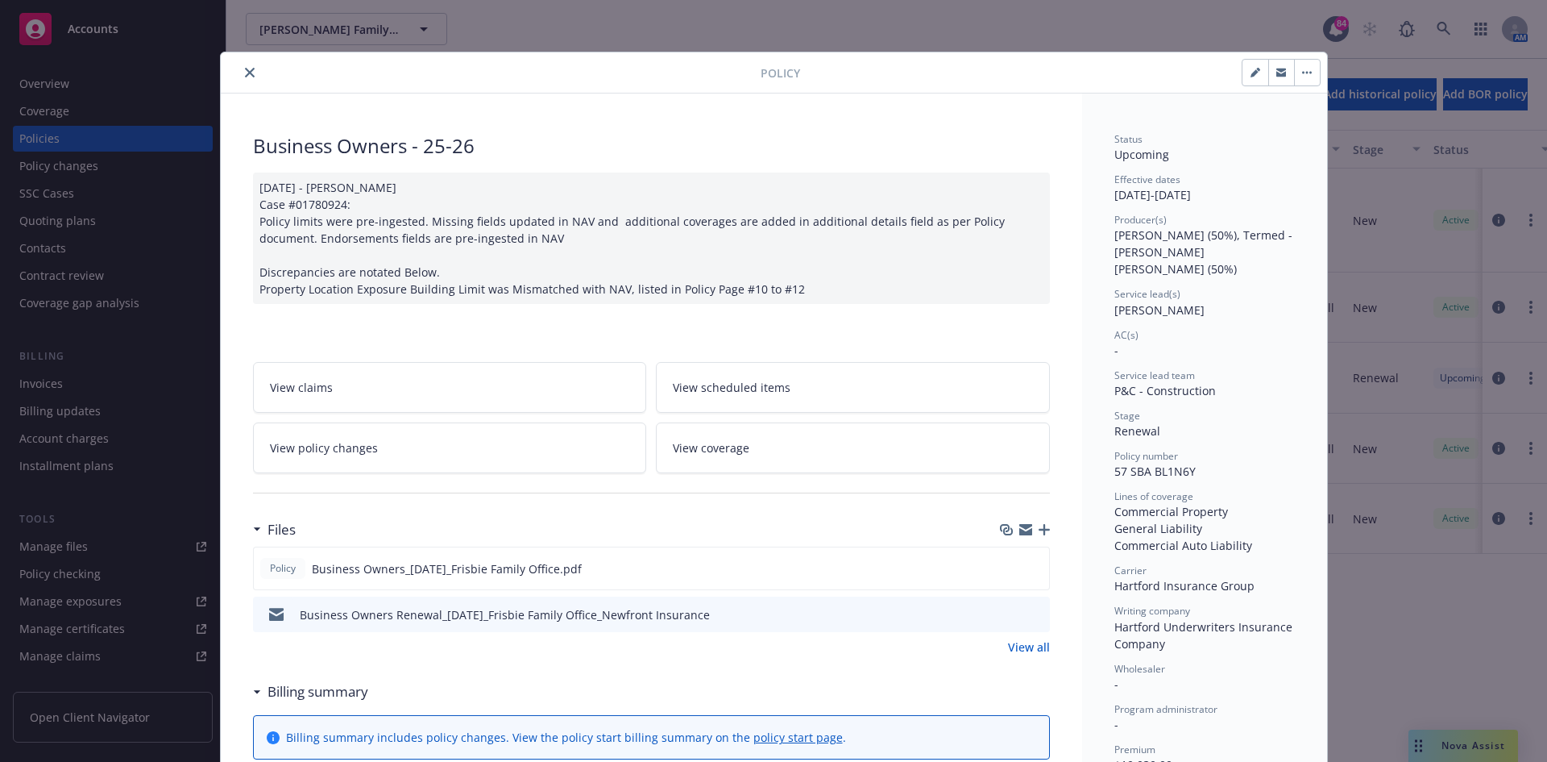
click at [245, 70] on icon "close" at bounding box center [250, 73] width 10 height 10
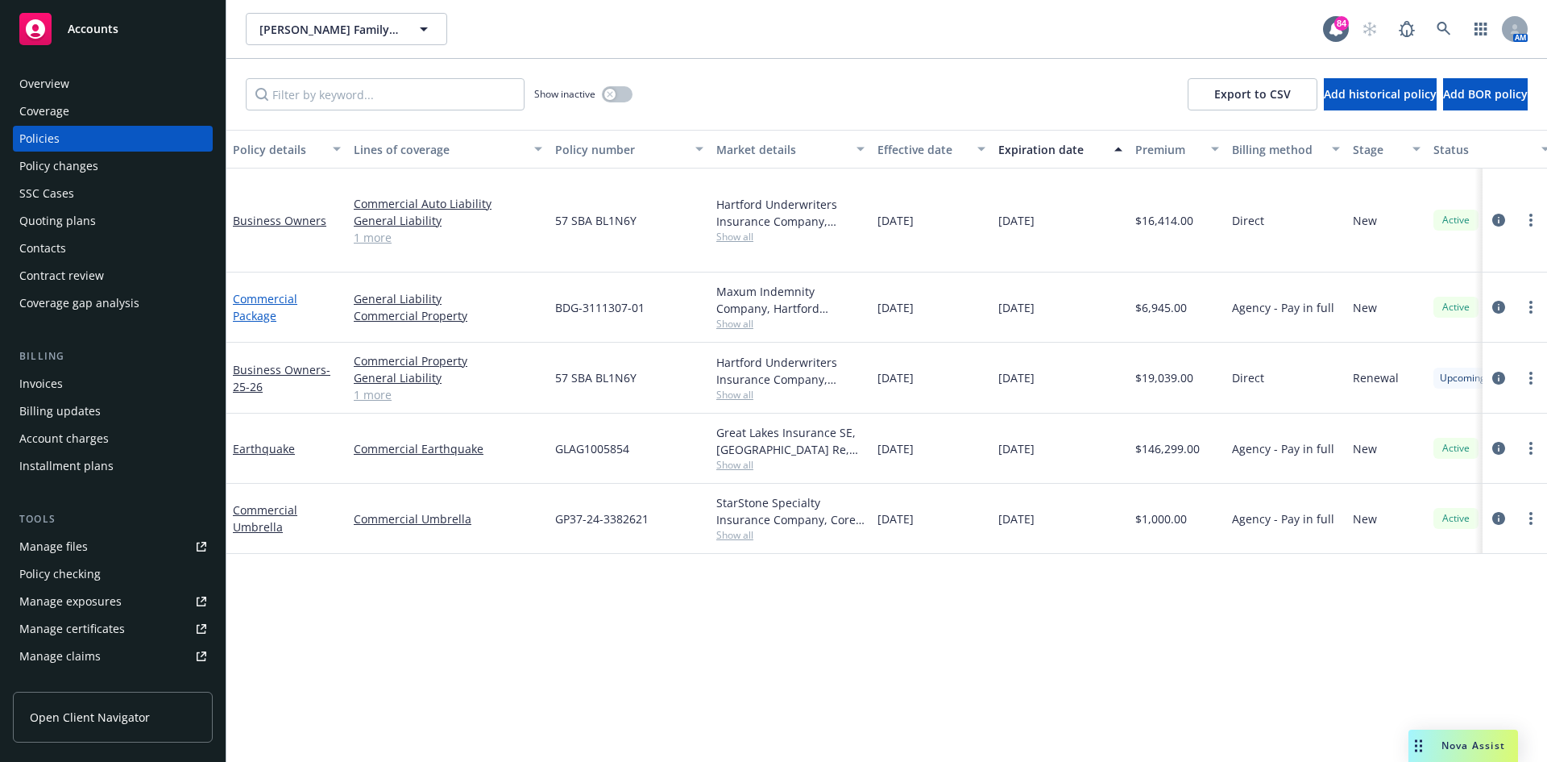
click at [269, 291] on link "Commercial Package" at bounding box center [265, 307] width 64 height 32
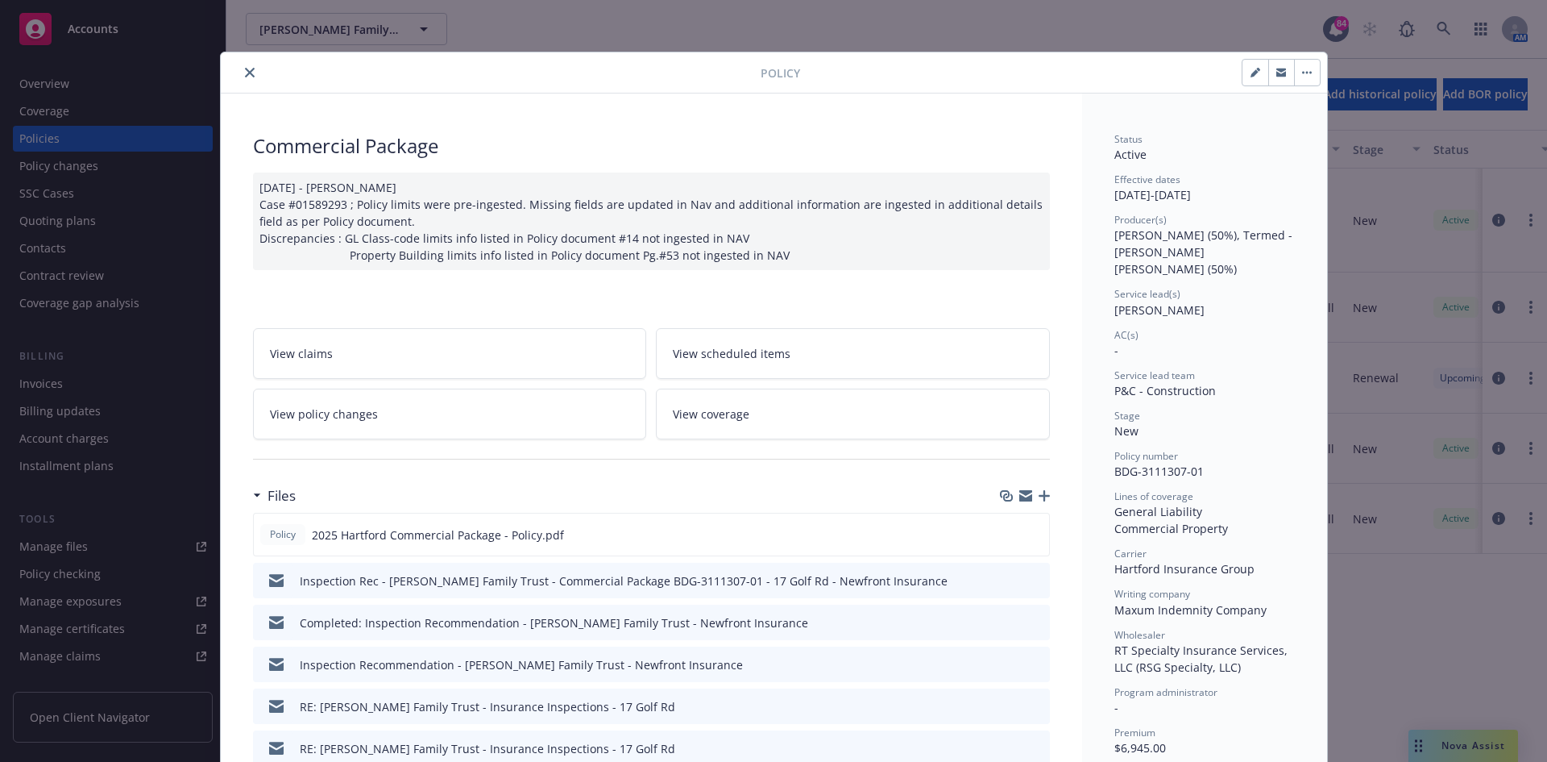
scroll to position [161, 0]
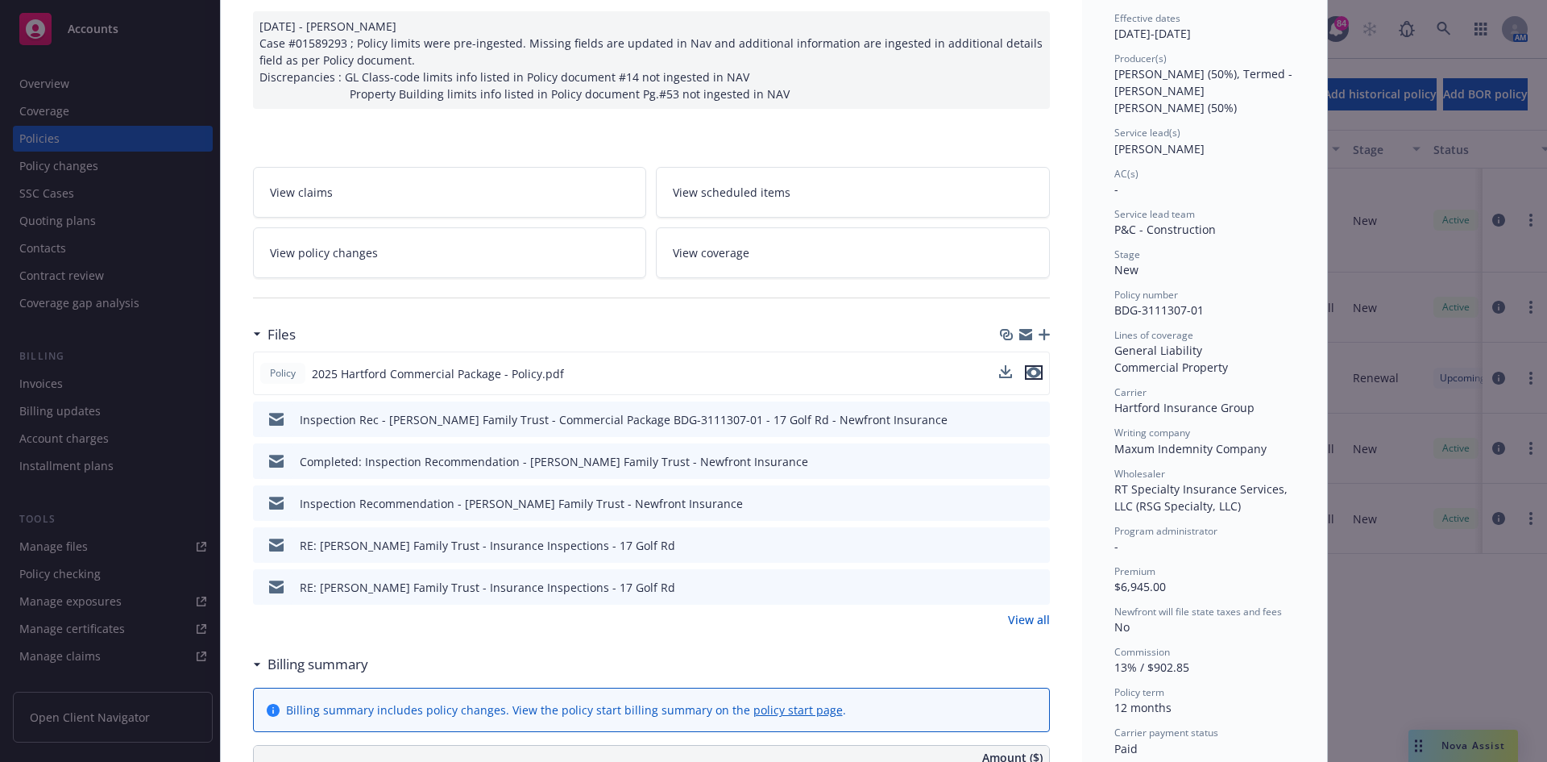
click at [1027, 374] on icon "preview file" at bounding box center [1034, 372] width 15 height 11
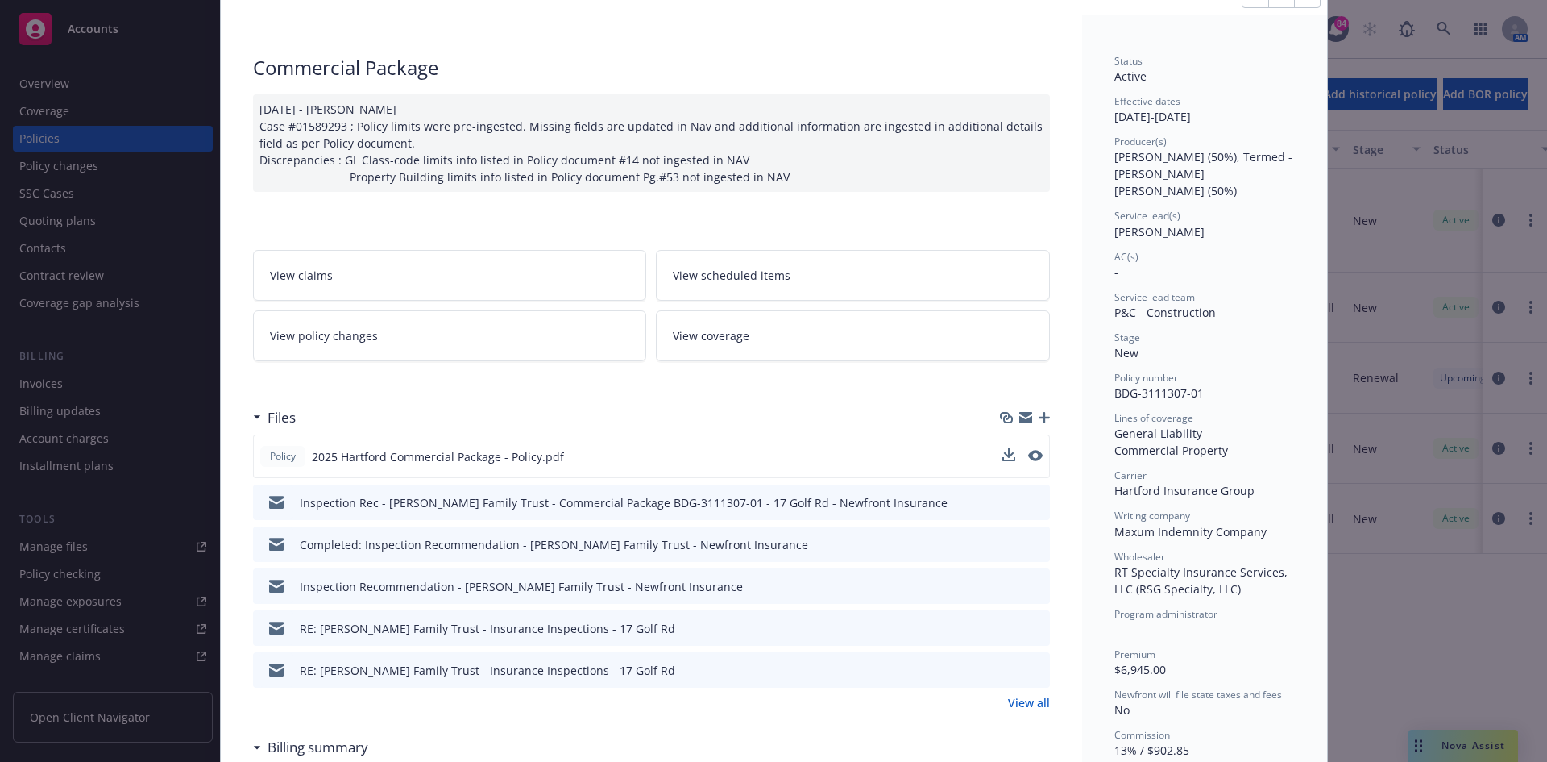
scroll to position [0, 0]
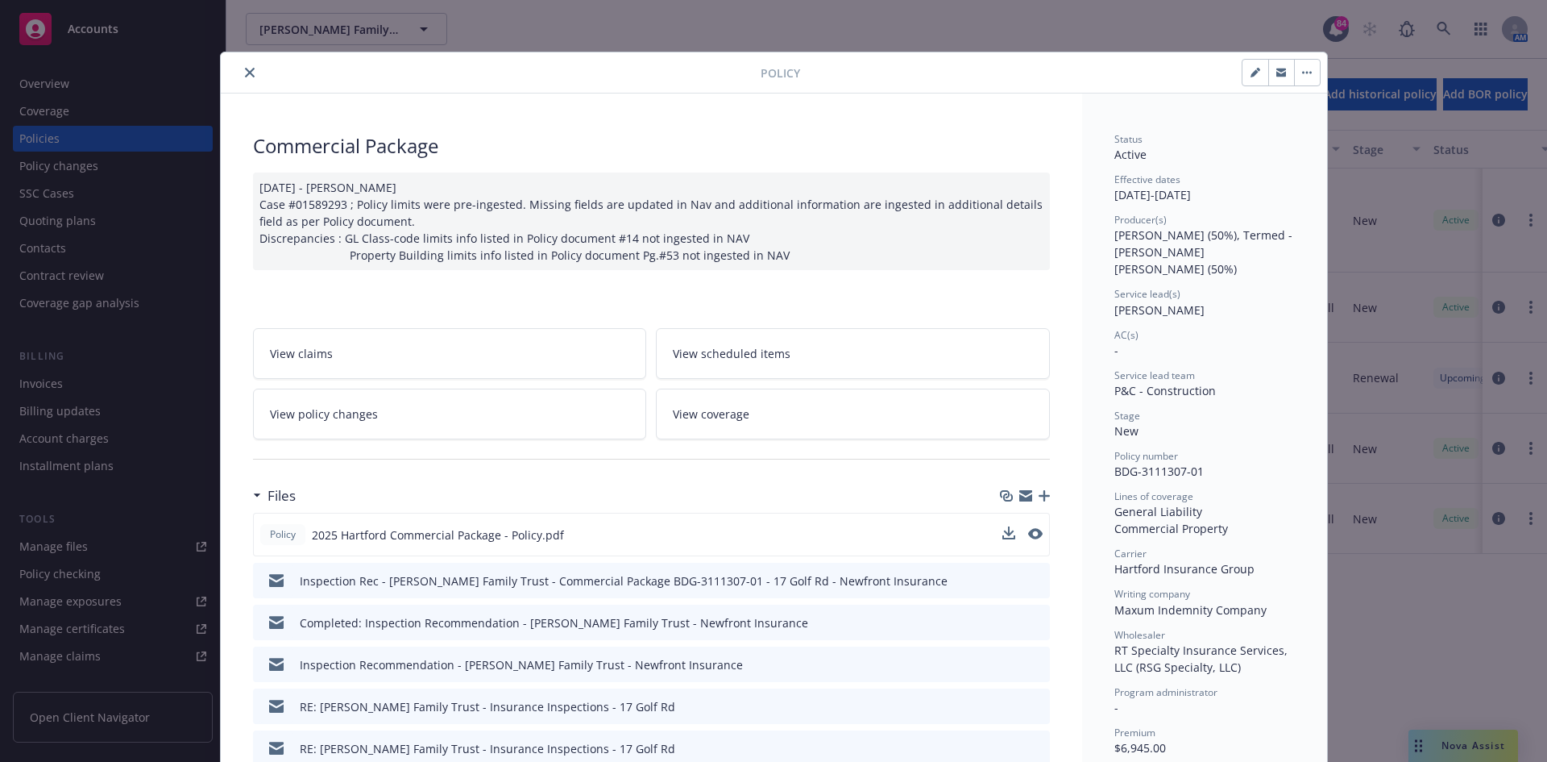
click at [246, 69] on icon "close" at bounding box center [250, 73] width 10 height 10
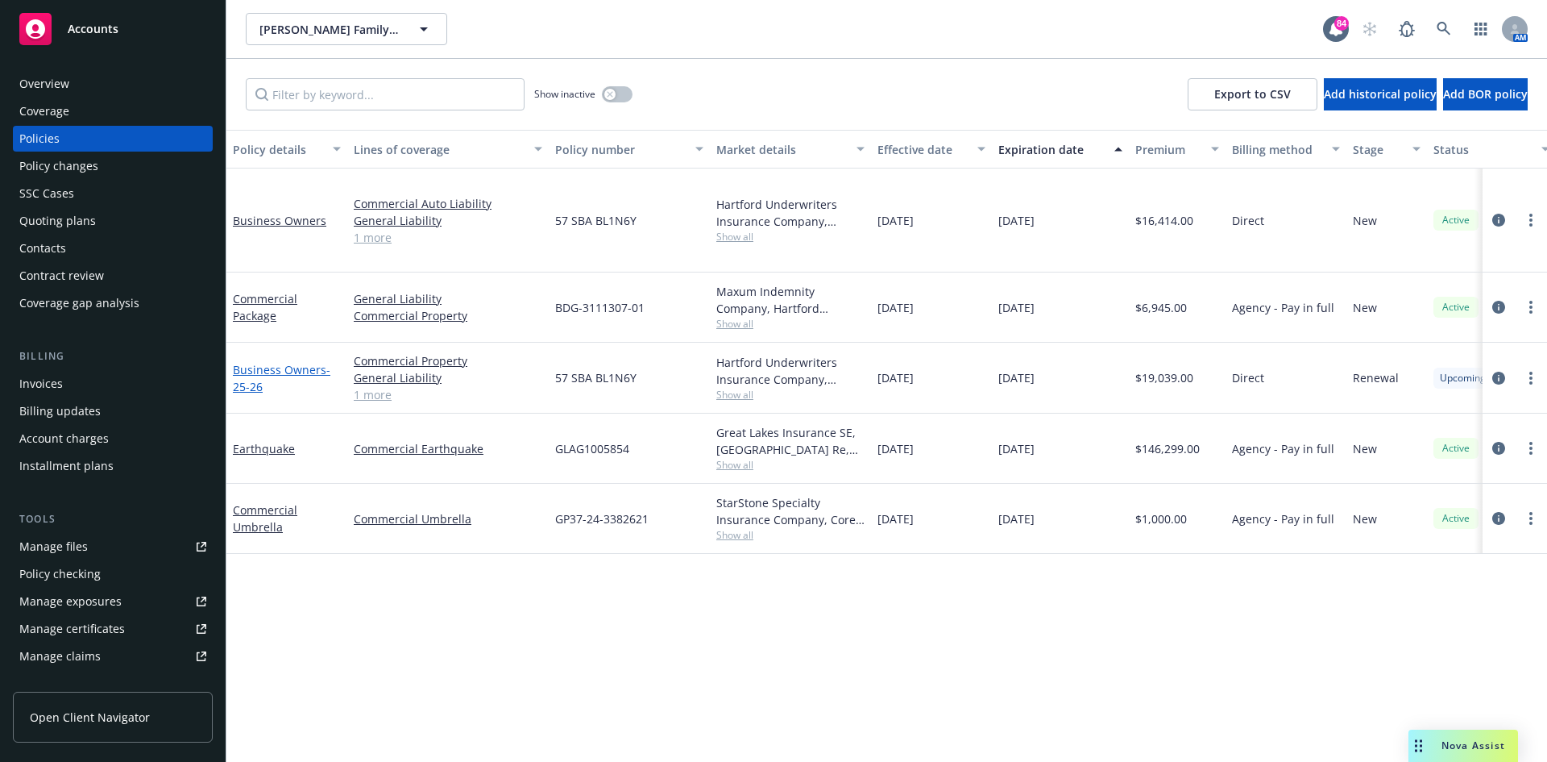
click at [277, 362] on link "Business Owners - 25-26" at bounding box center [282, 378] width 98 height 32
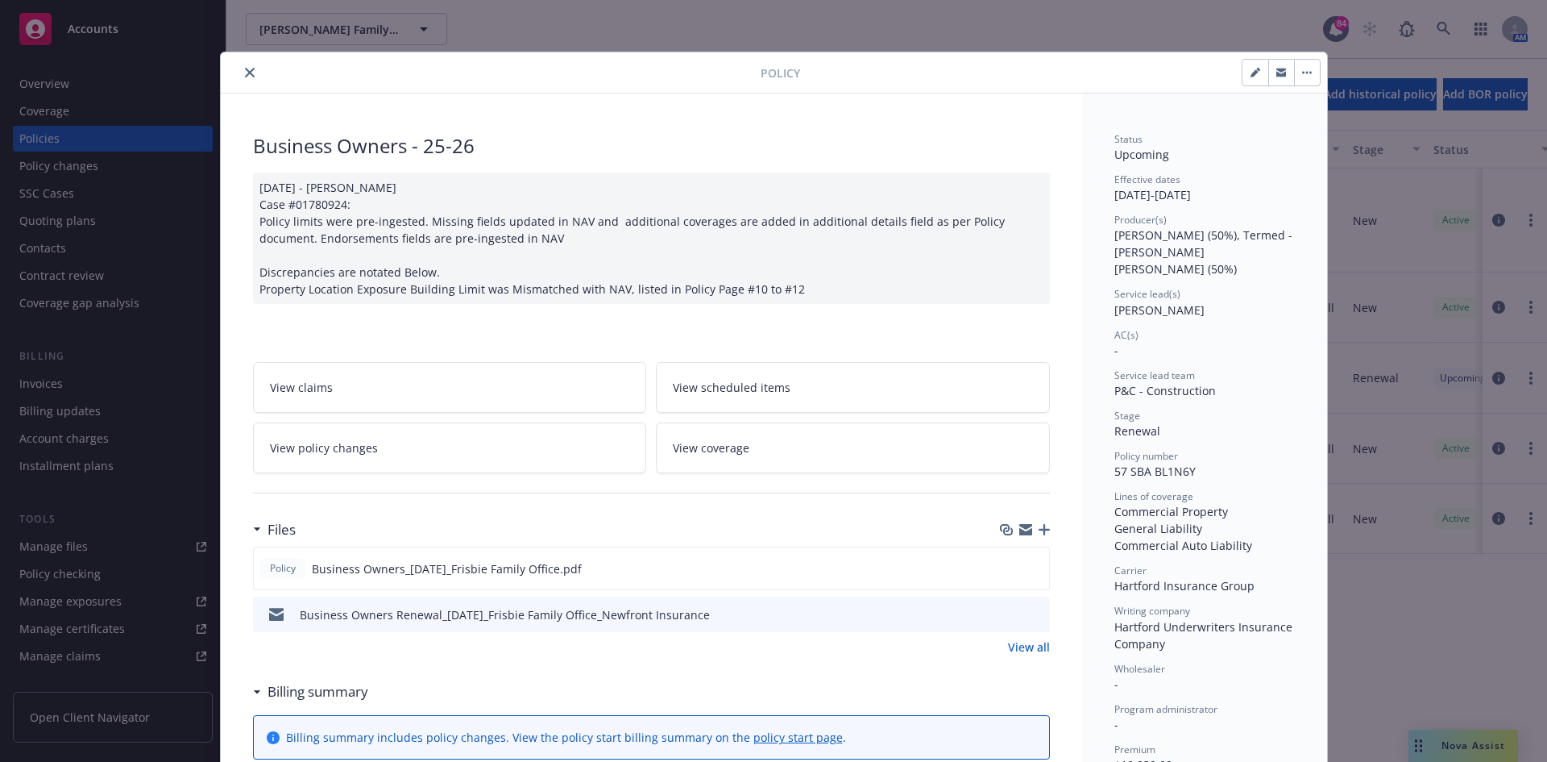
scroll to position [48, 0]
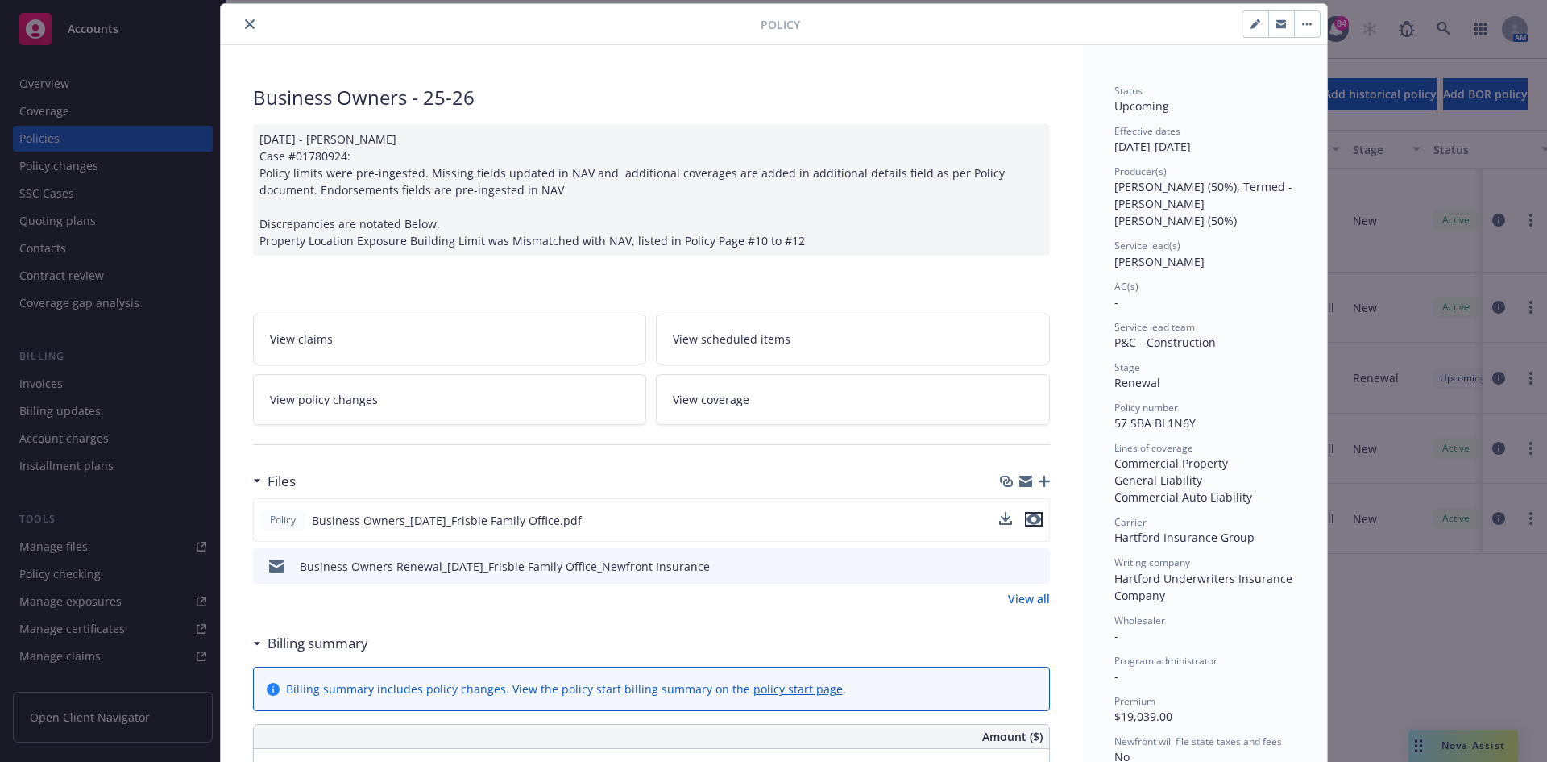
click at [1028, 521] on icon "preview file" at bounding box center [1034, 518] width 15 height 11
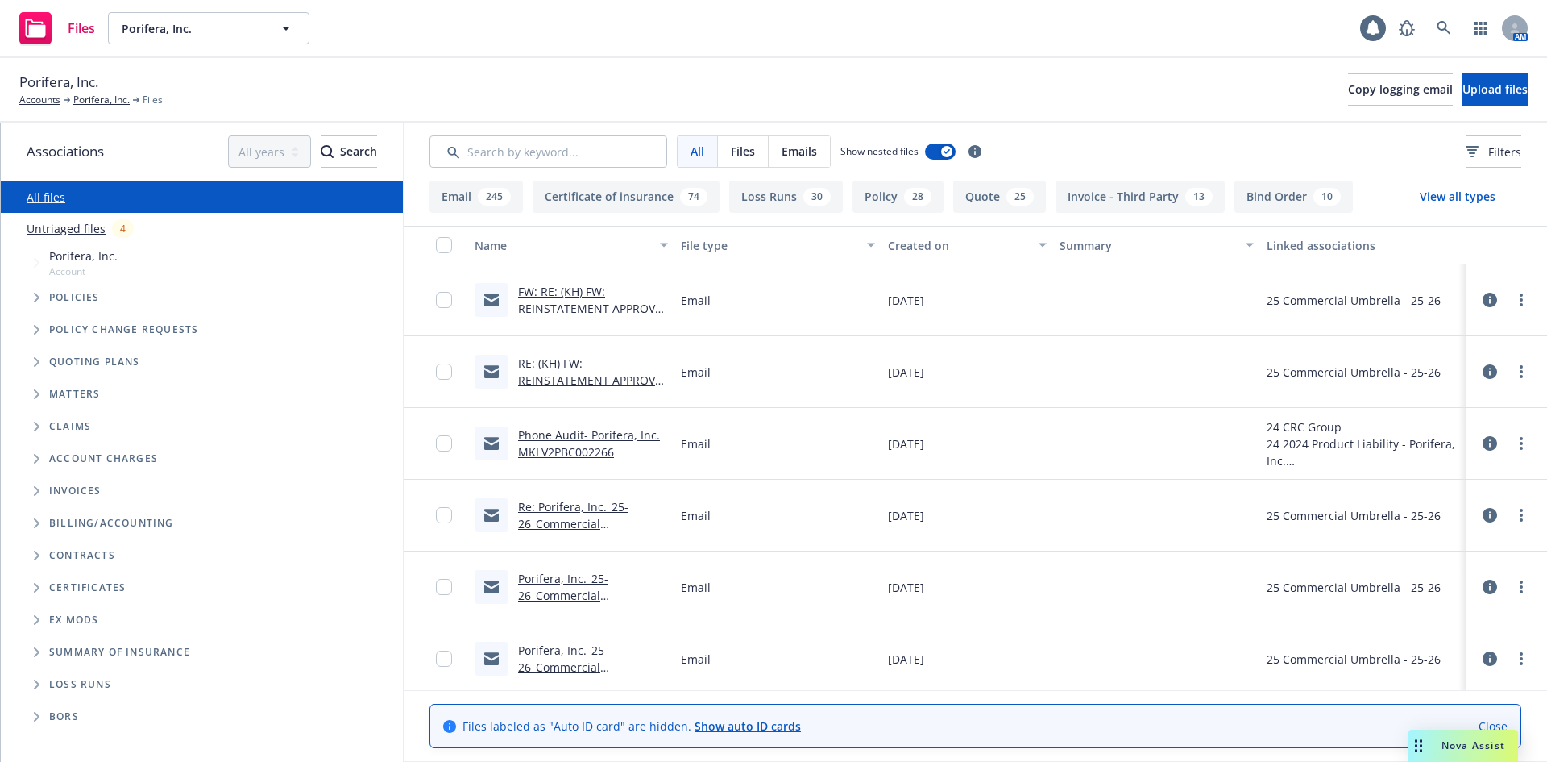
click at [580, 289] on link "FW: RE: (KH) FW: REINSTATEMENT APPROVAL - PORIFERA, INC. #79871949 UM2 REF:0126…" at bounding box center [593, 325] width 150 height 83
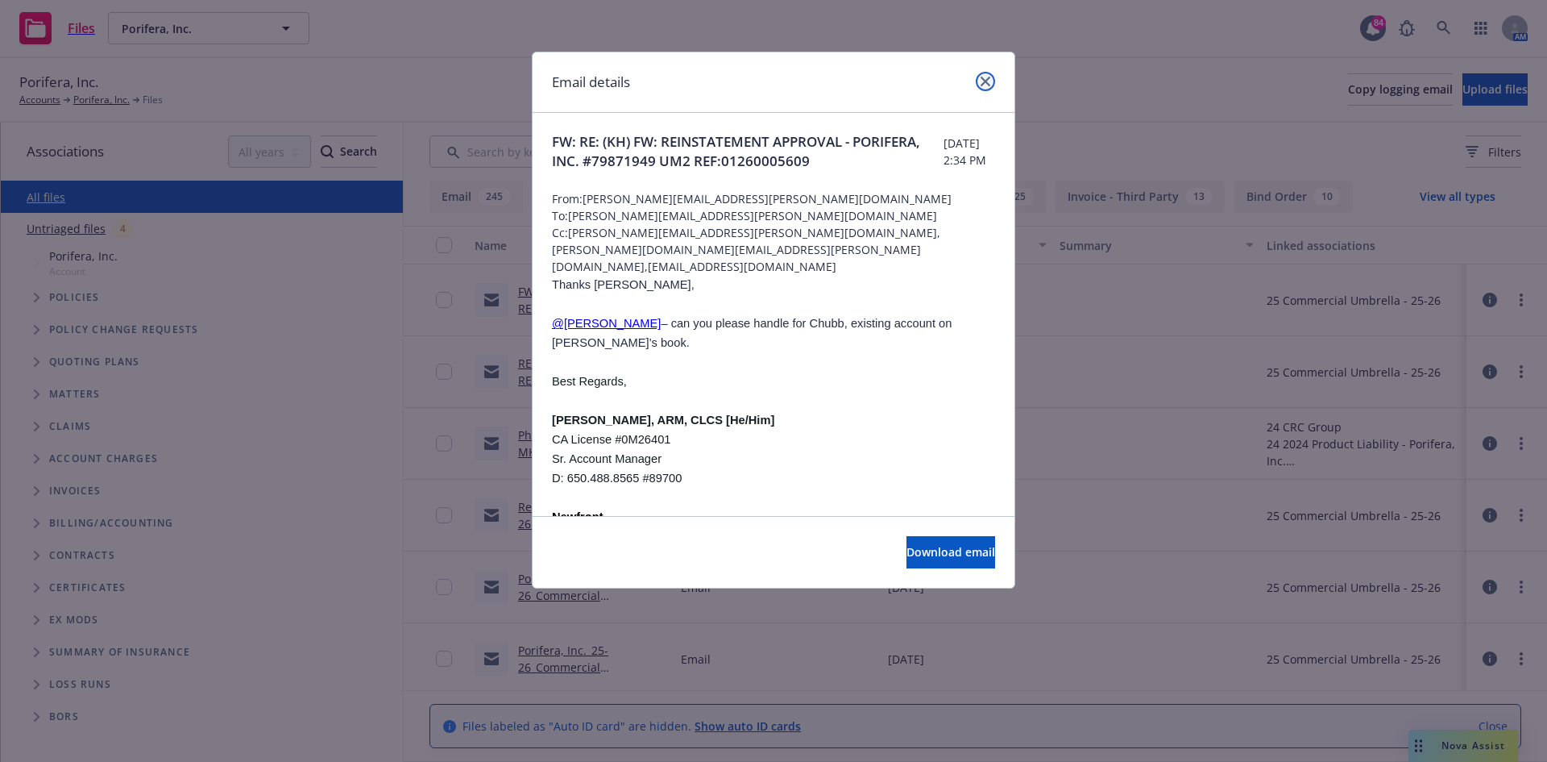
click at [982, 76] on link "close" at bounding box center [985, 81] width 19 height 19
